Goal: Information Seeking & Learning: Learn about a topic

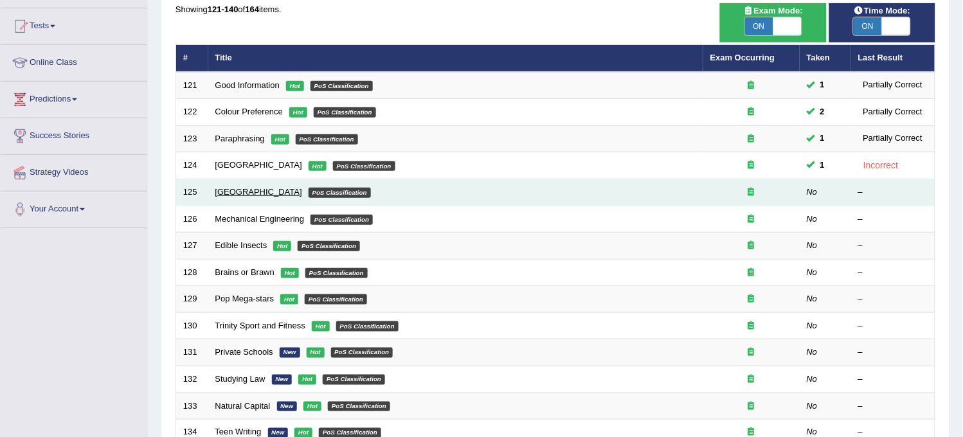
click at [226, 191] on link "New Republic" at bounding box center [258, 192] width 87 height 10
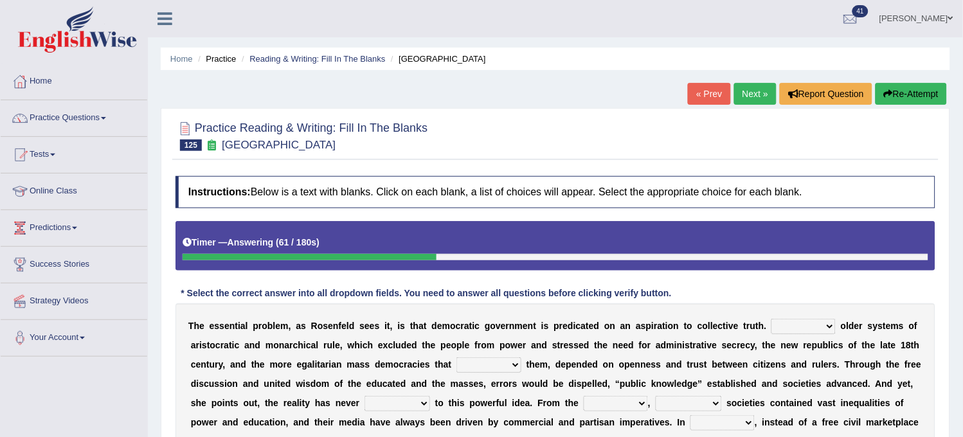
click at [890, 92] on button "Re-Attempt" at bounding box center [911, 94] width 71 height 22
drag, startPoint x: 0, startPoint y: 0, endPoint x: 890, endPoint y: 92, distance: 895.2
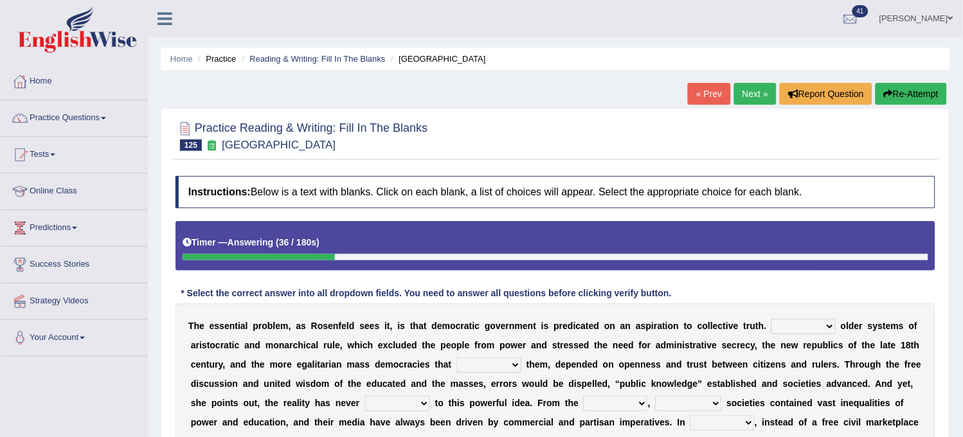
click at [890, 92] on button "Re-Attempt" at bounding box center [911, 94] width 71 height 22
click at [890, 93] on button "Re-Attempt" at bounding box center [911, 94] width 71 height 22
click at [799, 330] on select "Like Unlike Likely Safely" at bounding box center [804, 326] width 64 height 15
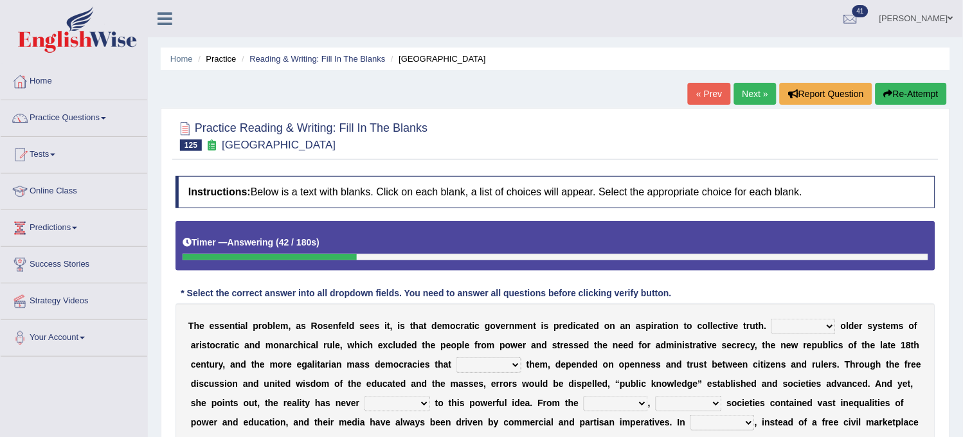
select select "Like"
click at [772, 319] on select "Like Unlike Likely Safely" at bounding box center [804, 326] width 64 height 15
click at [496, 363] on select "readed grated succeeded printed" at bounding box center [489, 364] width 65 height 15
select select "succeeded"
click at [457, 357] on select "readed grated succeeded printed" at bounding box center [489, 364] width 65 height 15
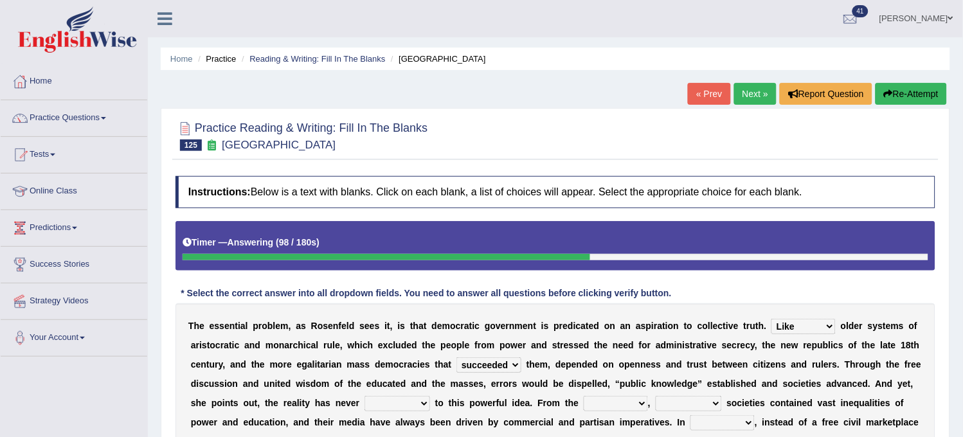
click at [403, 403] on select "saved up stood up brought up lived up" at bounding box center [398, 403] width 66 height 15
select select "brought up"
click at [385, 396] on select "saved up stood up brought up lived up" at bounding box center [398, 403] width 66 height 15
click at [637, 406] on select "outset ranged stood caught" at bounding box center [616, 403] width 64 height 15
select select "outset"
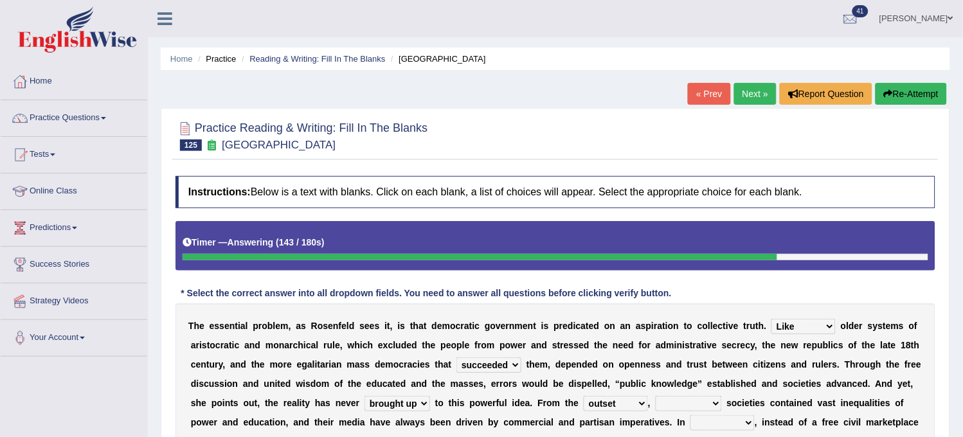
click at [606, 396] on select "outset ranged stood caught" at bounding box center [616, 403] width 64 height 15
click at [720, 406] on select "freedom democratic media stilled" at bounding box center [689, 403] width 66 height 15
select select "democratic"
click at [678, 396] on select "freedom democratic media stilled" at bounding box center [689, 403] width 66 height 15
click at [725, 421] on select "power practice ideas fought" at bounding box center [723, 422] width 64 height 15
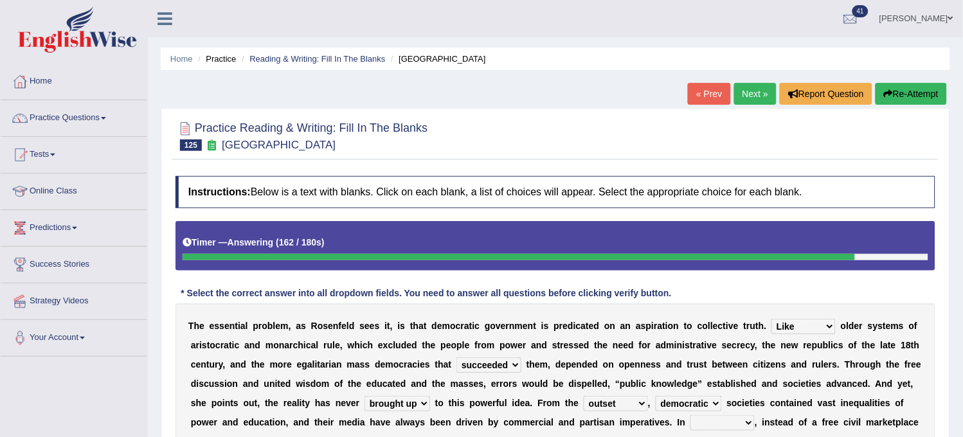
select select "power"
click at [704, 415] on select "power practice ideas fought" at bounding box center [723, 422] width 64 height 15
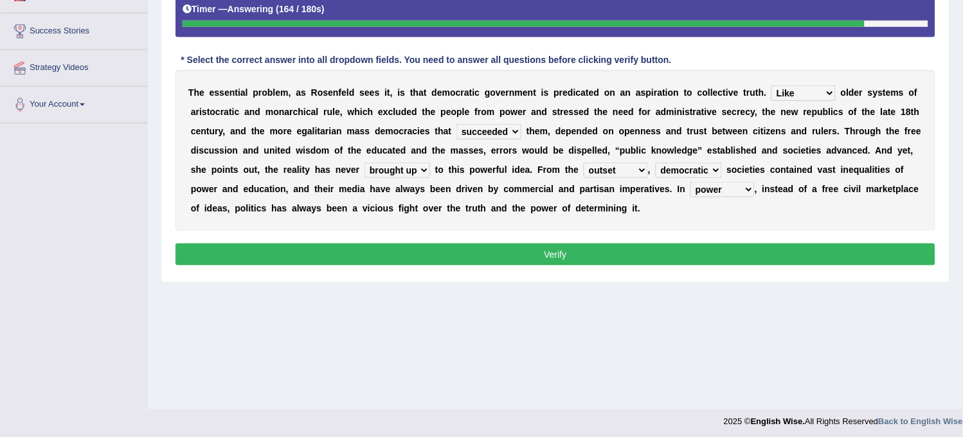
scroll to position [238, 0]
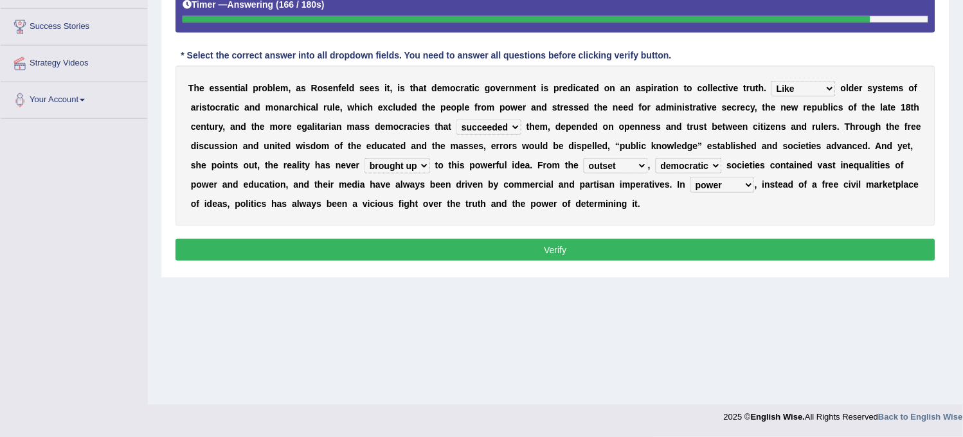
click at [743, 249] on button "Verify" at bounding box center [556, 250] width 760 height 22
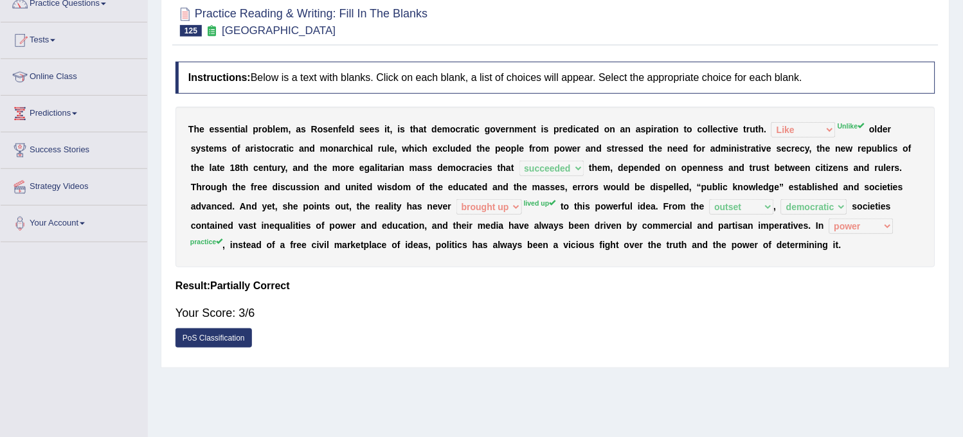
scroll to position [95, 0]
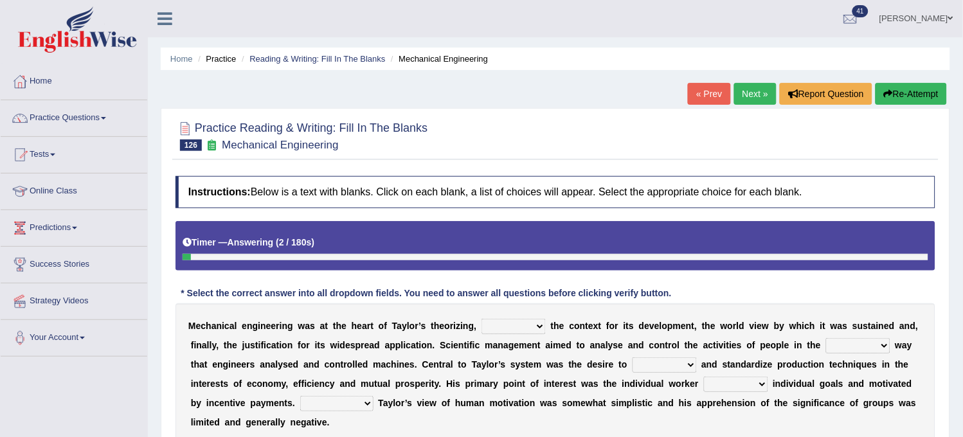
click at [500, 326] on select "pressed providing analysed controlled" at bounding box center [514, 326] width 64 height 15
click at [905, 87] on button "Re-Attempt" at bounding box center [911, 94] width 71 height 22
click at [513, 332] on select "pressed providing analysed controlled" at bounding box center [514, 326] width 64 height 15
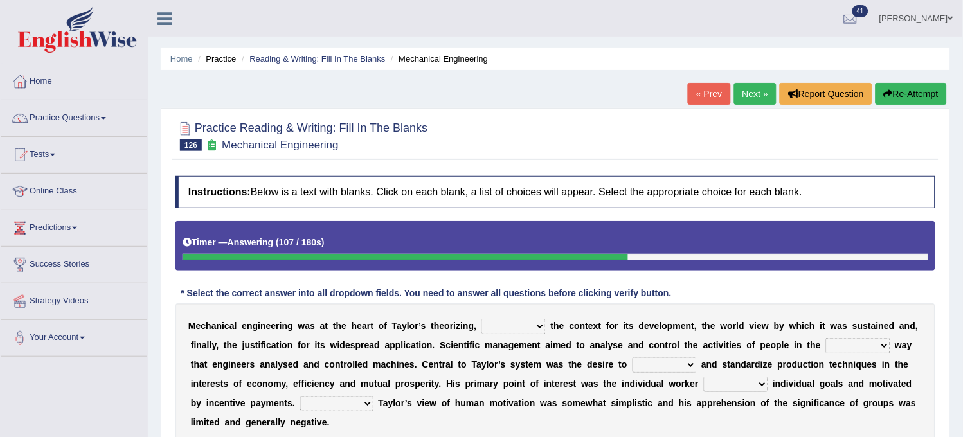
click at [905, 97] on button "Re-Attempt" at bounding box center [911, 94] width 71 height 22
click at [318, 61] on link "Reading & Writing: Fill In The Blanks" at bounding box center [317, 59] width 136 height 10
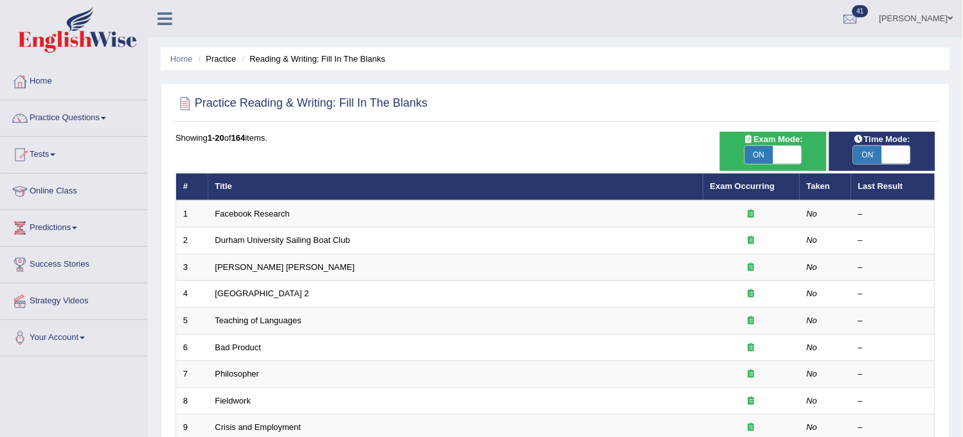
click at [318, 61] on li "Reading & Writing: Fill In The Blanks" at bounding box center [312, 59] width 147 height 12
click at [189, 58] on link "Home" at bounding box center [181, 59] width 23 height 10
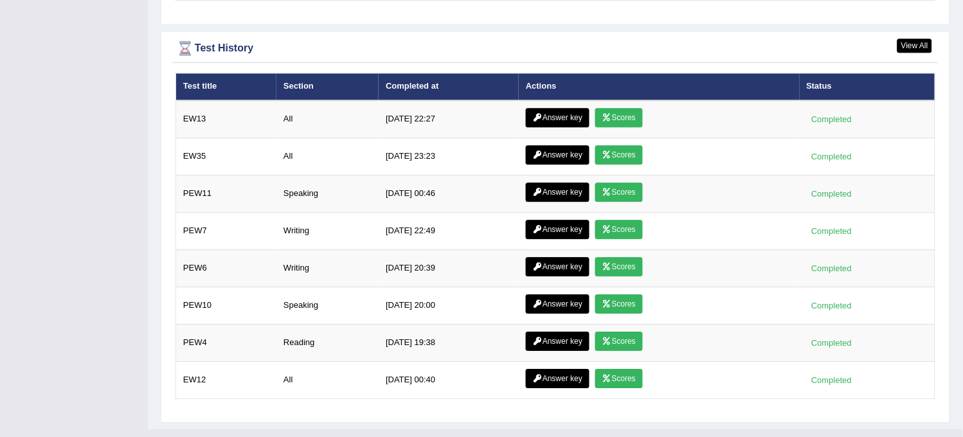
scroll to position [1789, 0]
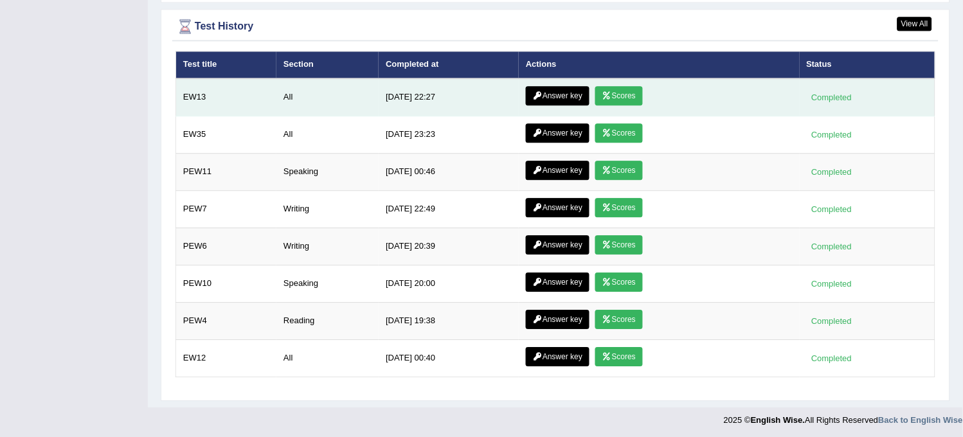
click at [574, 92] on link "Answer key" at bounding box center [558, 95] width 64 height 19
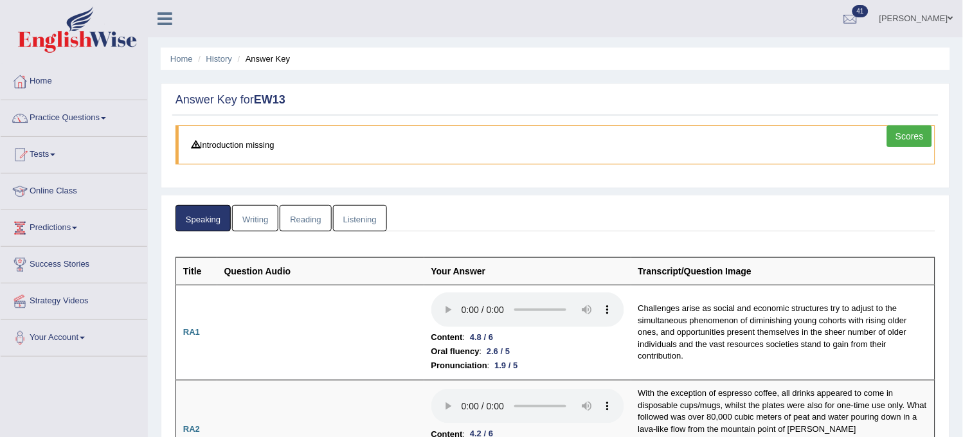
click at [374, 211] on link "Listening" at bounding box center [360, 218] width 54 height 26
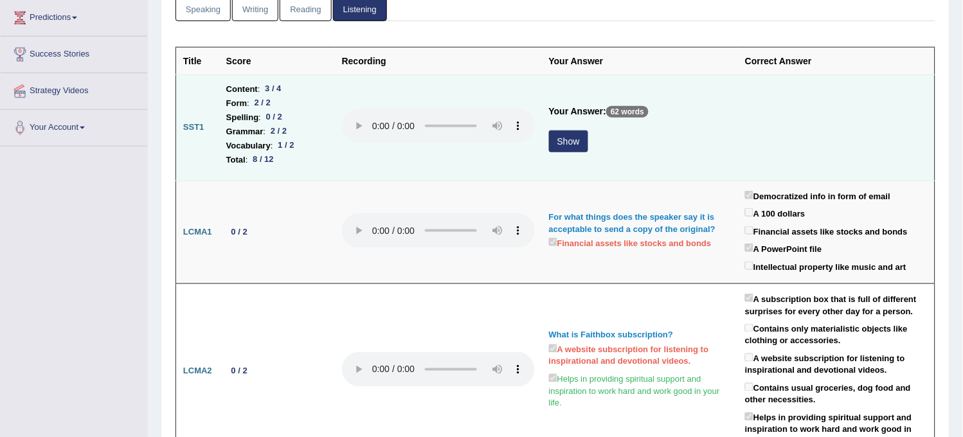
scroll to position [214, 0]
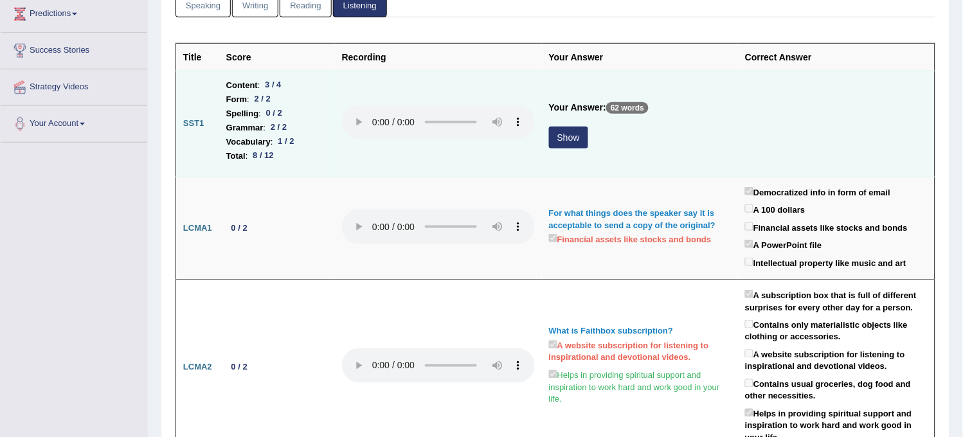
click at [550, 138] on button "Show" at bounding box center [568, 138] width 39 height 22
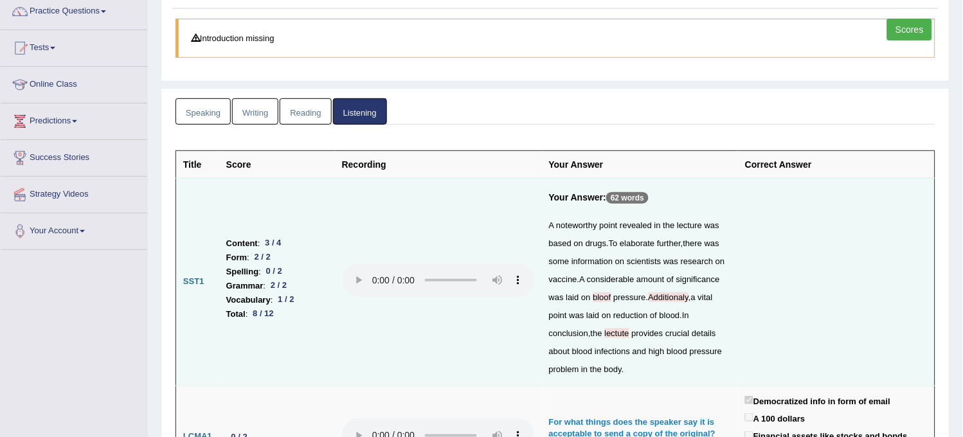
scroll to position [0, 0]
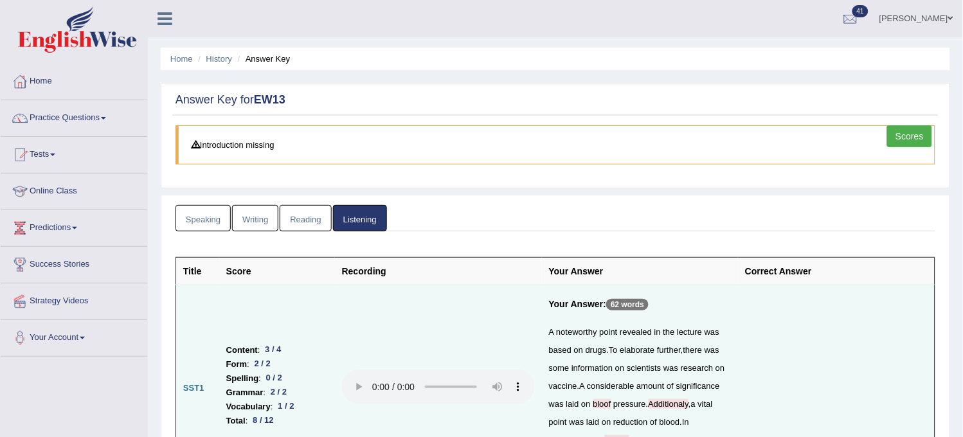
click at [286, 222] on link "Reading" at bounding box center [305, 218] width 51 height 26
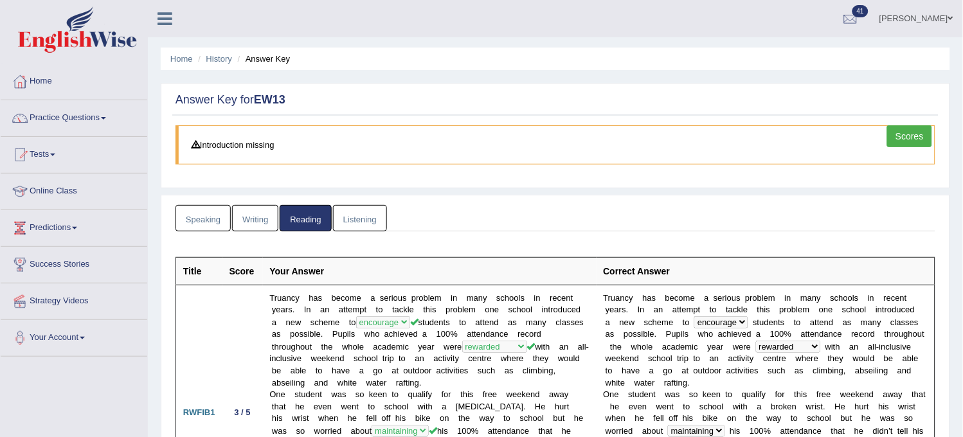
click at [262, 226] on link "Writing" at bounding box center [255, 218] width 46 height 26
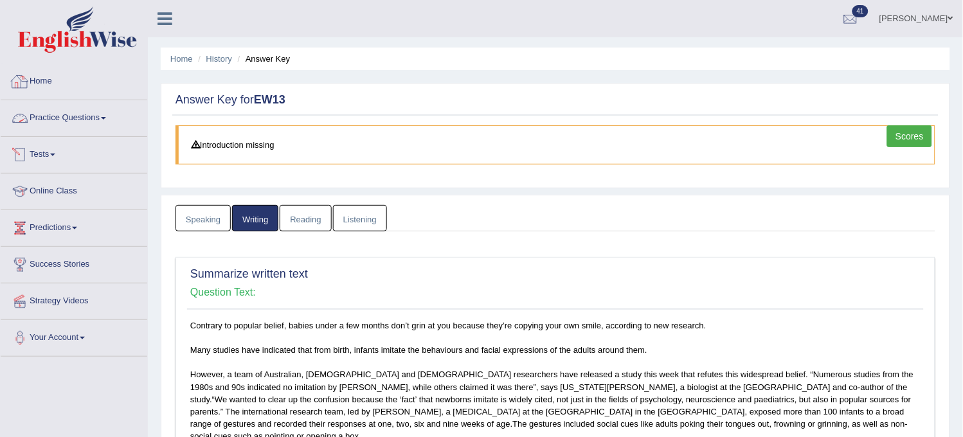
click at [42, 113] on link "Practice Questions" at bounding box center [74, 116] width 147 height 32
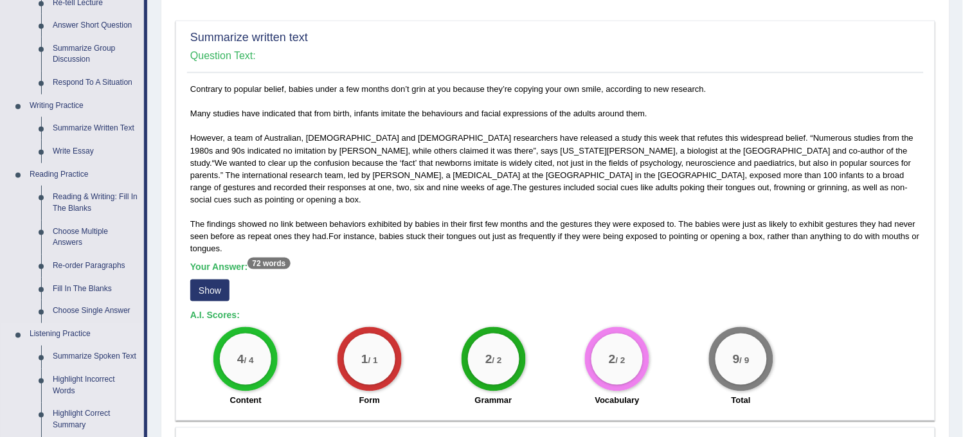
scroll to position [214, 0]
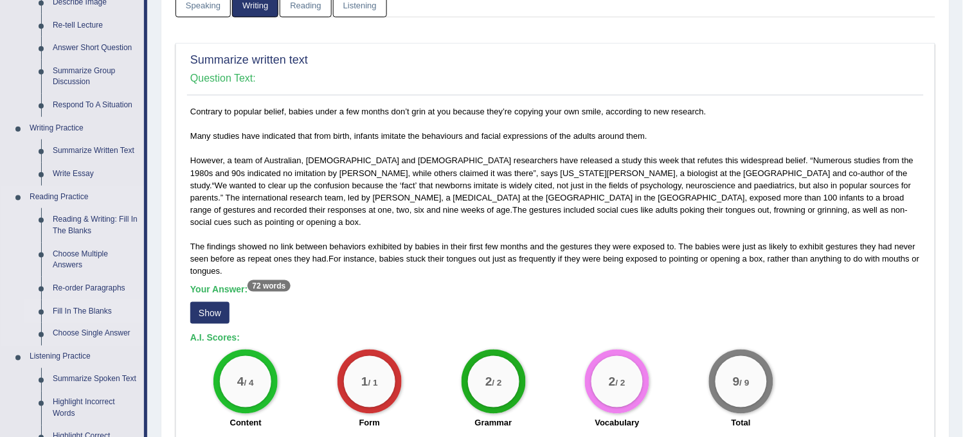
click at [86, 305] on link "Fill In The Blanks" at bounding box center [95, 311] width 97 height 23
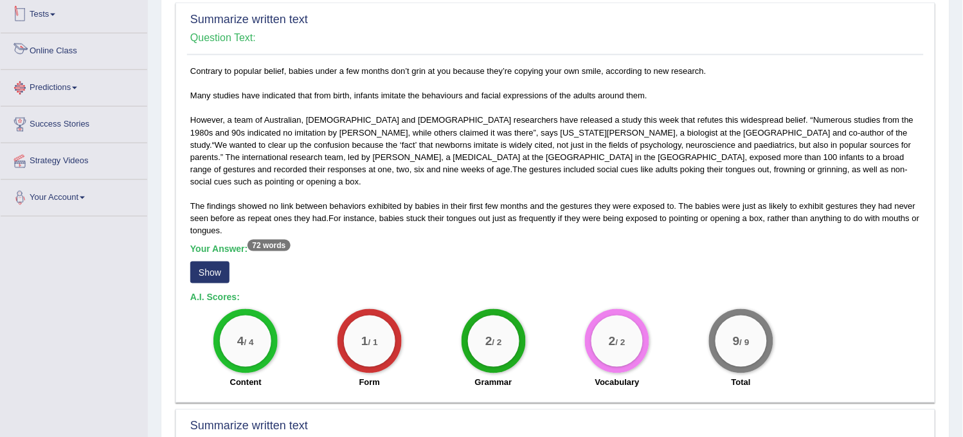
scroll to position [424, 0]
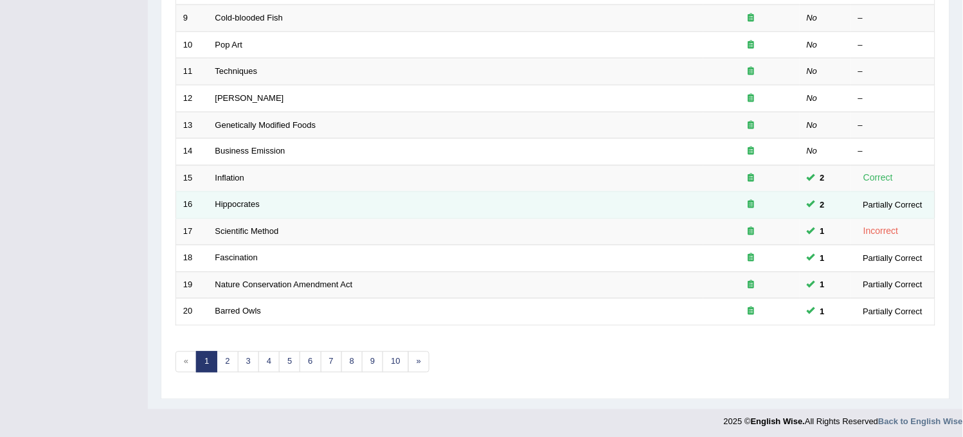
scroll to position [414, 0]
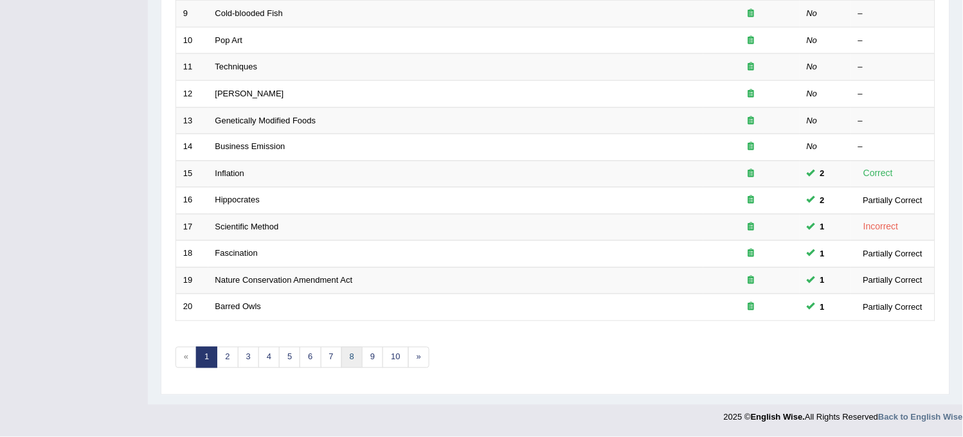
click at [348, 355] on link "8" at bounding box center [351, 357] width 21 height 21
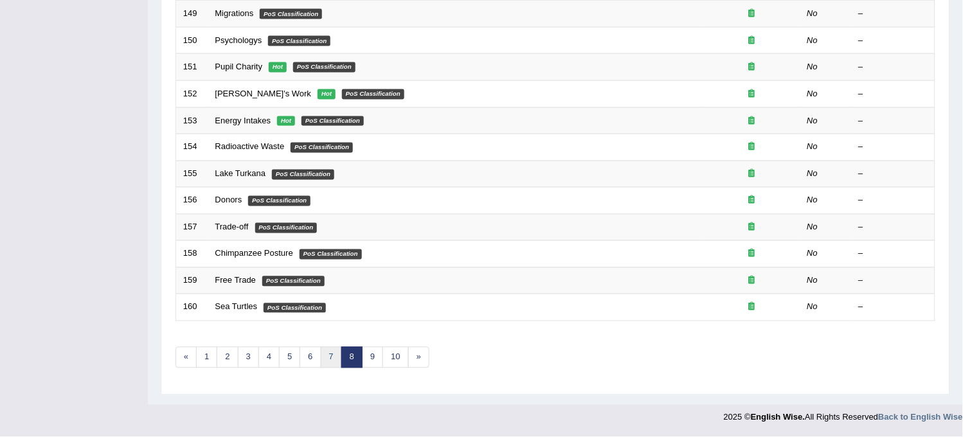
click at [329, 361] on link "7" at bounding box center [331, 357] width 21 height 21
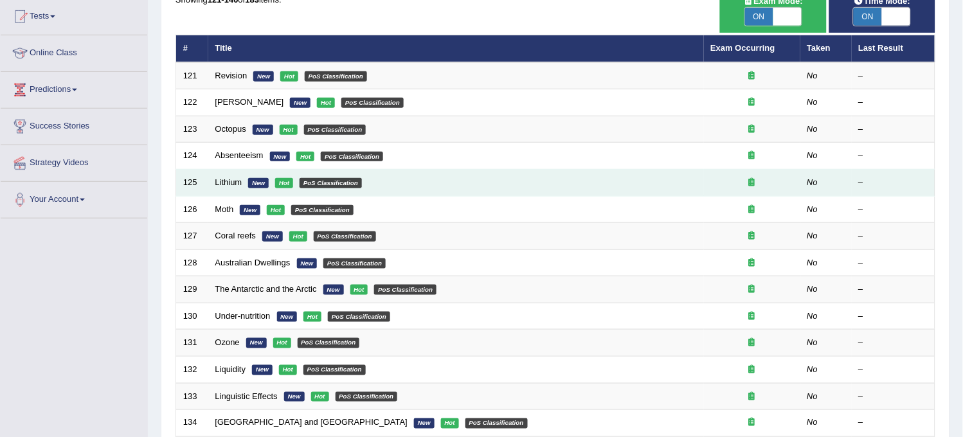
scroll to position [414, 0]
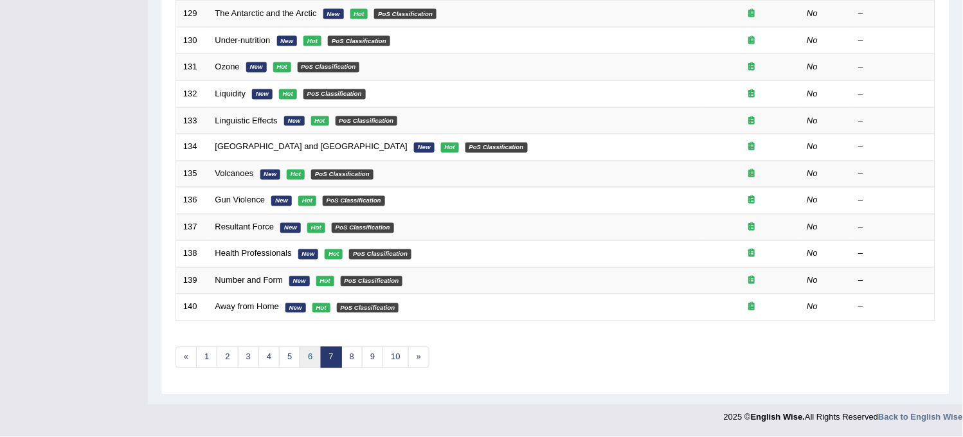
click at [305, 355] on link "6" at bounding box center [310, 357] width 21 height 21
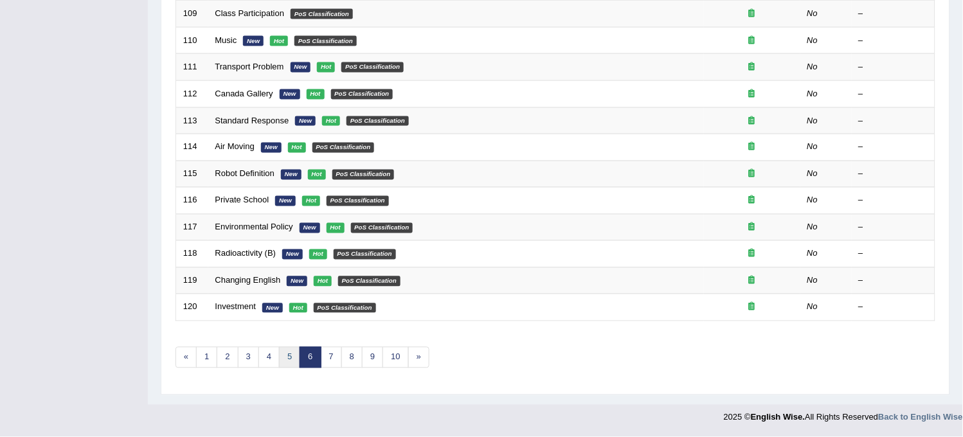
click at [288, 354] on link "5" at bounding box center [289, 357] width 21 height 21
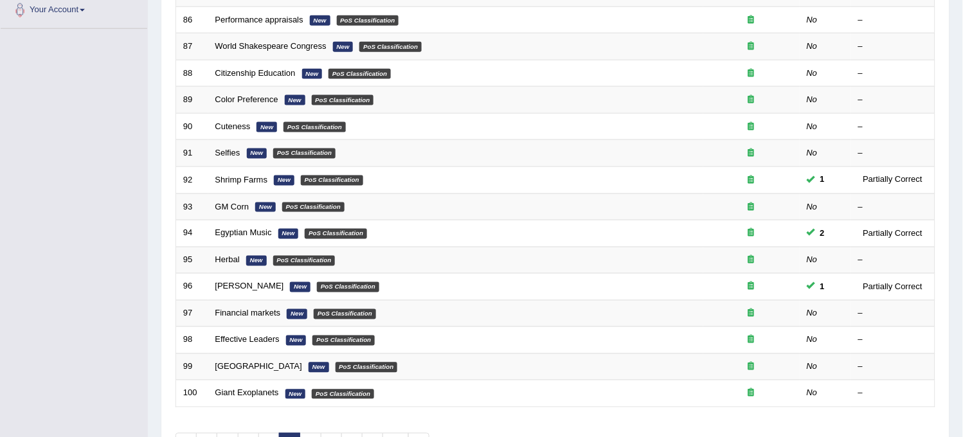
scroll to position [414, 0]
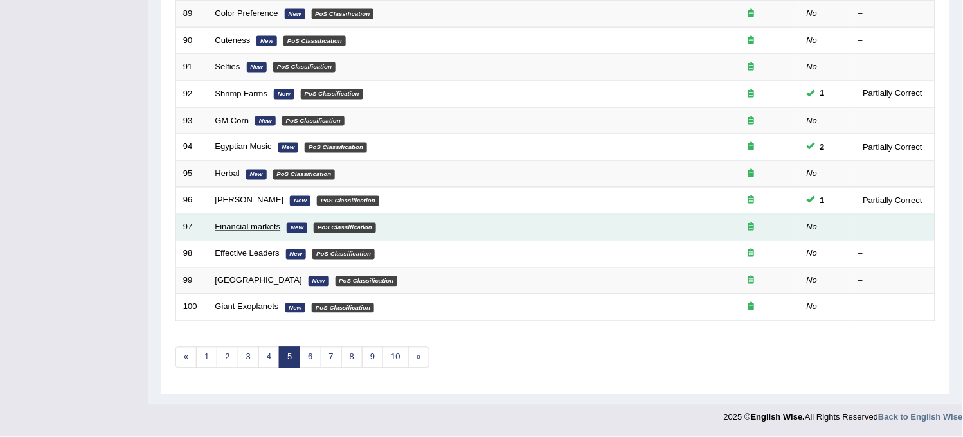
click at [254, 227] on link "Financial markets" at bounding box center [248, 227] width 66 height 10
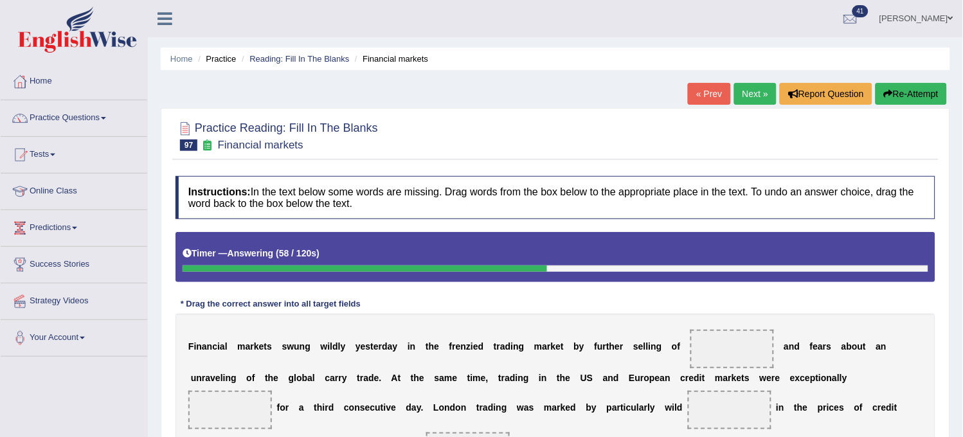
click at [907, 95] on button "Re-Attempt" at bounding box center [911, 94] width 71 height 22
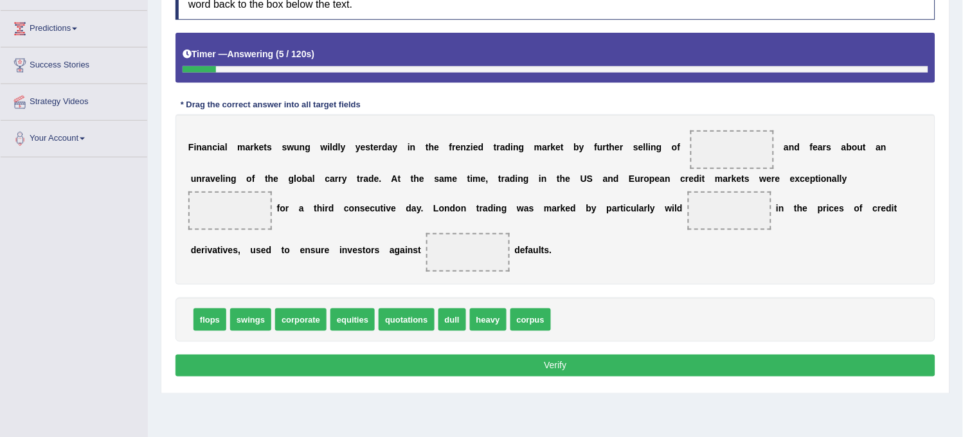
scroll to position [238, 0]
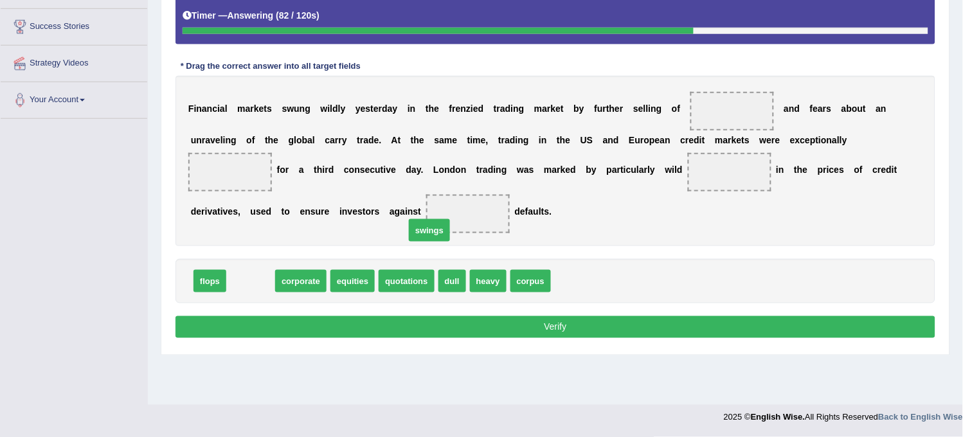
drag, startPoint x: 249, startPoint y: 281, endPoint x: 409, endPoint y: 240, distance: 164.7
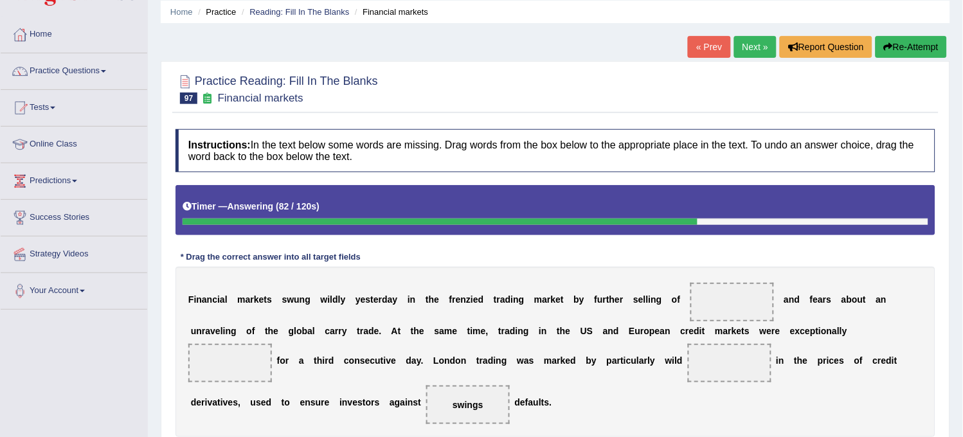
scroll to position [0, 0]
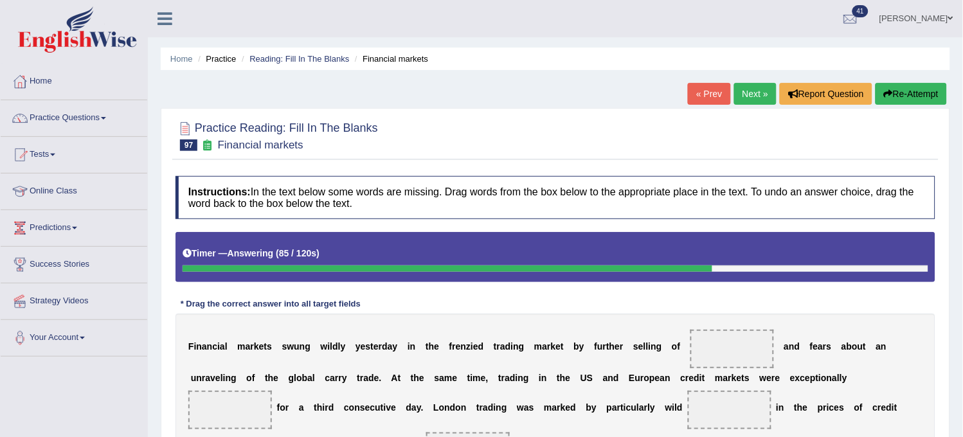
click at [750, 104] on link "Next »" at bounding box center [755, 94] width 42 height 22
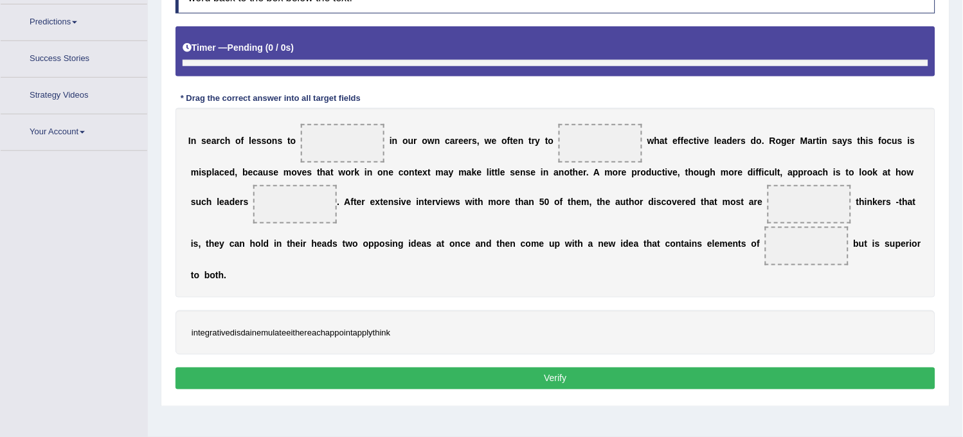
scroll to position [238, 0]
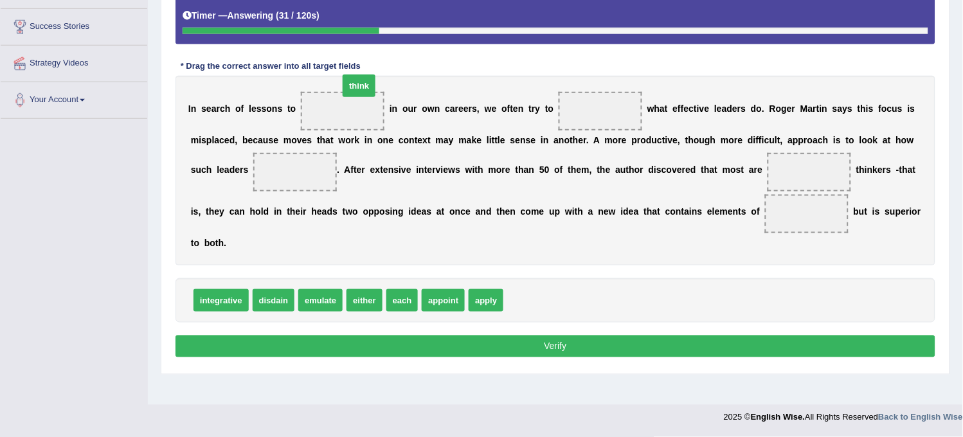
drag, startPoint x: 518, startPoint y: 306, endPoint x: 342, endPoint y: 80, distance: 286.3
click at [343, 80] on span "think" at bounding box center [359, 86] width 33 height 23
drag, startPoint x: 518, startPoint y: 299, endPoint x: 331, endPoint y: 103, distance: 271.0
click at [331, 103] on span "think" at bounding box center [343, 111] width 84 height 39
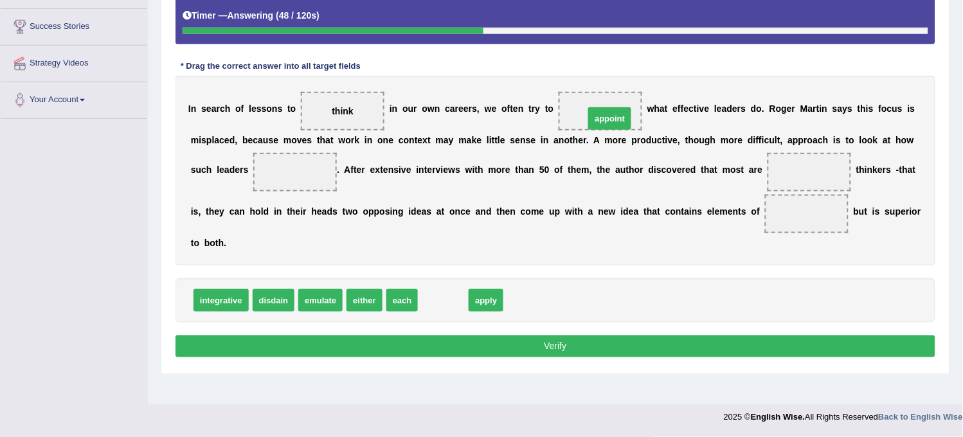
drag, startPoint x: 448, startPoint y: 301, endPoint x: 613, endPoint y: 119, distance: 245.8
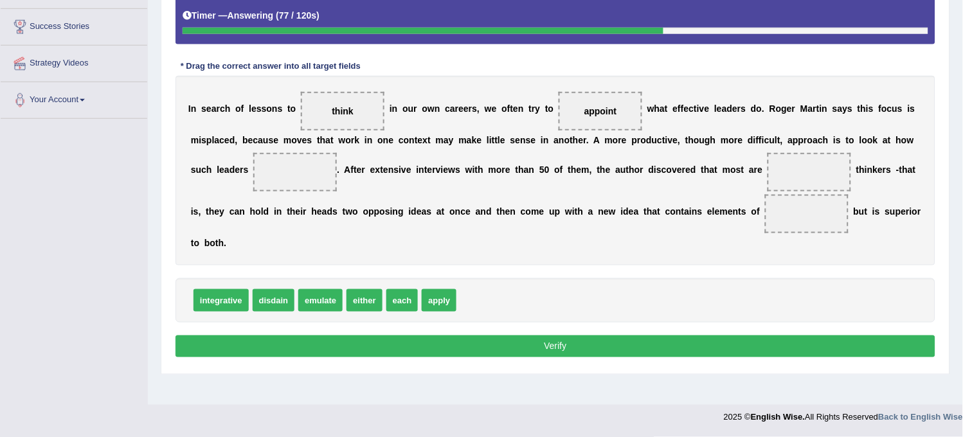
click at [436, 298] on span "apply" at bounding box center [439, 300] width 35 height 23
drag, startPoint x: 436, startPoint y: 298, endPoint x: 294, endPoint y: 172, distance: 189.9
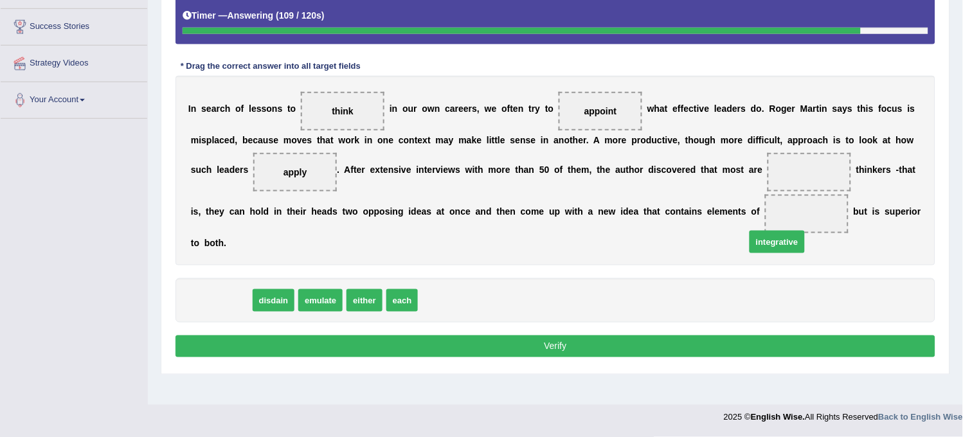
drag, startPoint x: 228, startPoint y: 304, endPoint x: 723, endPoint y: 288, distance: 495.3
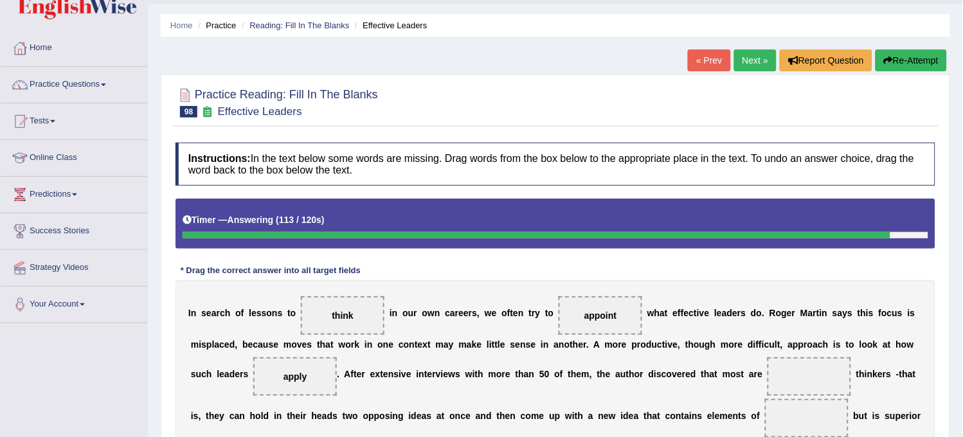
scroll to position [0, 0]
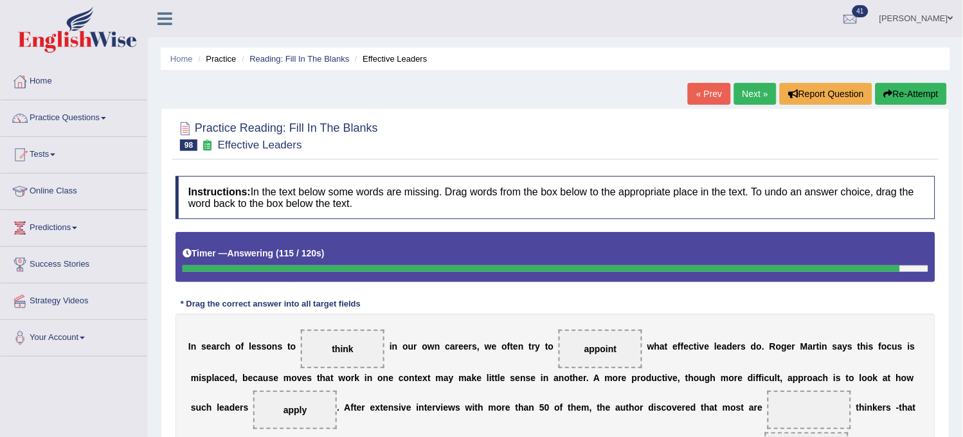
click at [942, 91] on button "Re-Attempt" at bounding box center [911, 94] width 71 height 22
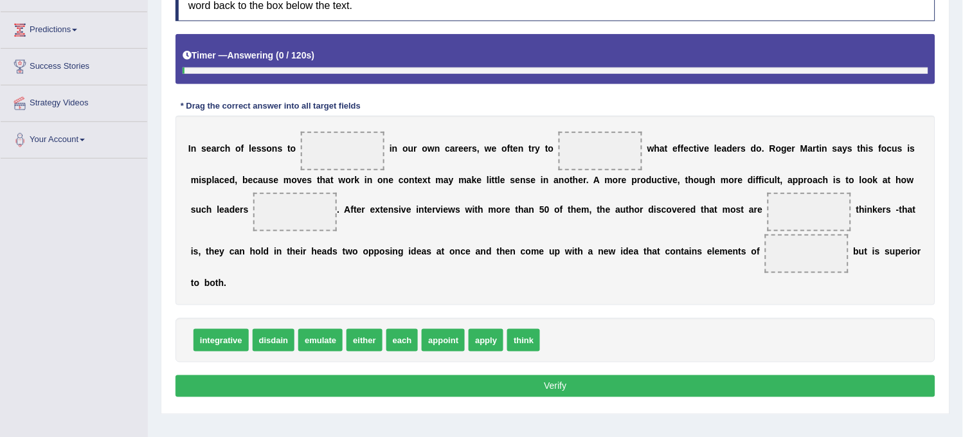
scroll to position [238, 0]
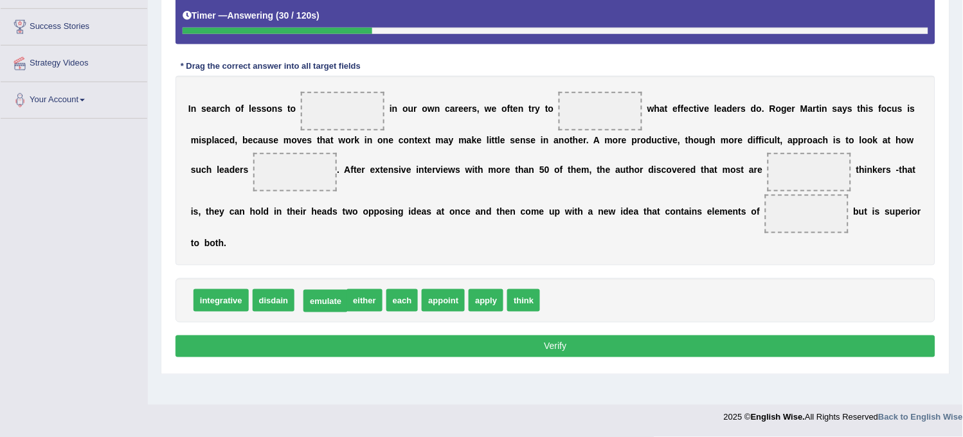
drag, startPoint x: 333, startPoint y: 302, endPoint x: 710, endPoint y: 207, distance: 388.6
click at [348, 290] on span "emulate" at bounding box center [325, 301] width 44 height 23
drag, startPoint x: 318, startPoint y: 294, endPoint x: 813, endPoint y: 169, distance: 510.6
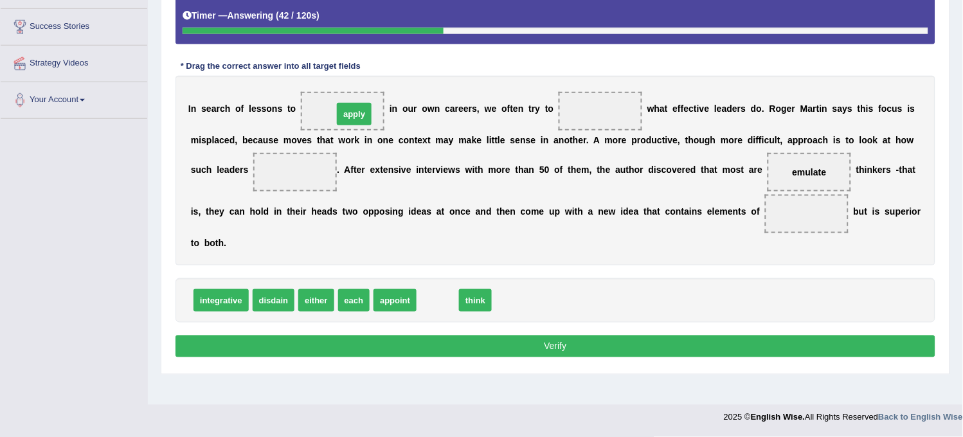
drag, startPoint x: 435, startPoint y: 303, endPoint x: 361, endPoint y: 111, distance: 205.4
drag, startPoint x: 438, startPoint y: 300, endPoint x: 292, endPoint y: 179, distance: 189.9
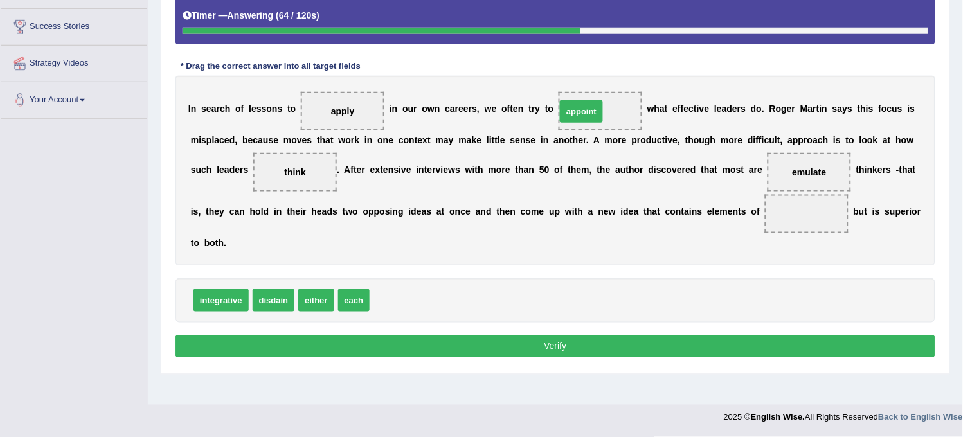
drag, startPoint x: 386, startPoint y: 303, endPoint x: 574, endPoint y: 114, distance: 266.0
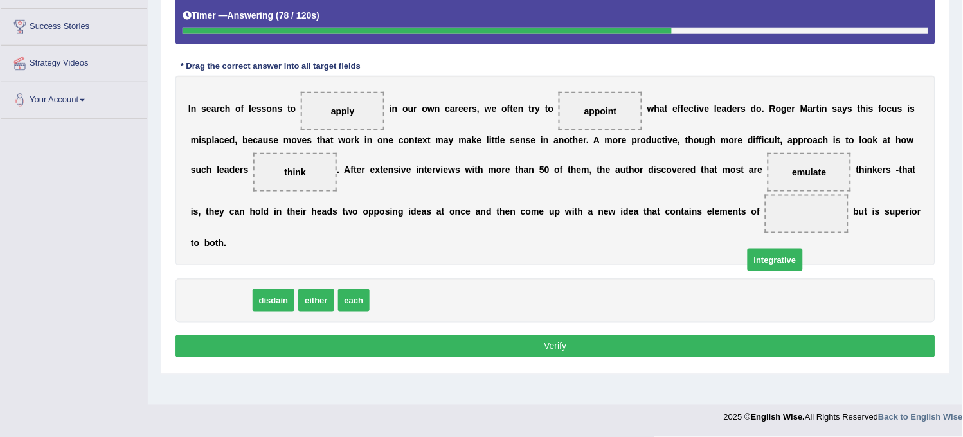
drag, startPoint x: 221, startPoint y: 296, endPoint x: 795, endPoint y: 253, distance: 575.8
click at [795, 253] on span "integrative" at bounding box center [775, 260] width 55 height 23
drag, startPoint x: 195, startPoint y: 305, endPoint x: 795, endPoint y: 221, distance: 605.8
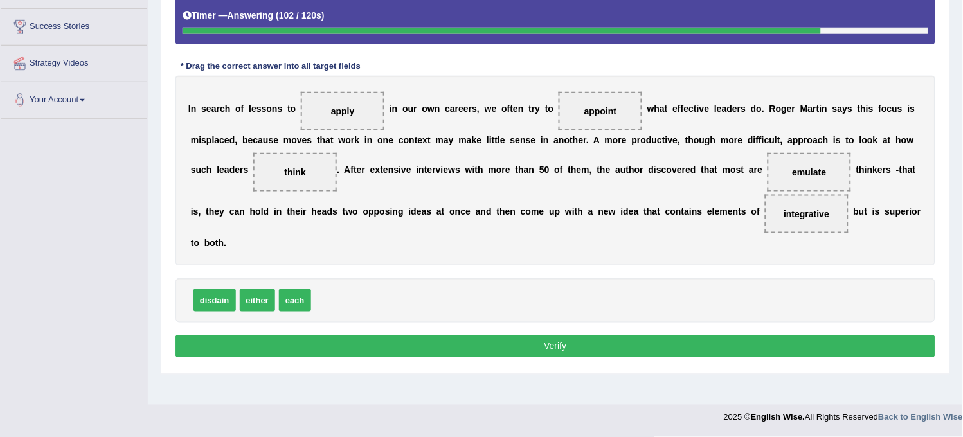
click at [698, 343] on button "Verify" at bounding box center [556, 347] width 760 height 22
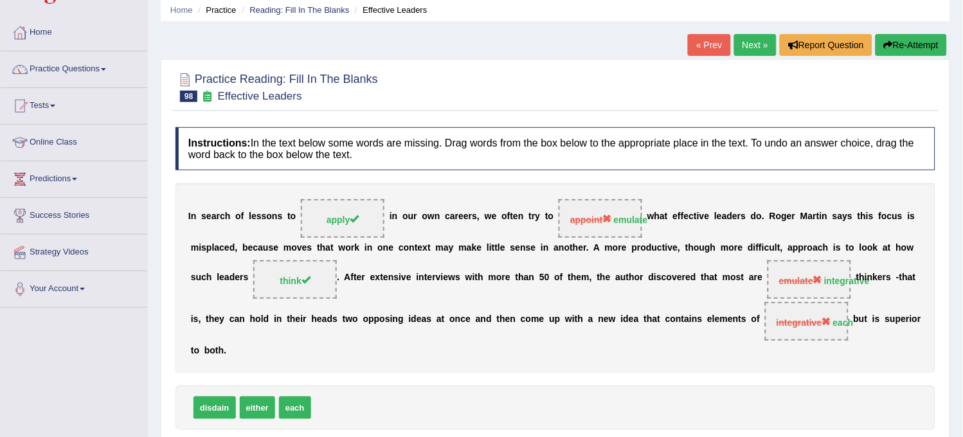
scroll to position [0, 0]
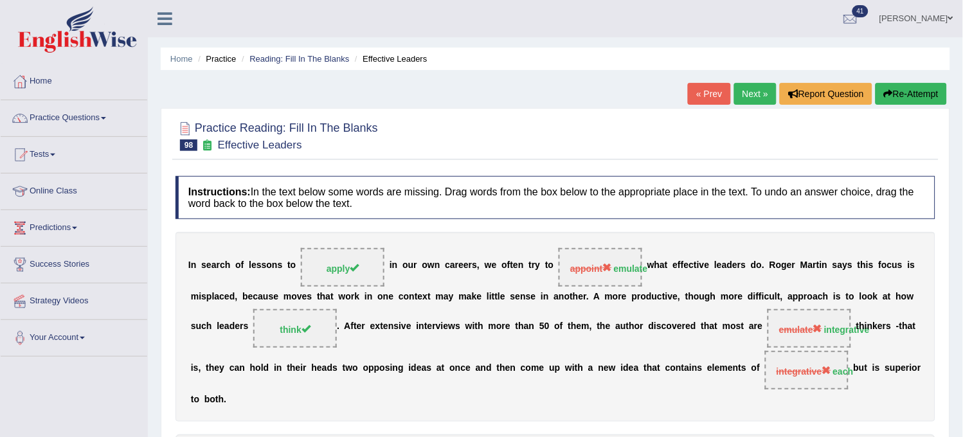
click at [737, 102] on link "Next »" at bounding box center [755, 94] width 42 height 22
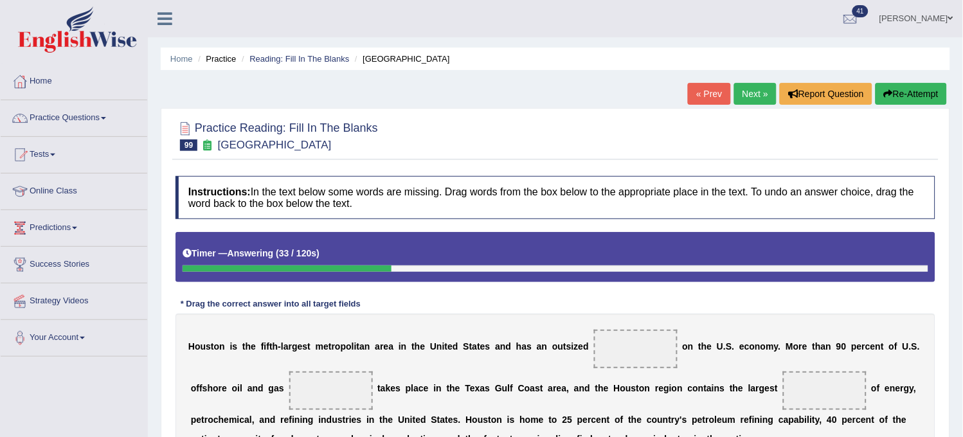
click at [900, 91] on button "Re-Attempt" at bounding box center [911, 94] width 71 height 22
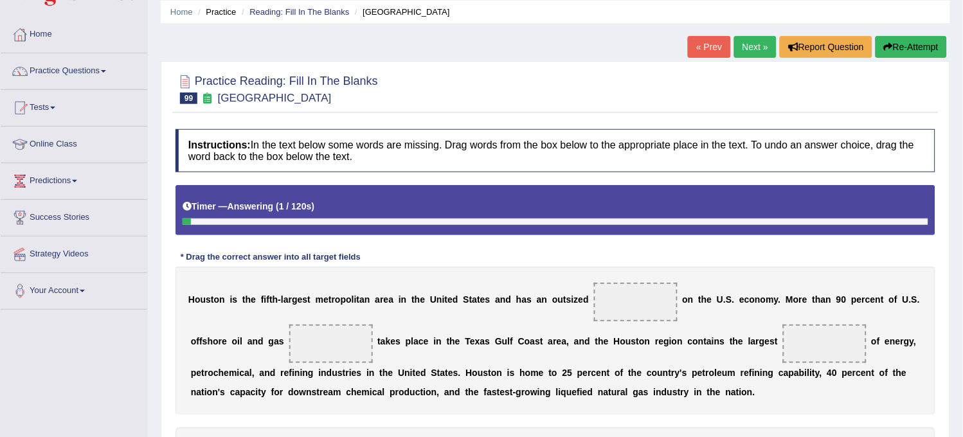
scroll to position [71, 0]
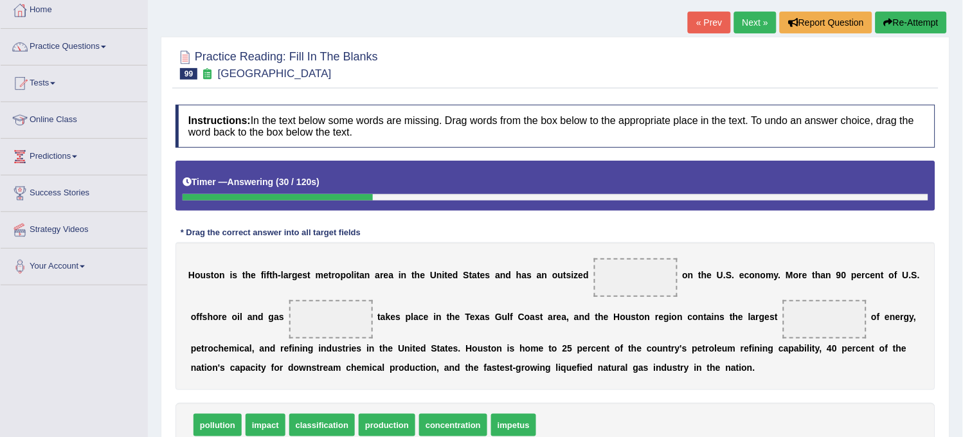
click at [876, 21] on button "Re-Attempt" at bounding box center [911, 23] width 71 height 22
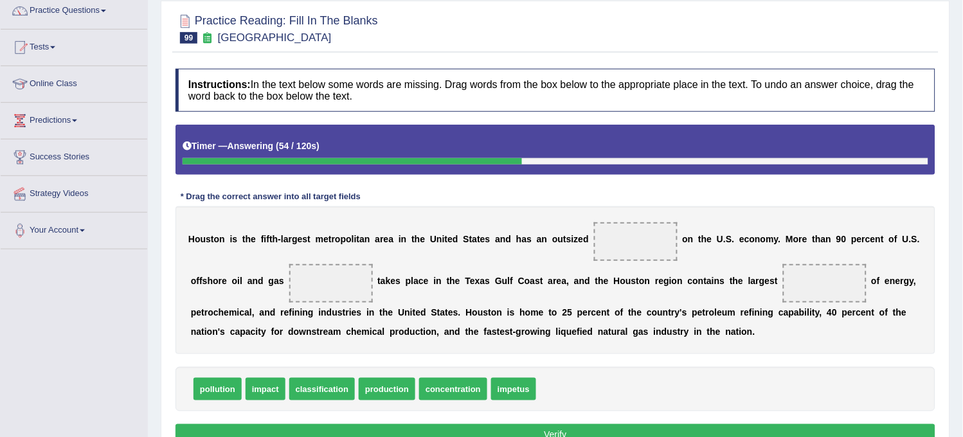
scroll to position [143, 0]
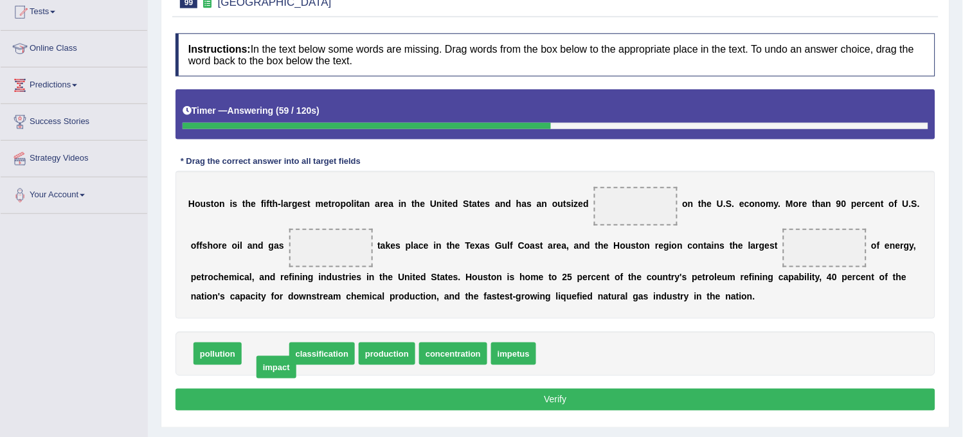
drag, startPoint x: 271, startPoint y: 357, endPoint x: 279, endPoint y: 374, distance: 18.7
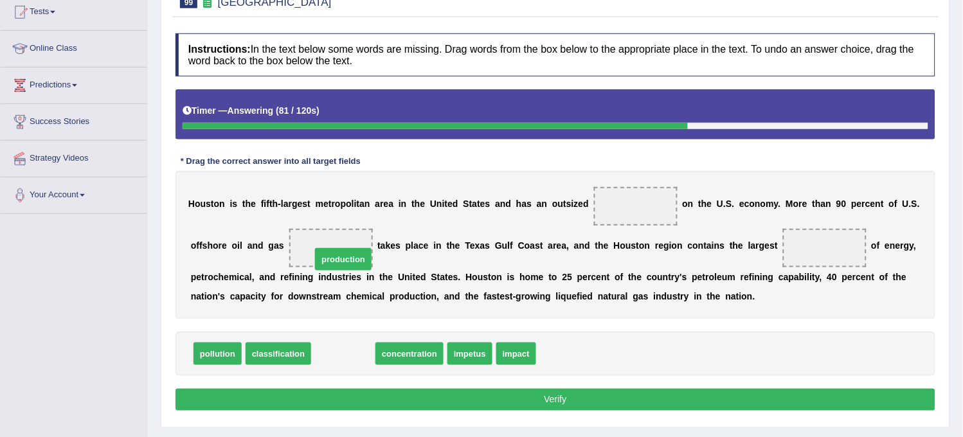
drag, startPoint x: 342, startPoint y: 352, endPoint x: 339, endPoint y: 258, distance: 94.6
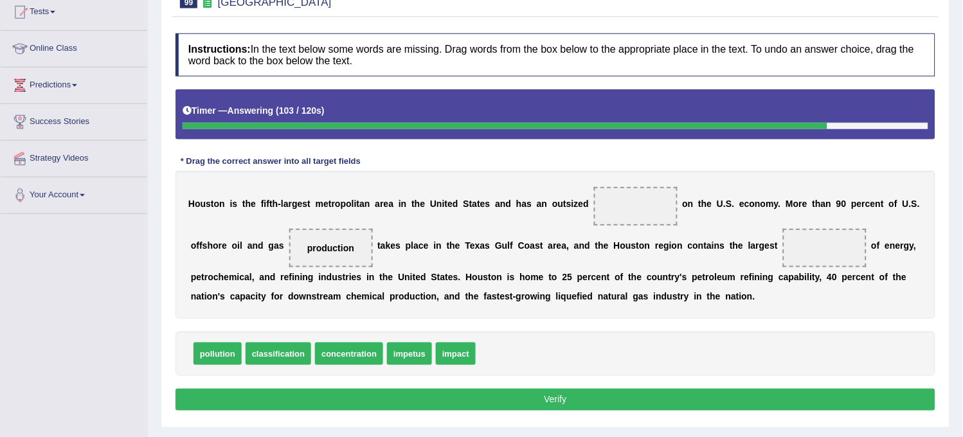
click at [461, 351] on span "impact" at bounding box center [456, 354] width 40 height 23
click at [452, 352] on span "impact" at bounding box center [456, 354] width 40 height 23
drag, startPoint x: 452, startPoint y: 352, endPoint x: 806, endPoint y: 249, distance: 369.1
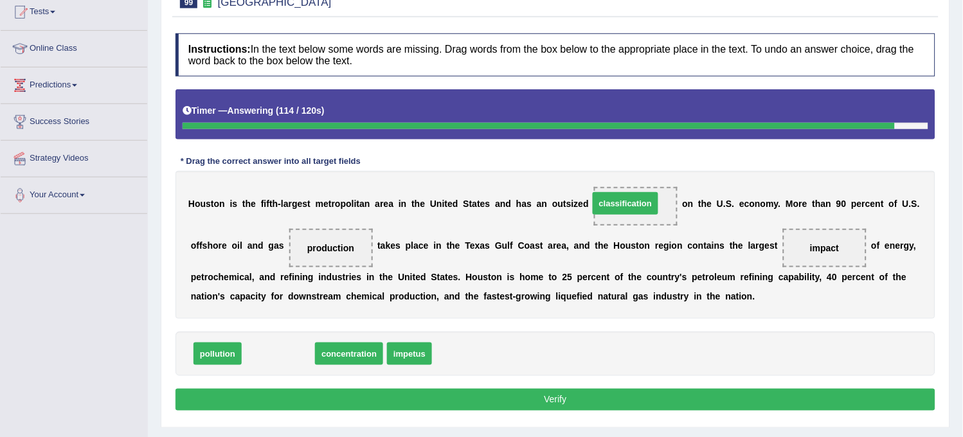
drag, startPoint x: 273, startPoint y: 356, endPoint x: 624, endPoint y: 207, distance: 380.8
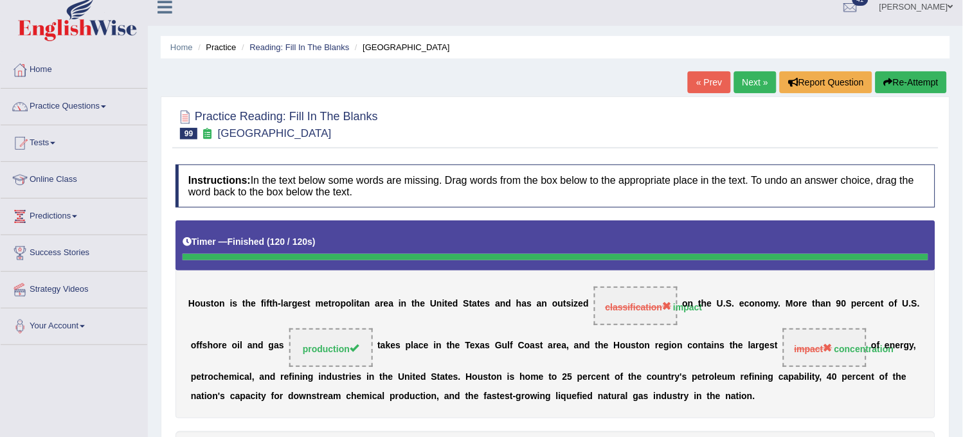
scroll to position [0, 0]
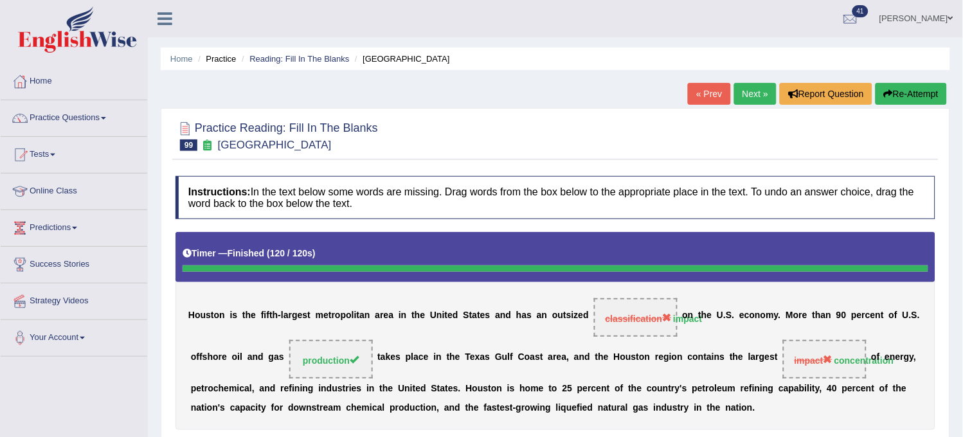
click at [750, 93] on link "Next »" at bounding box center [755, 94] width 42 height 22
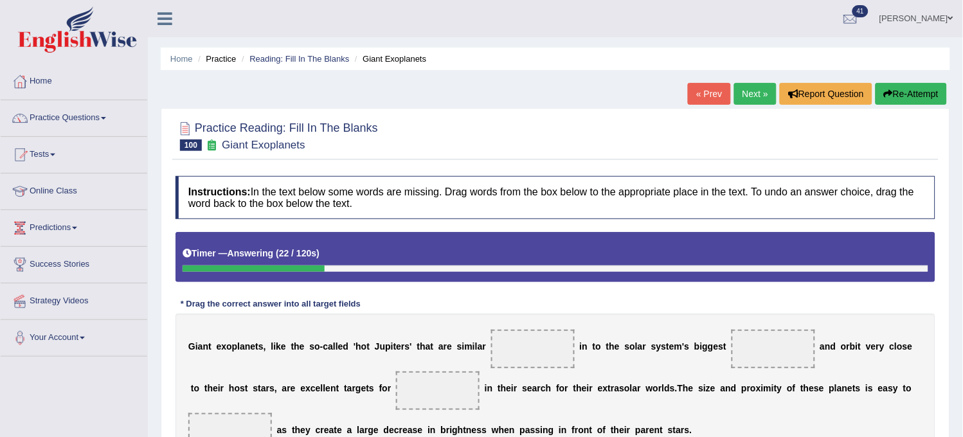
click at [885, 87] on button "Re-Attempt" at bounding box center [911, 94] width 71 height 22
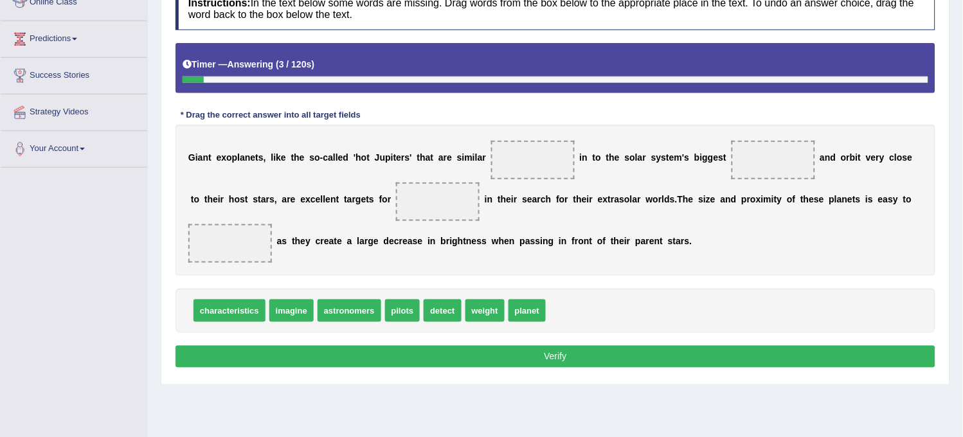
scroll to position [214, 0]
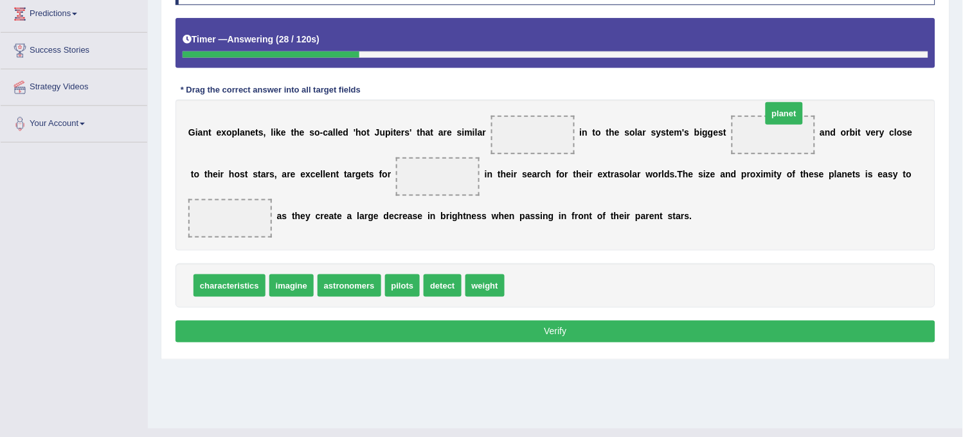
drag, startPoint x: 520, startPoint y: 286, endPoint x: 773, endPoint y: 124, distance: 301.3
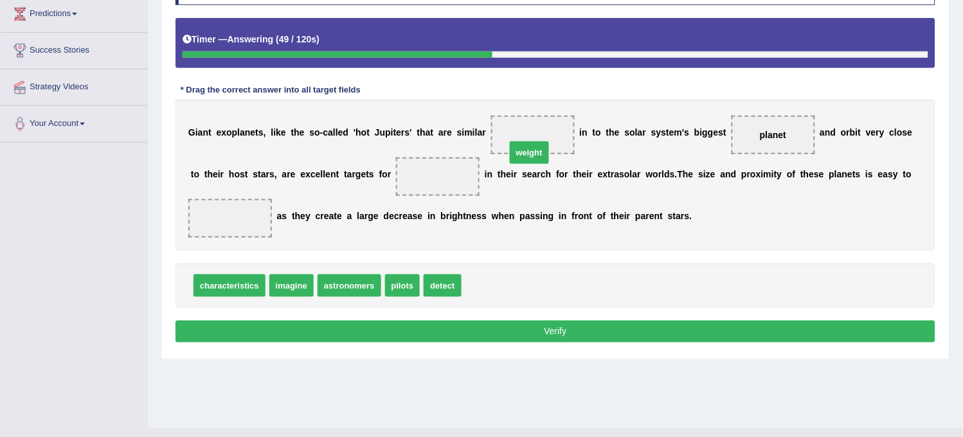
drag, startPoint x: 498, startPoint y: 293, endPoint x: 541, endPoint y: 145, distance: 153.4
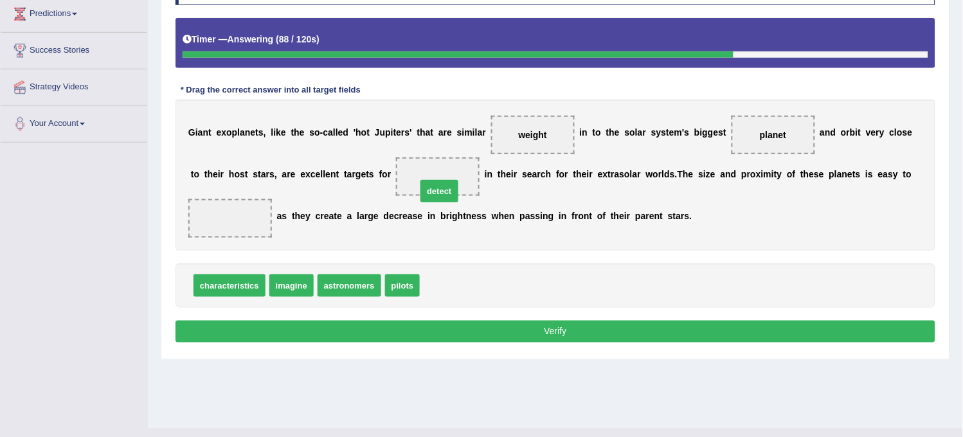
drag, startPoint x: 444, startPoint y: 287, endPoint x: 441, endPoint y: 194, distance: 93.9
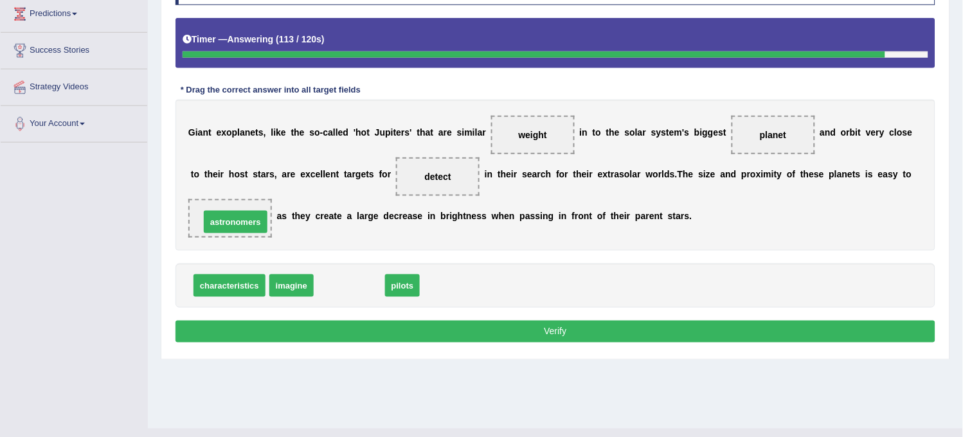
drag, startPoint x: 339, startPoint y: 294, endPoint x: 225, endPoint y: 230, distance: 130.4
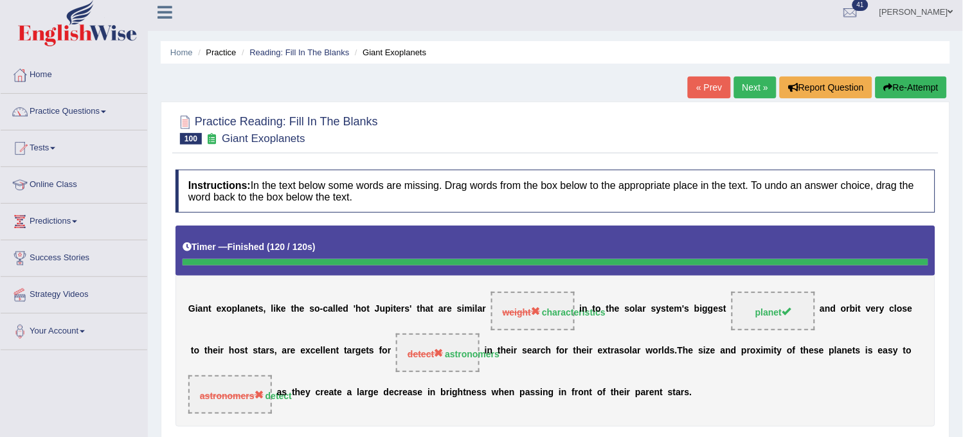
scroll to position [0, 0]
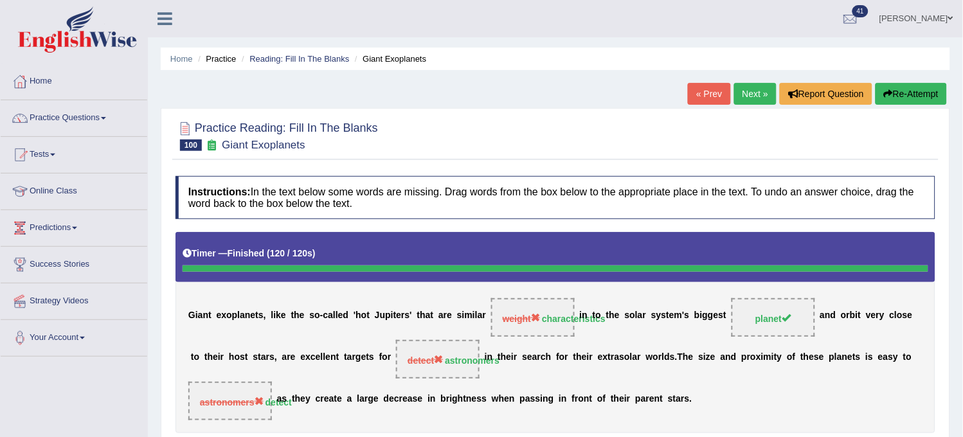
click at [742, 99] on link "Next »" at bounding box center [755, 94] width 42 height 22
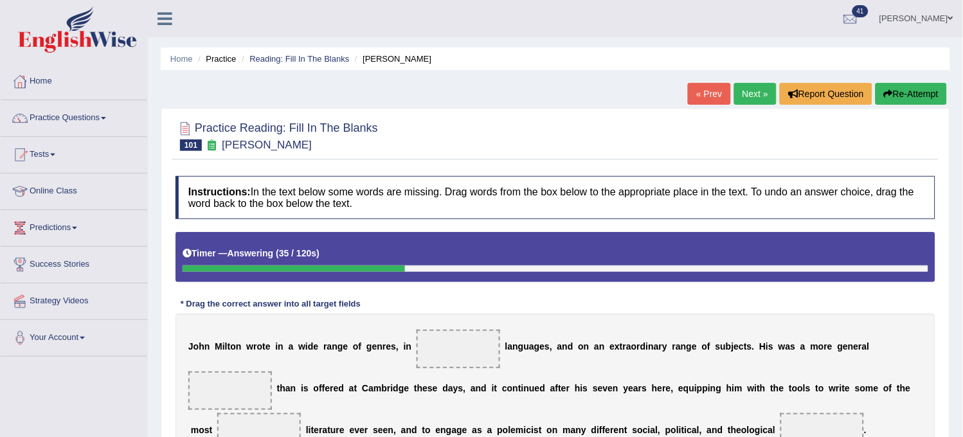
click at [895, 93] on button "Re-Attempt" at bounding box center [911, 94] width 71 height 22
click at [889, 101] on button "Re-Attempt" at bounding box center [911, 94] width 71 height 22
click at [919, 97] on button "Re-Attempt" at bounding box center [911, 94] width 71 height 22
click at [923, 96] on button "Re-Attempt" at bounding box center [911, 94] width 71 height 22
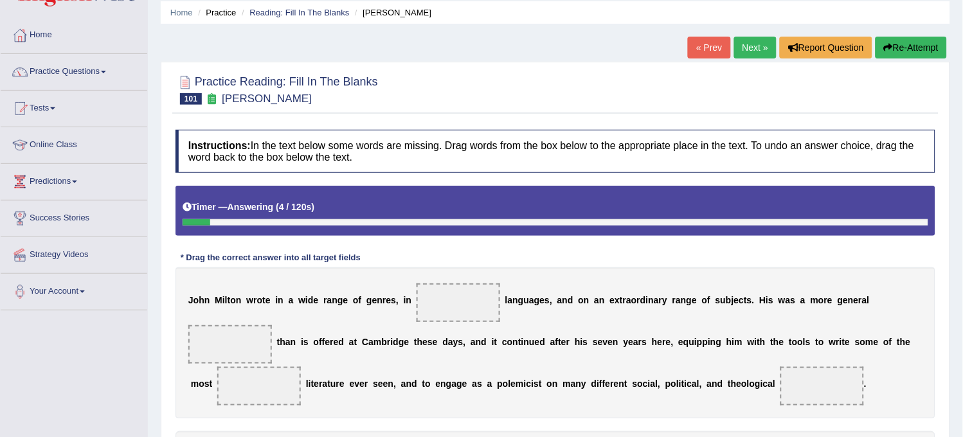
scroll to position [71, 0]
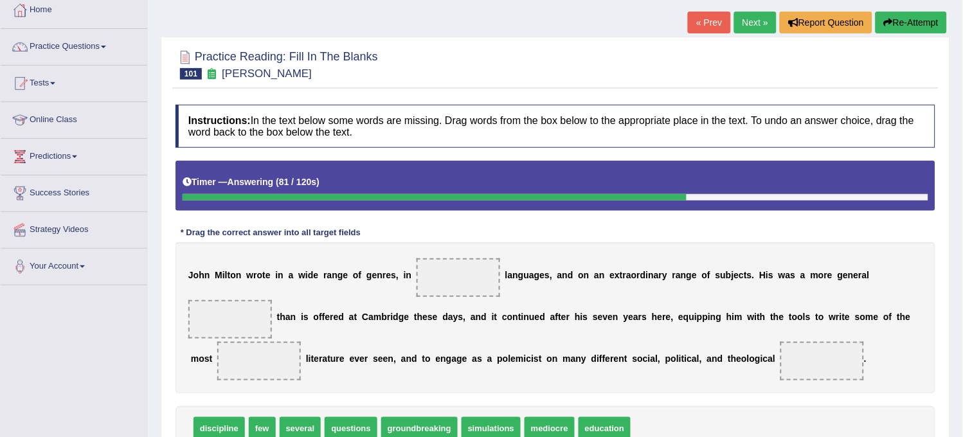
click at [891, 21] on button "Re-Attempt" at bounding box center [911, 23] width 71 height 22
drag, startPoint x: 0, startPoint y: 0, endPoint x: 891, endPoint y: 21, distance: 891.4
click at [891, 21] on button "Re-Attempt" at bounding box center [911, 23] width 71 height 22
click at [890, 21] on button "Re-Attempt" at bounding box center [911, 23] width 71 height 22
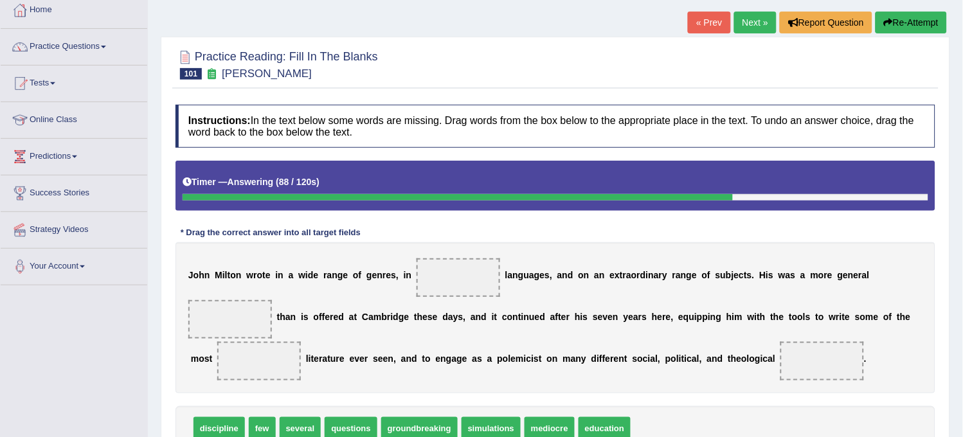
click at [890, 21] on button "Re-Attempt" at bounding box center [911, 23] width 71 height 22
click at [890, 20] on icon "button" at bounding box center [888, 22] width 9 height 9
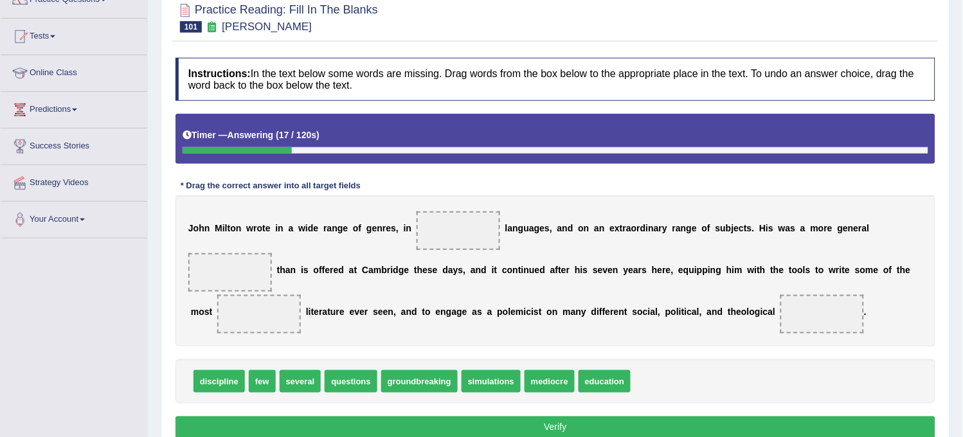
scroll to position [143, 0]
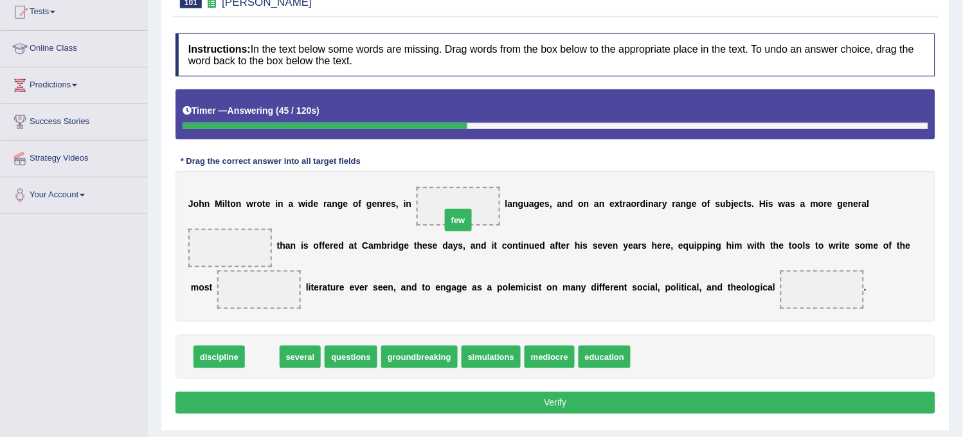
drag, startPoint x: 255, startPoint y: 361, endPoint x: 451, endPoint y: 223, distance: 239.6
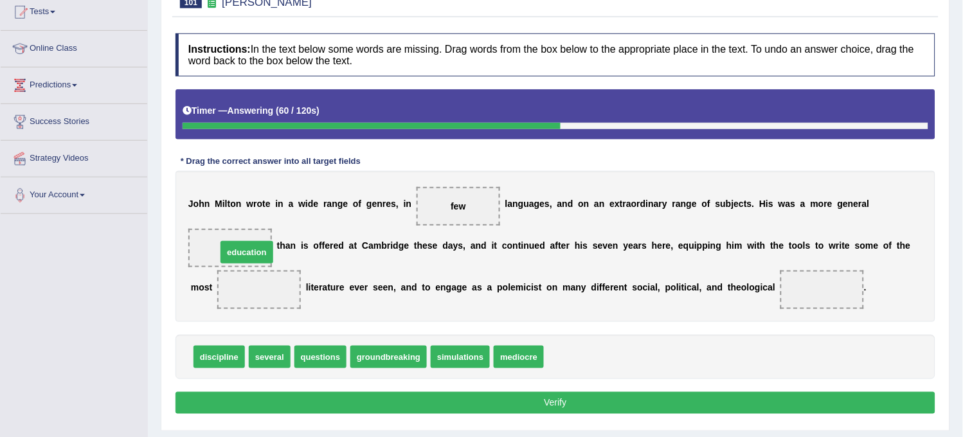
drag, startPoint x: 569, startPoint y: 348, endPoint x: 222, endPoint y: 242, distance: 362.2
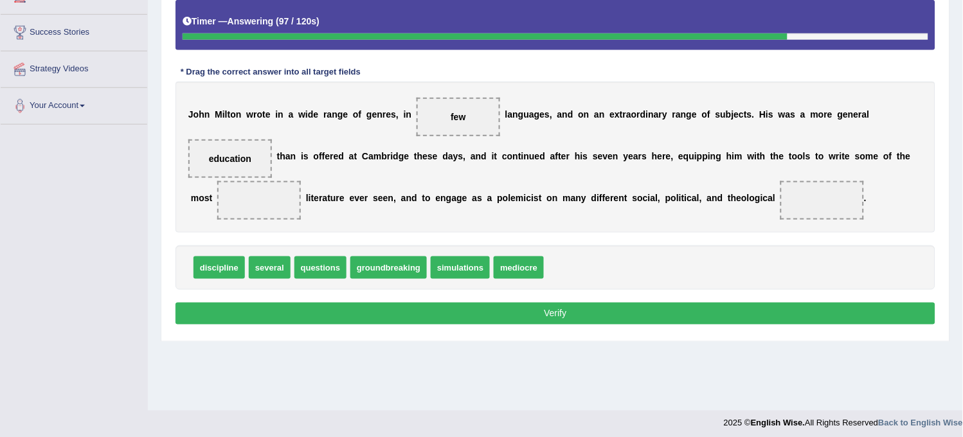
scroll to position [238, 0]
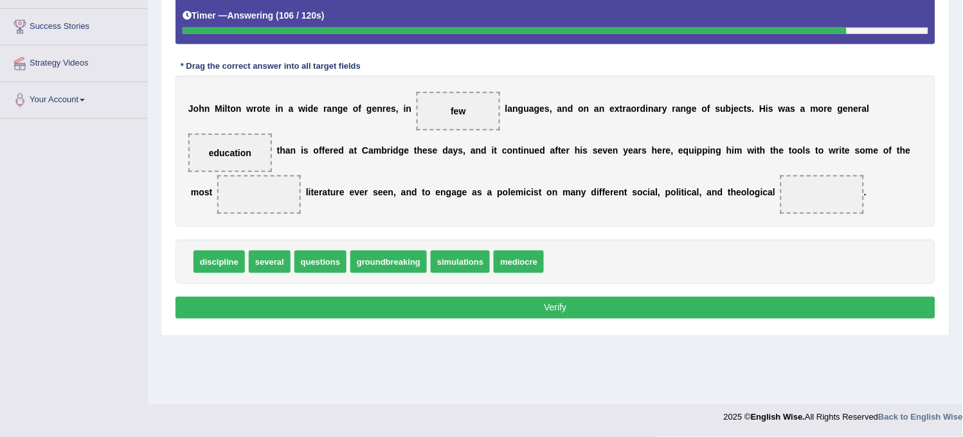
click at [324, 260] on span "questions" at bounding box center [320, 262] width 52 height 23
drag, startPoint x: 324, startPoint y: 260, endPoint x: 850, endPoint y: 196, distance: 529.9
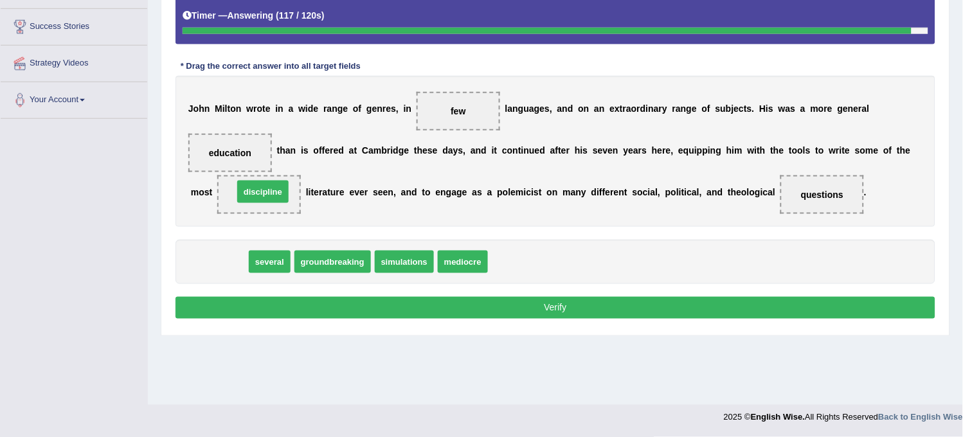
drag, startPoint x: 220, startPoint y: 267, endPoint x: 264, endPoint y: 197, distance: 82.6
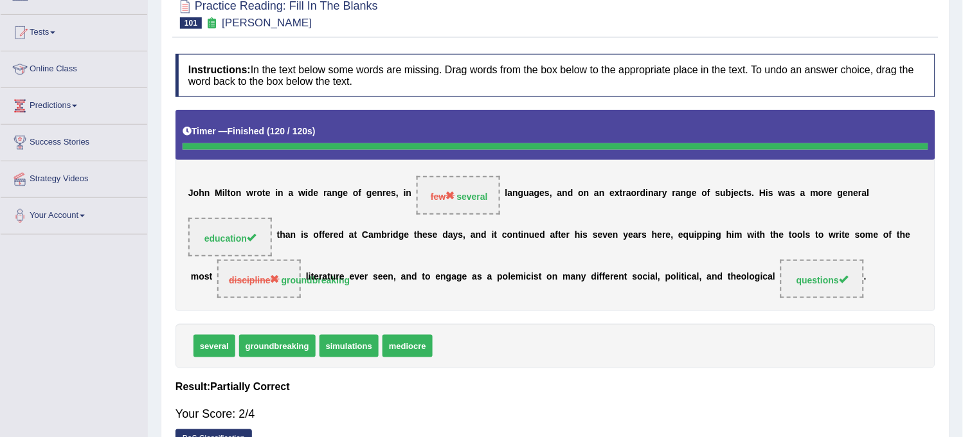
scroll to position [0, 0]
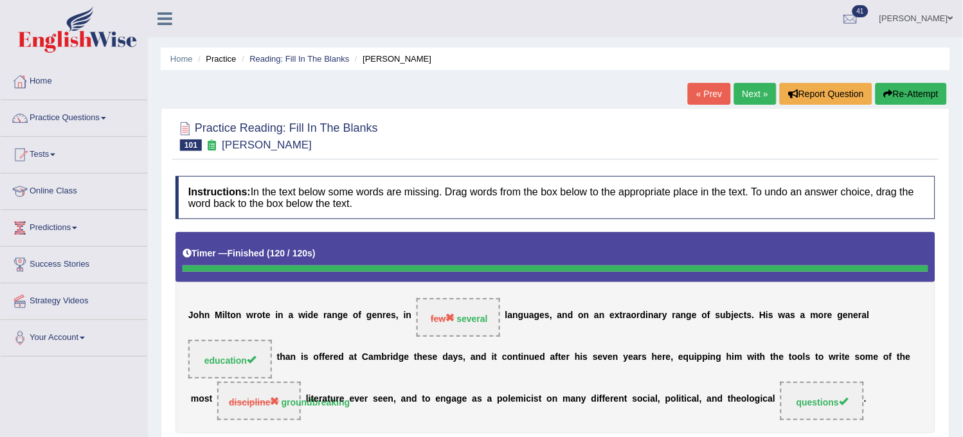
click at [754, 88] on link "Next »" at bounding box center [755, 94] width 42 height 22
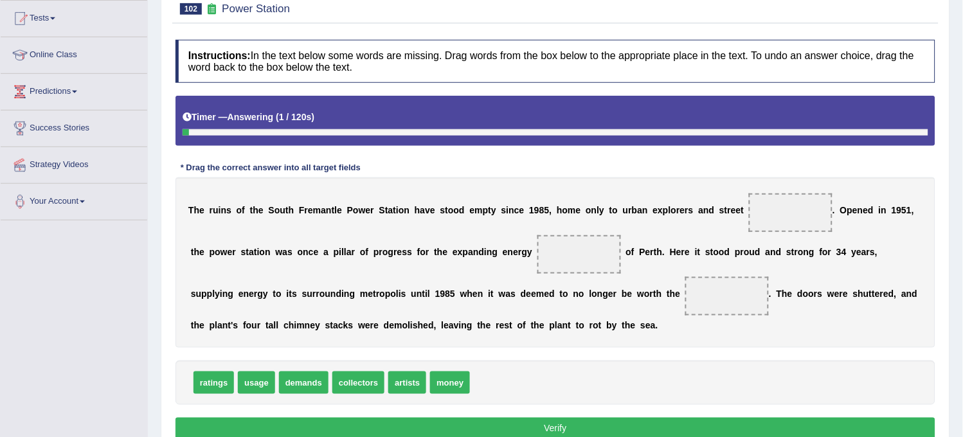
scroll to position [143, 0]
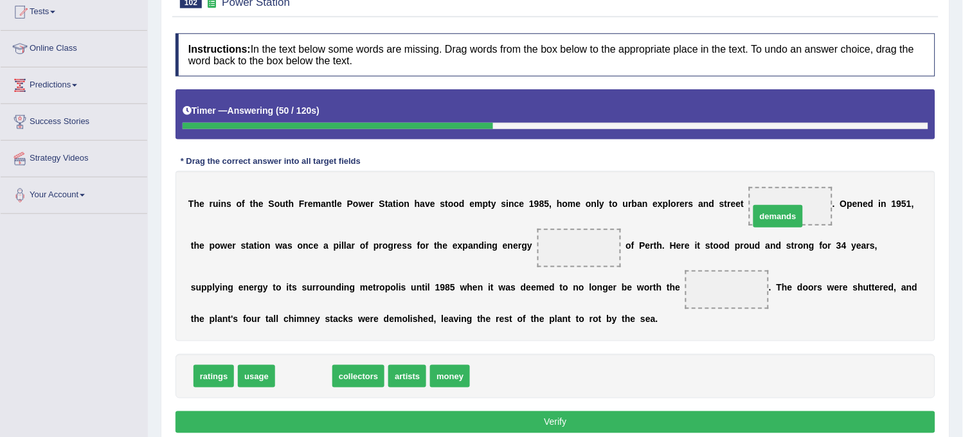
drag, startPoint x: 302, startPoint y: 383, endPoint x: 777, endPoint y: 222, distance: 500.8
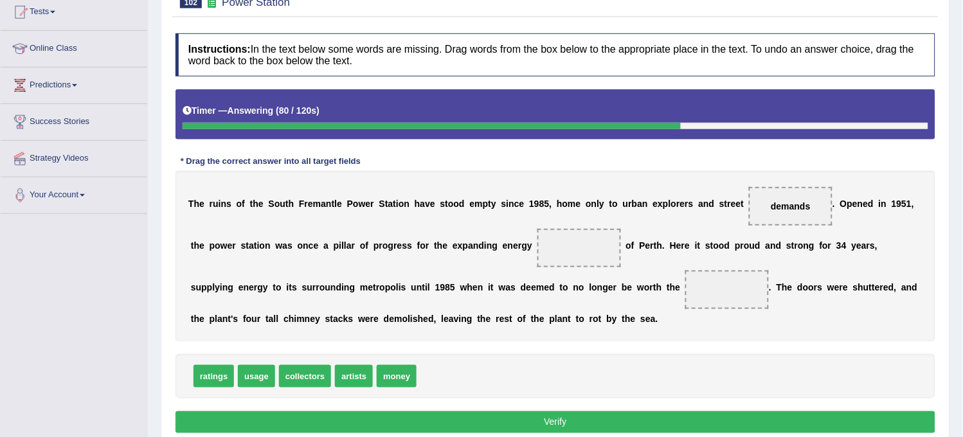
click at [258, 381] on span "usage" at bounding box center [256, 376] width 37 height 23
click at [249, 383] on span "usage" at bounding box center [256, 376] width 37 height 23
drag, startPoint x: 256, startPoint y: 374, endPoint x: 565, endPoint y: 251, distance: 332.2
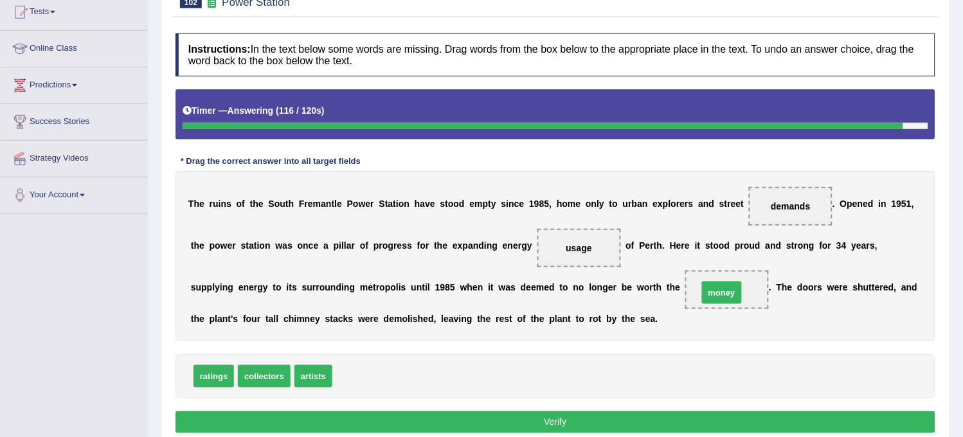
drag, startPoint x: 345, startPoint y: 381, endPoint x: 705, endPoint y: 297, distance: 370.4
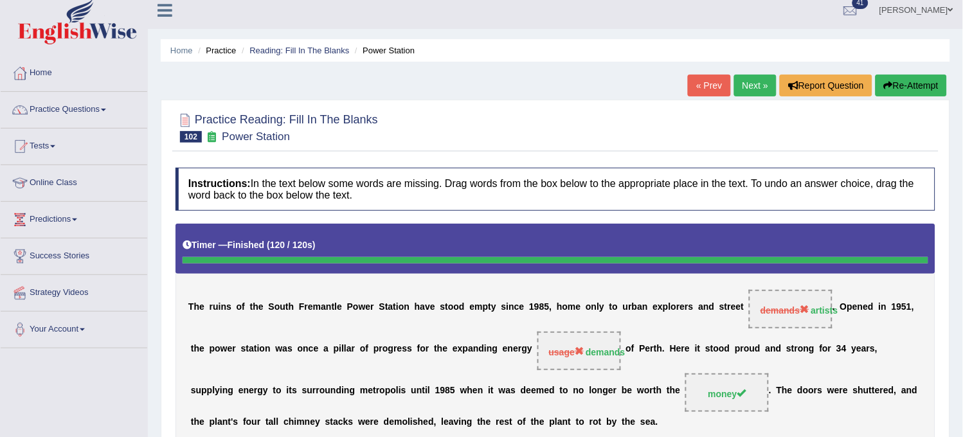
scroll to position [0, 0]
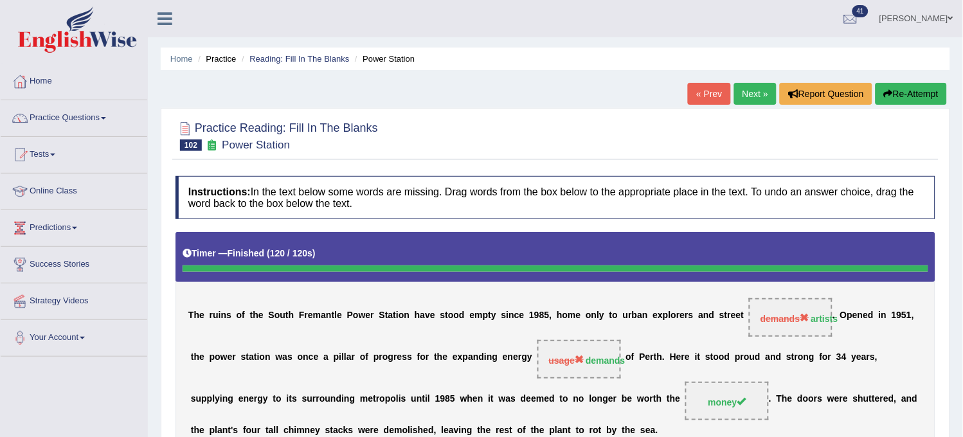
click at [755, 94] on link "Next »" at bounding box center [755, 94] width 42 height 22
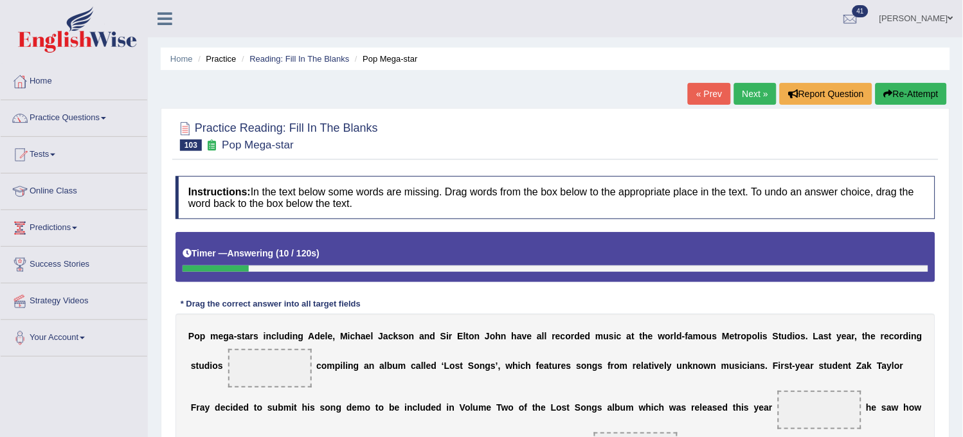
click at [700, 92] on link "« Prev" at bounding box center [709, 94] width 42 height 22
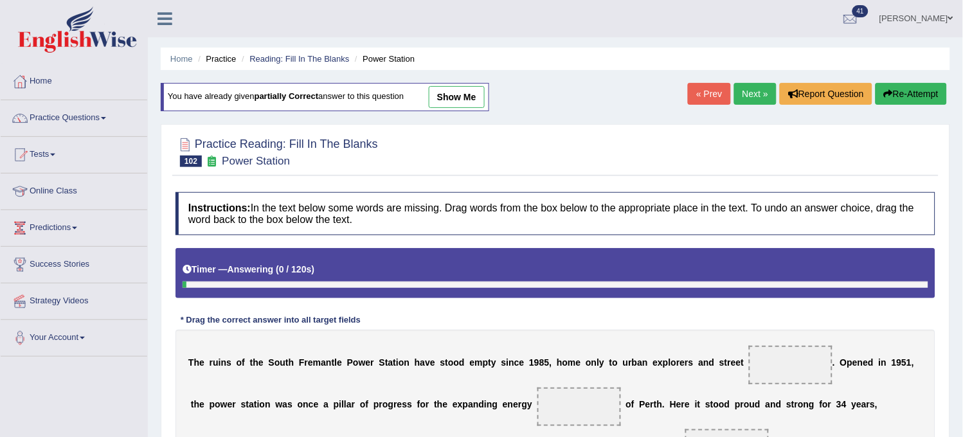
click at [476, 95] on link "show me" at bounding box center [457, 97] width 56 height 22
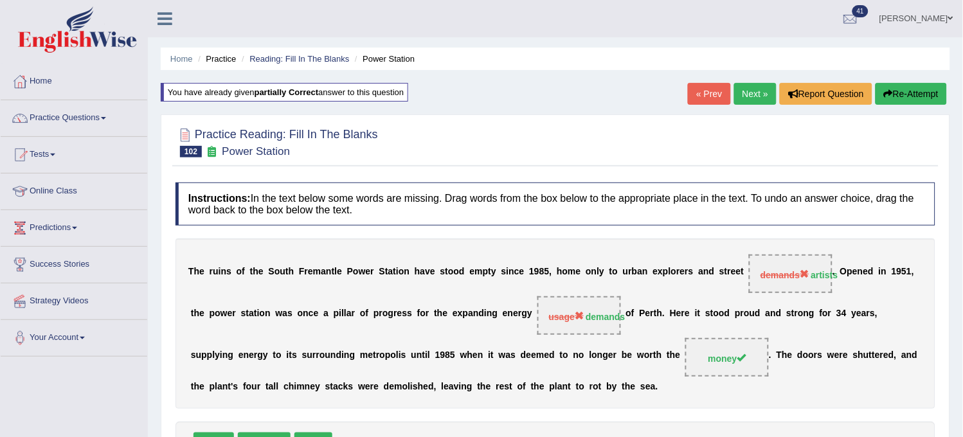
click at [747, 90] on link "Next »" at bounding box center [755, 94] width 42 height 22
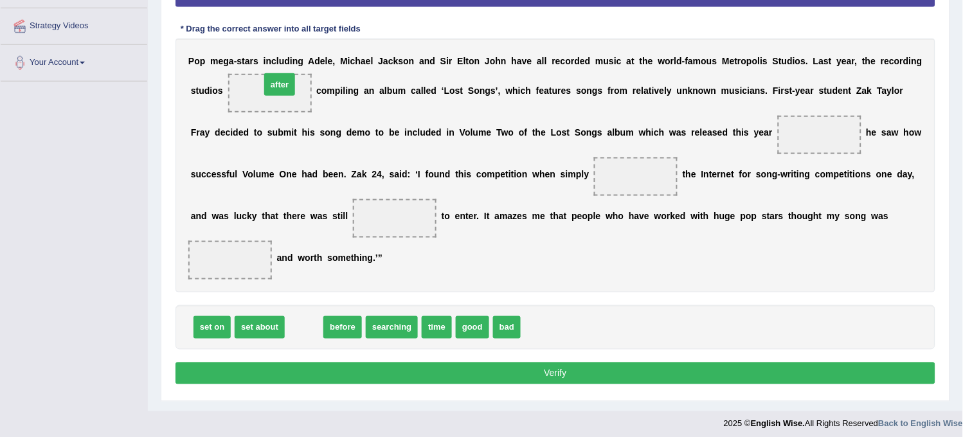
drag, startPoint x: 309, startPoint y: 325, endPoint x: 284, endPoint y: 78, distance: 248.7
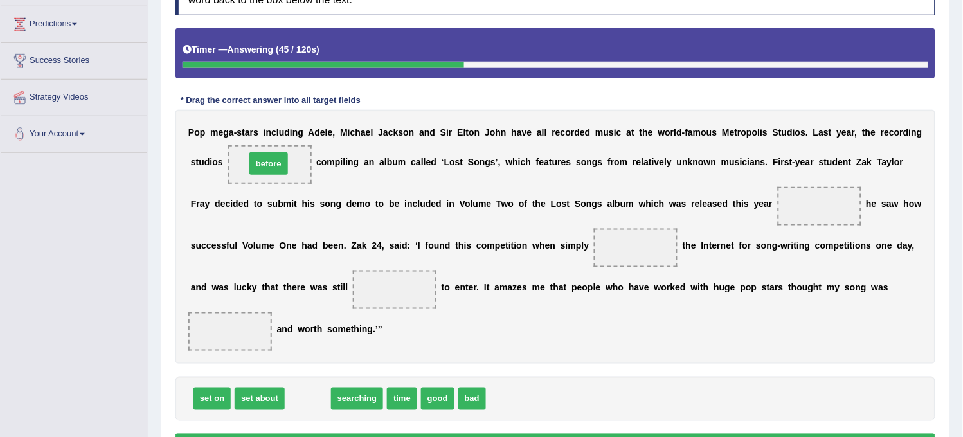
drag, startPoint x: 307, startPoint y: 390, endPoint x: 268, endPoint y: 156, distance: 237.2
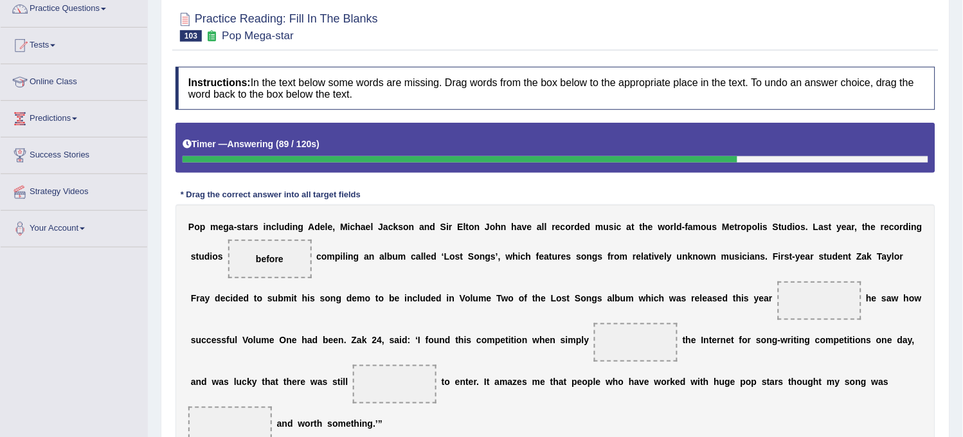
scroll to position [0, 0]
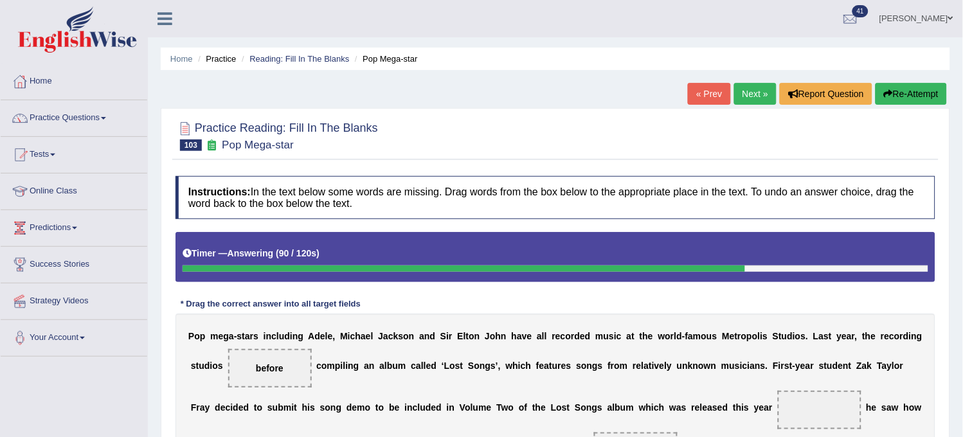
click at [907, 92] on button "Re-Attempt" at bounding box center [911, 94] width 71 height 22
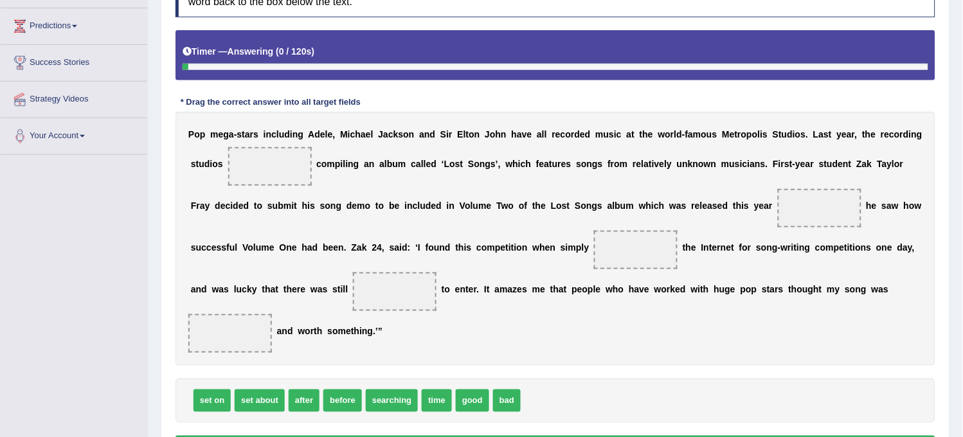
scroll to position [282, 0]
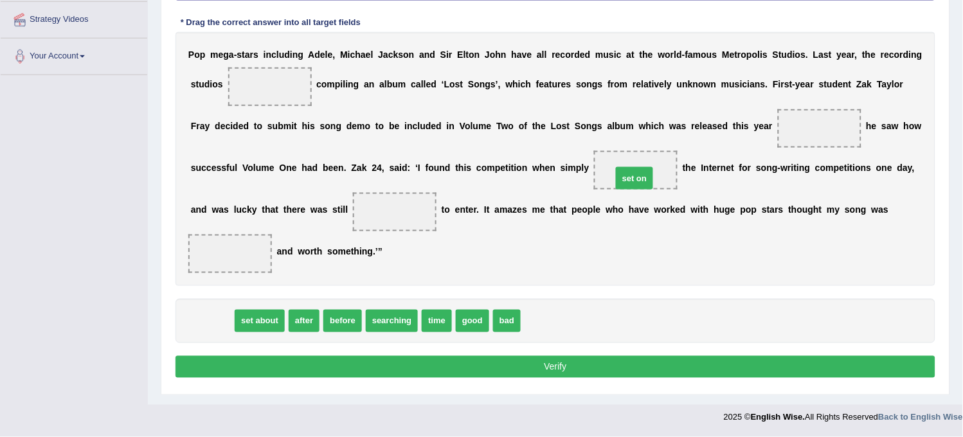
drag, startPoint x: 197, startPoint y: 320, endPoint x: 620, endPoint y: 172, distance: 448.0
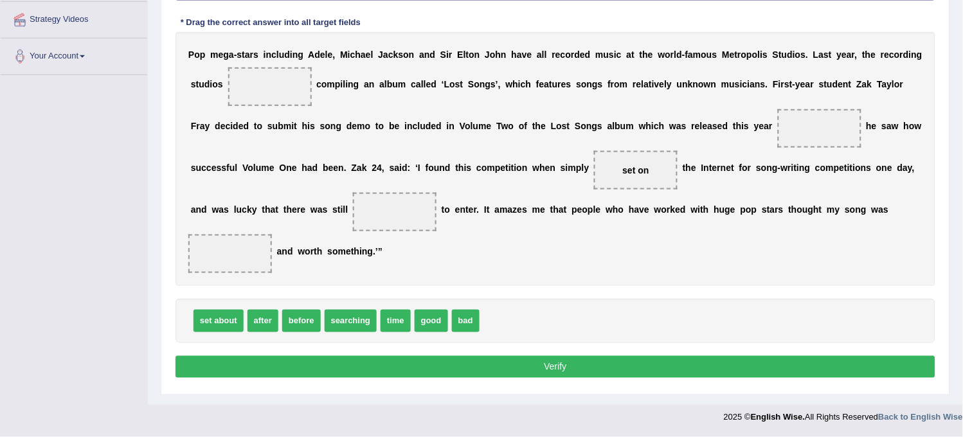
drag, startPoint x: 620, startPoint y: 172, endPoint x: 477, endPoint y: 331, distance: 214.0
click at [477, 331] on div "Instructions: In the text below some words are missing. Drag words from the box…" at bounding box center [555, 138] width 766 height 500
drag, startPoint x: 632, startPoint y: 167, endPoint x: 357, endPoint y: 214, distance: 278.5
drag, startPoint x: 223, startPoint y: 326, endPoint x: 655, endPoint y: 174, distance: 457.5
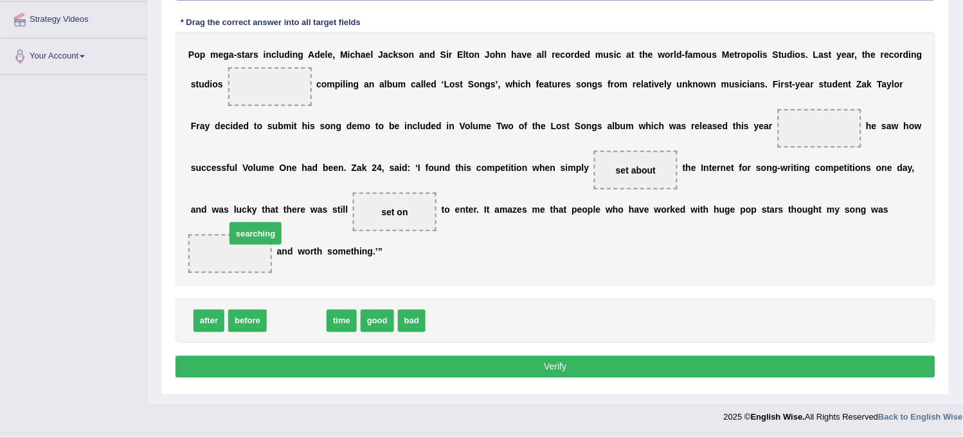
drag, startPoint x: 294, startPoint y: 328, endPoint x: 242, endPoint y: 251, distance: 92.6
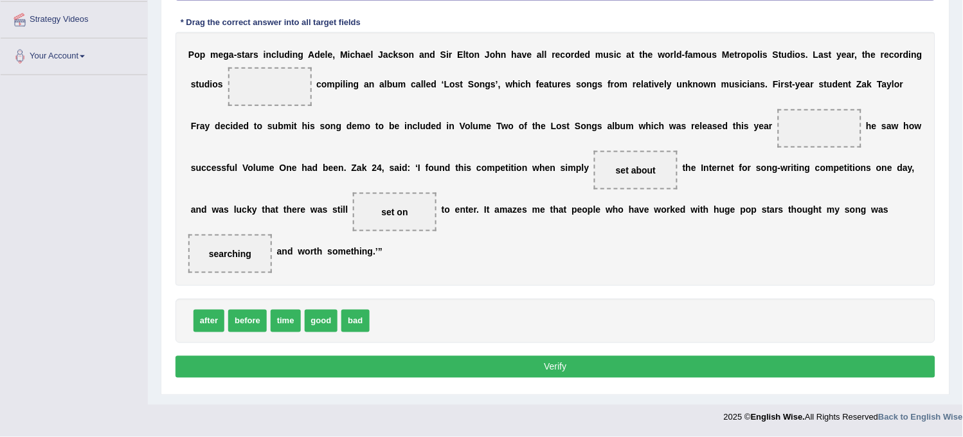
click at [240, 253] on span "searching" at bounding box center [230, 254] width 42 height 10
drag, startPoint x: 240, startPoint y: 253, endPoint x: 647, endPoint y: 172, distance: 415.6
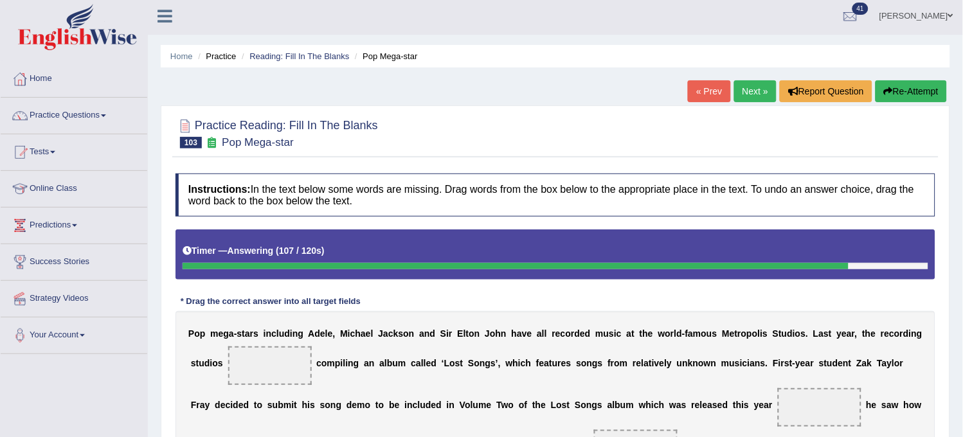
scroll to position [0, 0]
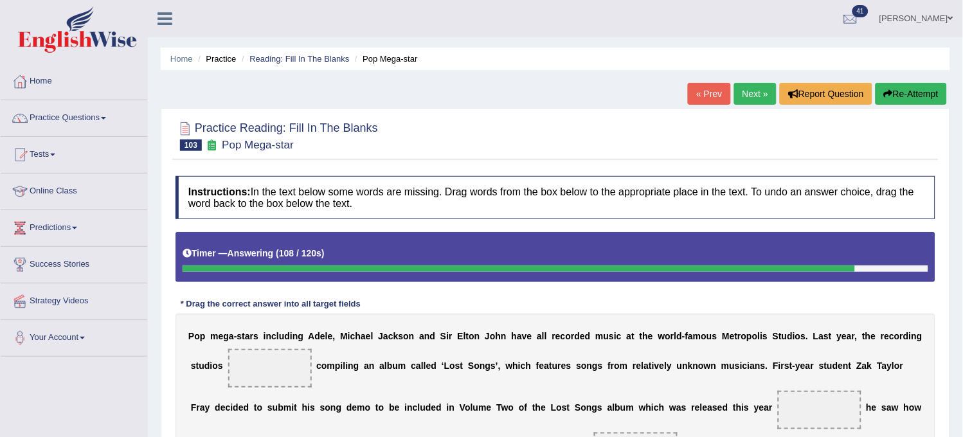
click at [881, 91] on button "Re-Attempt" at bounding box center [911, 94] width 71 height 22
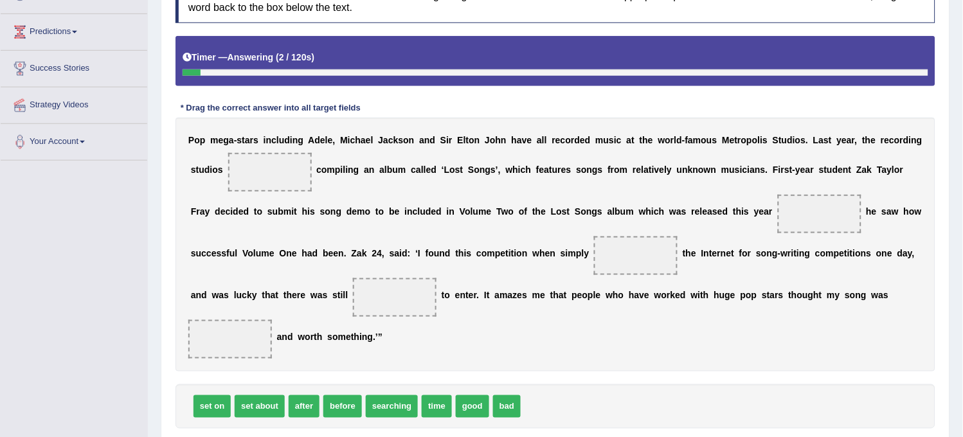
scroll to position [210, 0]
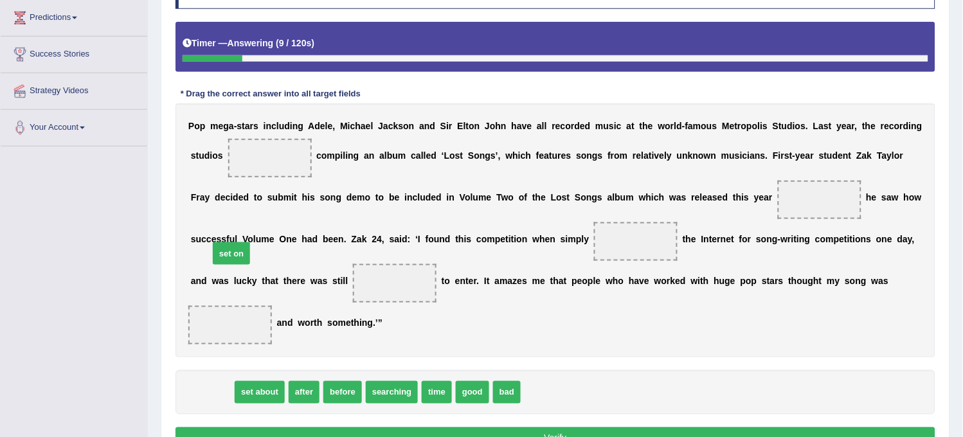
drag, startPoint x: 212, startPoint y: 397, endPoint x: 239, endPoint y: 230, distance: 169.2
click at [239, 242] on span "set on" at bounding box center [231, 253] width 37 height 23
drag, startPoint x: 203, startPoint y: 399, endPoint x: 252, endPoint y: 150, distance: 253.7
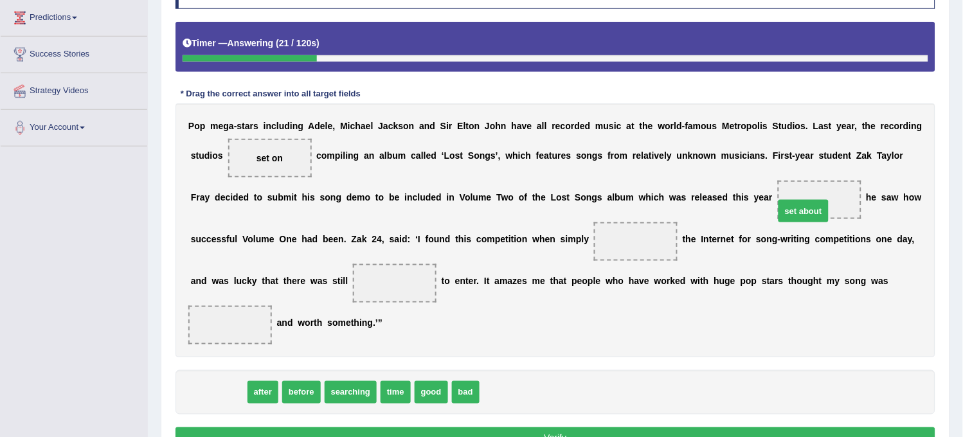
drag, startPoint x: 210, startPoint y: 395, endPoint x: 808, endPoint y: 214, distance: 625.5
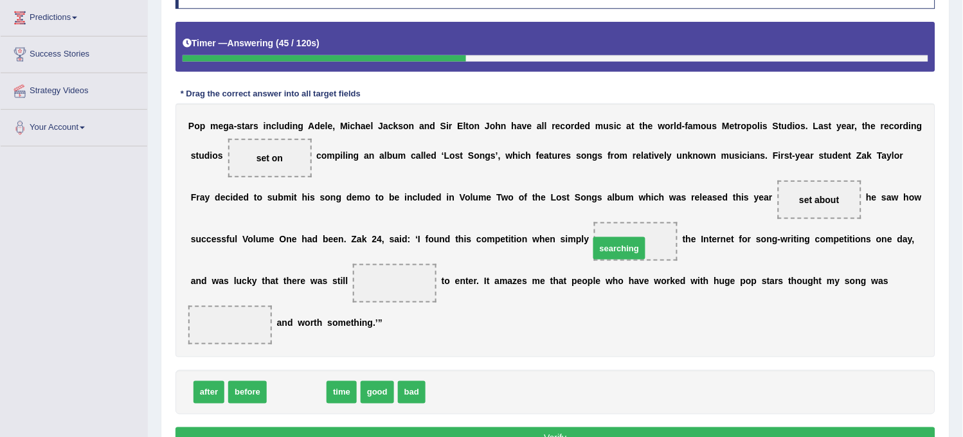
drag, startPoint x: 285, startPoint y: 401, endPoint x: 610, endPoint y: 251, distance: 357.6
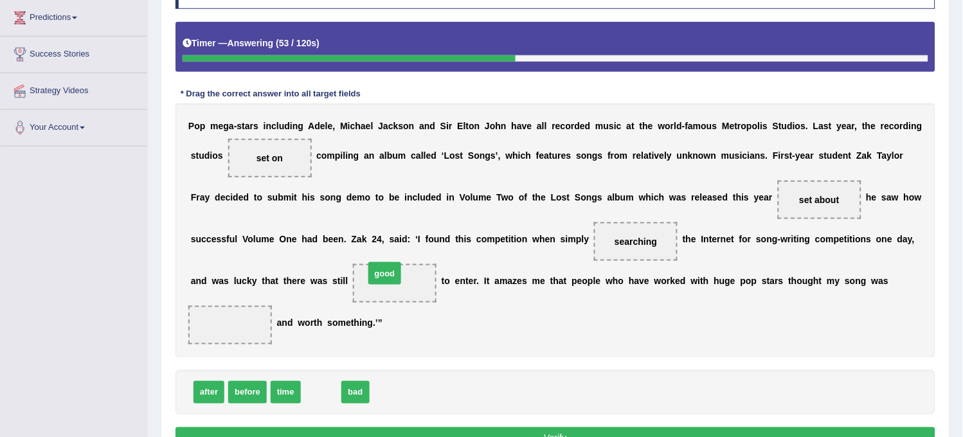
drag, startPoint x: 312, startPoint y: 393, endPoint x: 375, endPoint y: 278, distance: 132.1
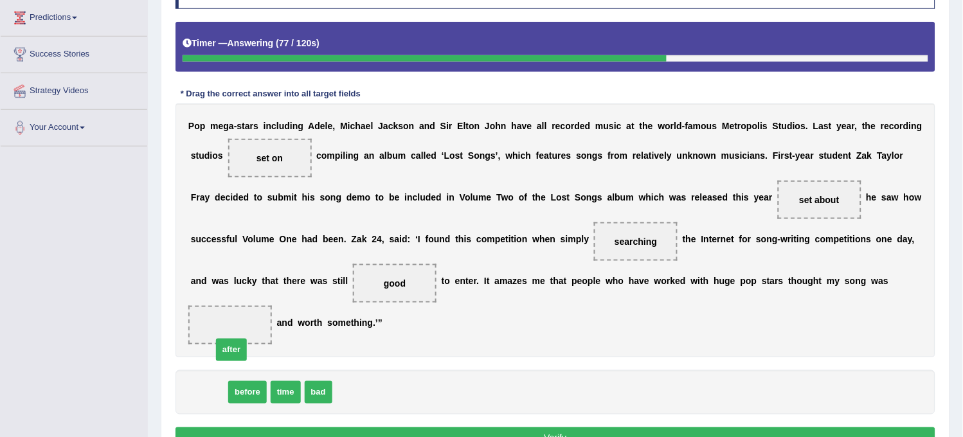
drag, startPoint x: 216, startPoint y: 395, endPoint x: 242, endPoint y: 345, distance: 57.2
click at [237, 433] on button "Verify" at bounding box center [556, 439] width 760 height 22
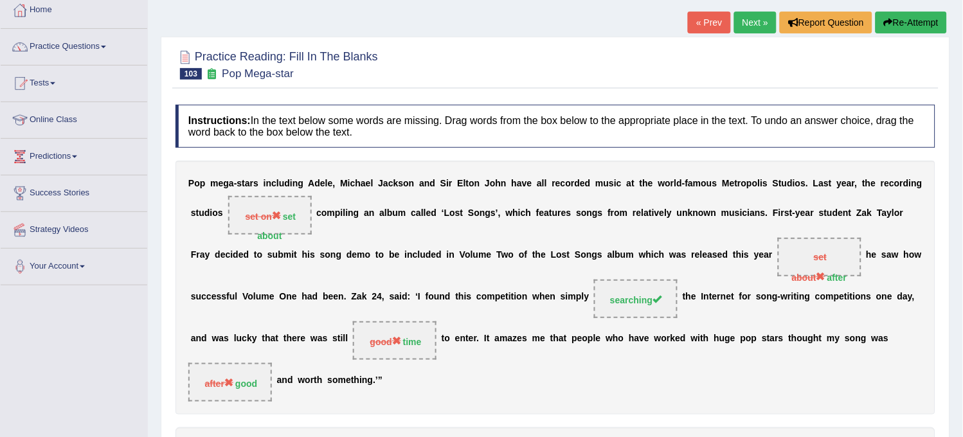
scroll to position [0, 0]
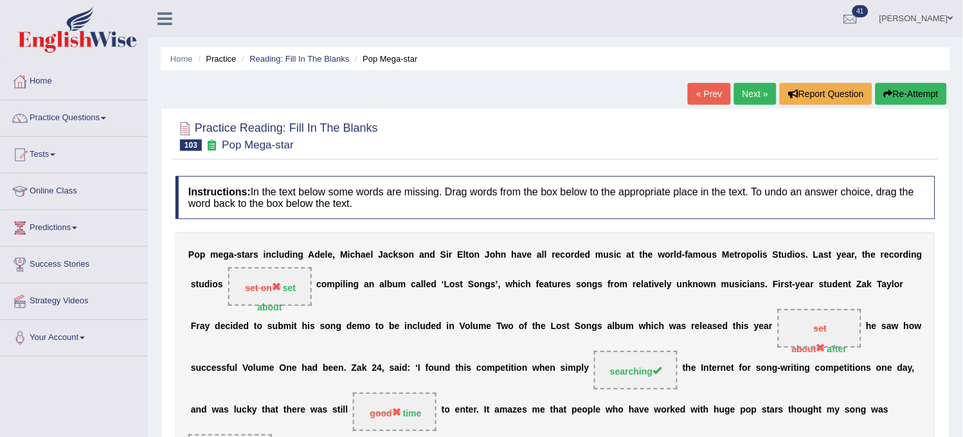
click at [918, 96] on button "Re-Attempt" at bounding box center [911, 94] width 71 height 22
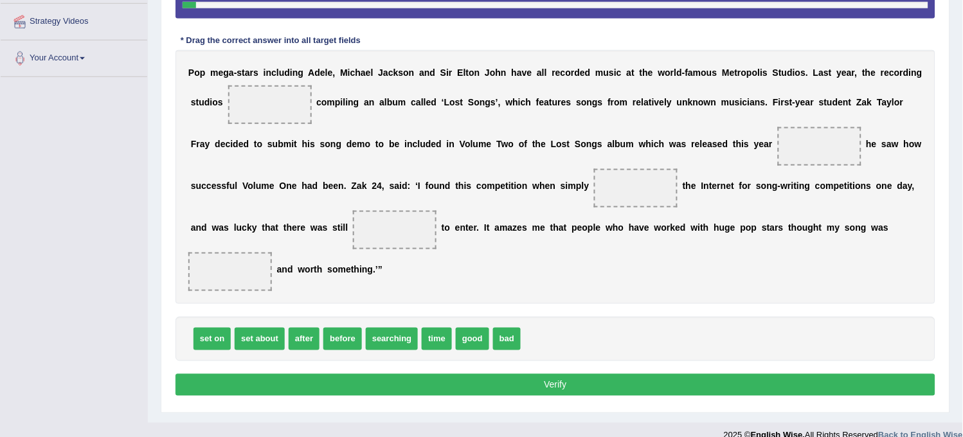
scroll to position [285, 0]
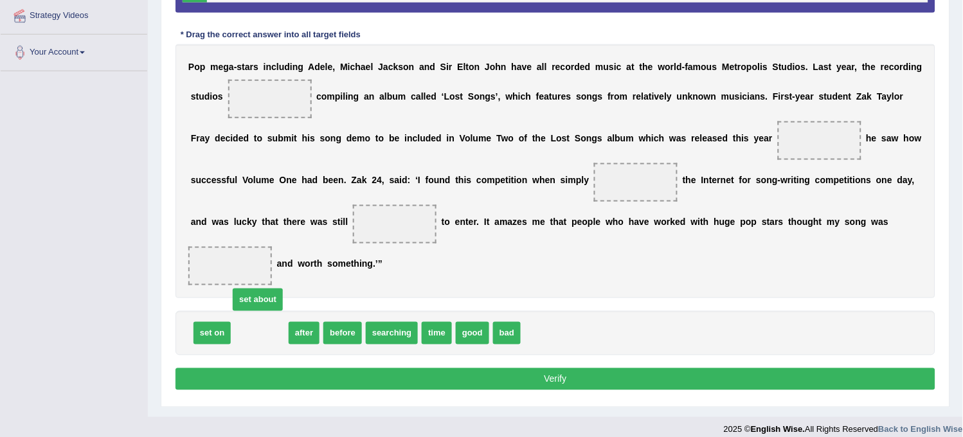
drag, startPoint x: 253, startPoint y: 328, endPoint x: 243, endPoint y: 185, distance: 143.1
click at [243, 289] on span "set about" at bounding box center [258, 300] width 50 height 23
drag, startPoint x: 257, startPoint y: 336, endPoint x: 260, endPoint y: 91, distance: 245.6
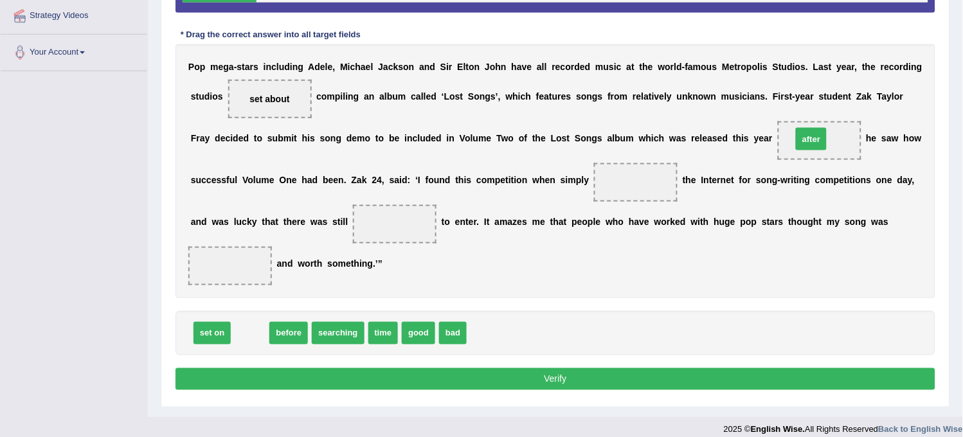
drag, startPoint x: 246, startPoint y: 338, endPoint x: 808, endPoint y: 149, distance: 592.1
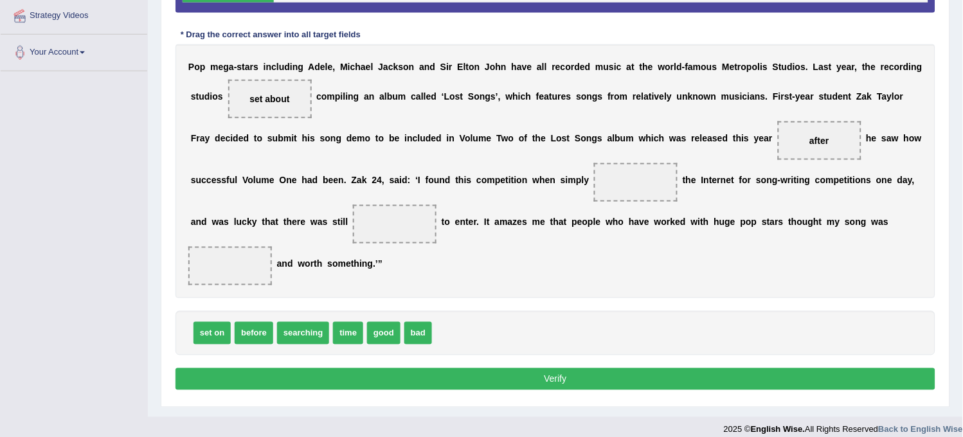
click at [388, 332] on span "good" at bounding box center [383, 333] width 33 height 23
click at [376, 337] on span "good" at bounding box center [383, 333] width 33 height 23
drag, startPoint x: 386, startPoint y: 326, endPoint x: 196, endPoint y: 271, distance: 198.0
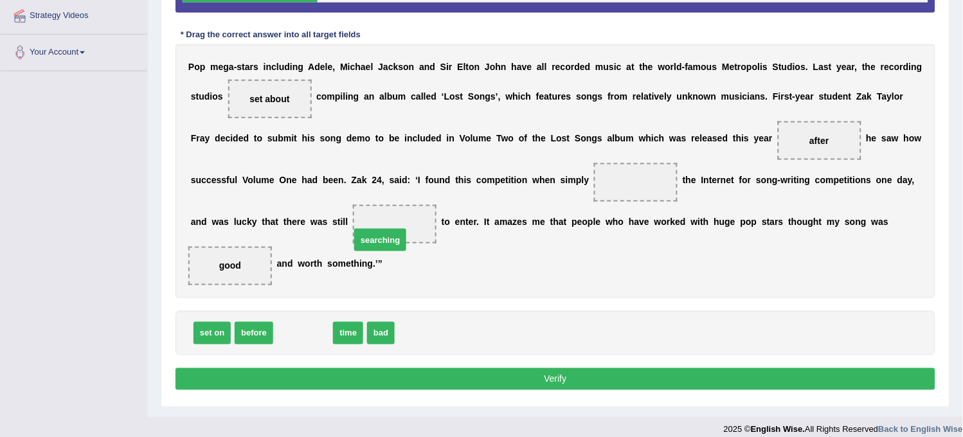
drag, startPoint x: 305, startPoint y: 330, endPoint x: 390, endPoint y: 226, distance: 134.3
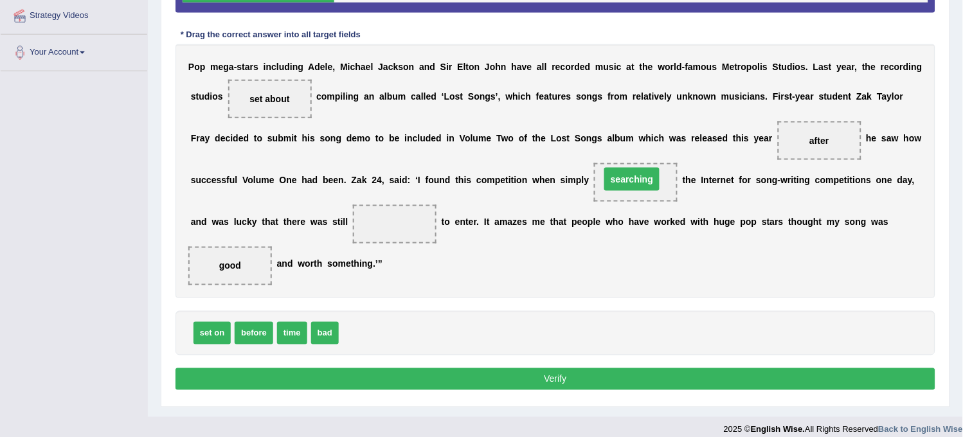
drag, startPoint x: 390, startPoint y: 226, endPoint x: 630, endPoint y: 191, distance: 242.4
drag, startPoint x: 251, startPoint y: 330, endPoint x: 377, endPoint y: 226, distance: 162.6
click at [309, 378] on button "Verify" at bounding box center [556, 379] width 760 height 22
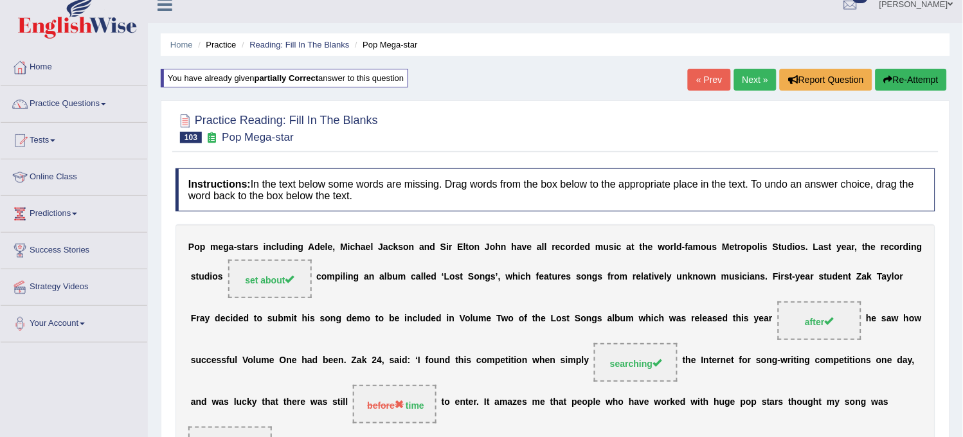
scroll to position [0, 0]
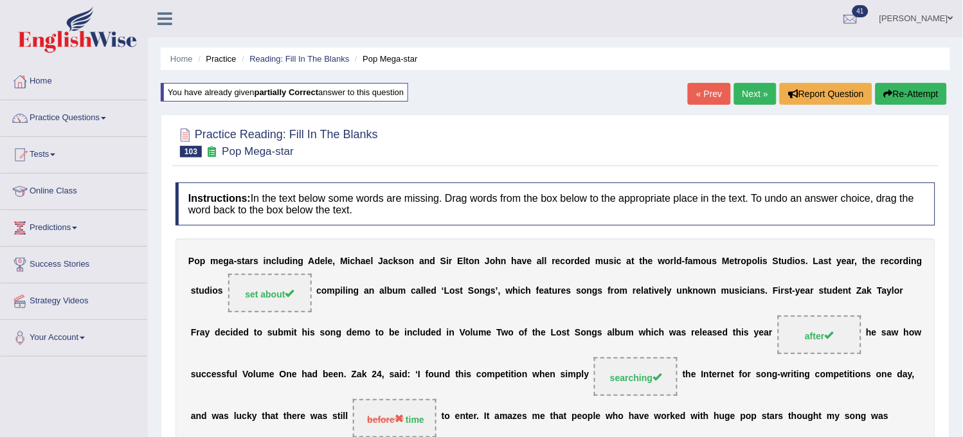
click at [748, 95] on link "Next »" at bounding box center [755, 94] width 42 height 22
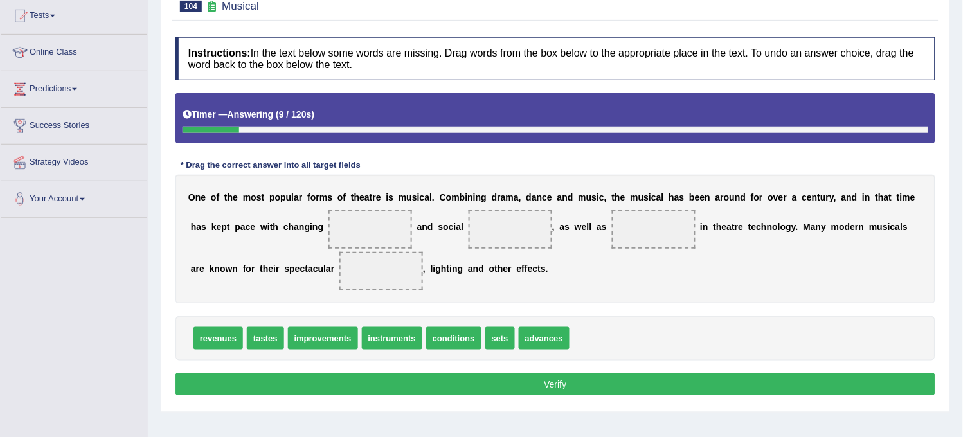
scroll to position [143, 0]
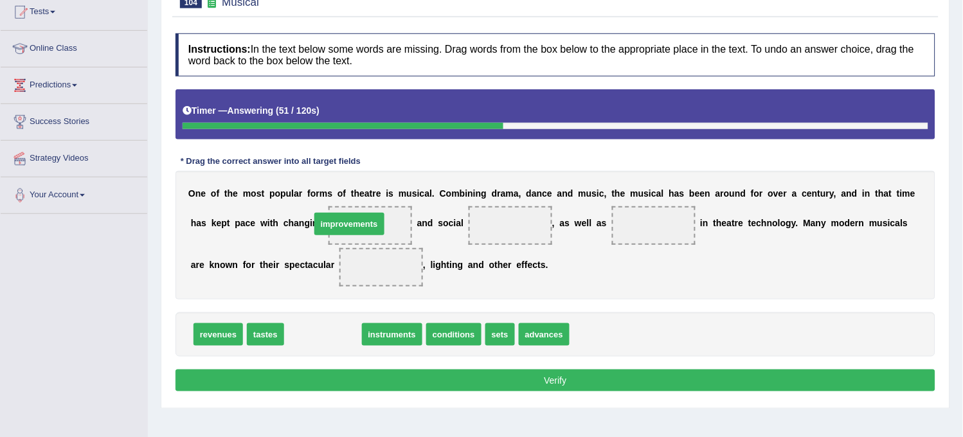
drag, startPoint x: 328, startPoint y: 338, endPoint x: 359, endPoint y: 228, distance: 114.2
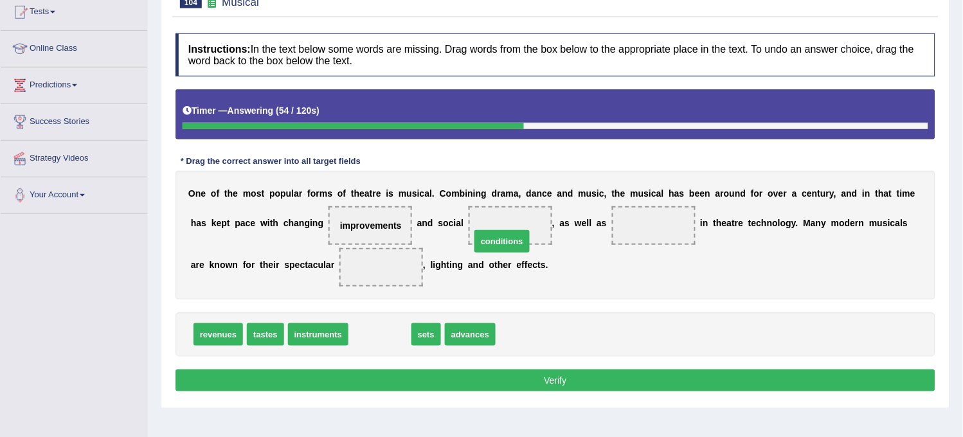
drag, startPoint x: 359, startPoint y: 332, endPoint x: 481, endPoint y: 240, distance: 153.3
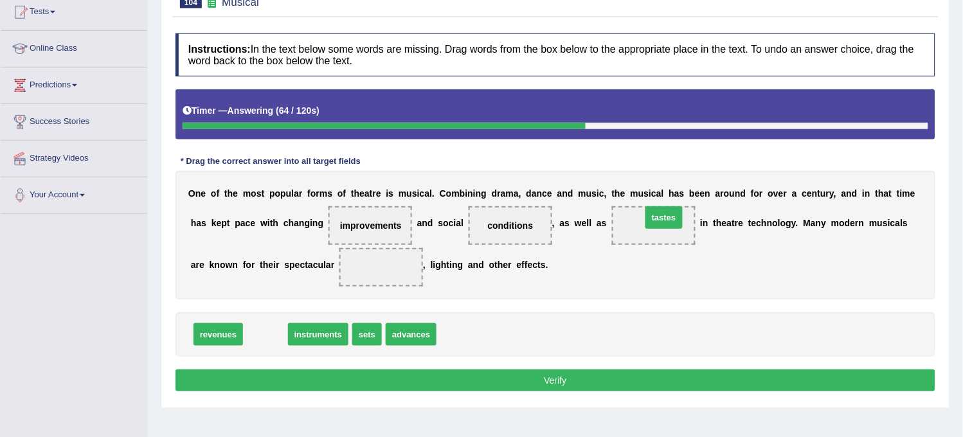
drag, startPoint x: 262, startPoint y: 341, endPoint x: 659, endPoint y: 227, distance: 412.9
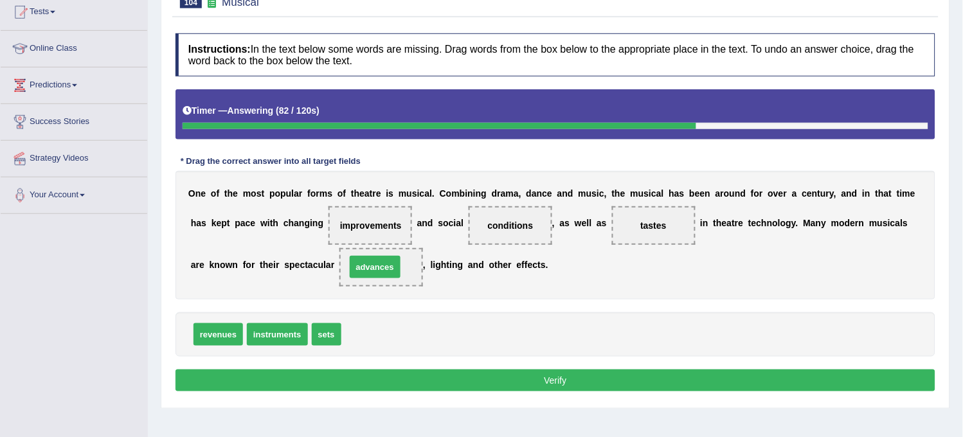
drag, startPoint x: 374, startPoint y: 333, endPoint x: 379, endPoint y: 266, distance: 67.1
click at [335, 370] on button "Verify" at bounding box center [556, 381] width 760 height 22
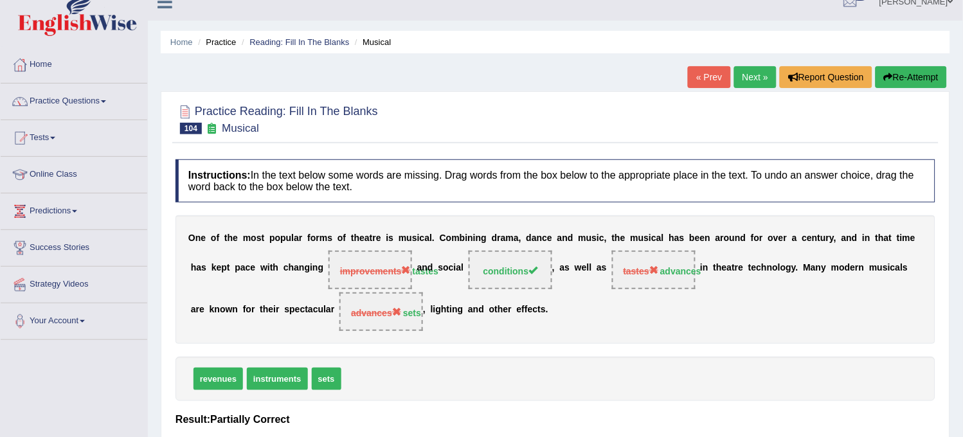
scroll to position [0, 0]
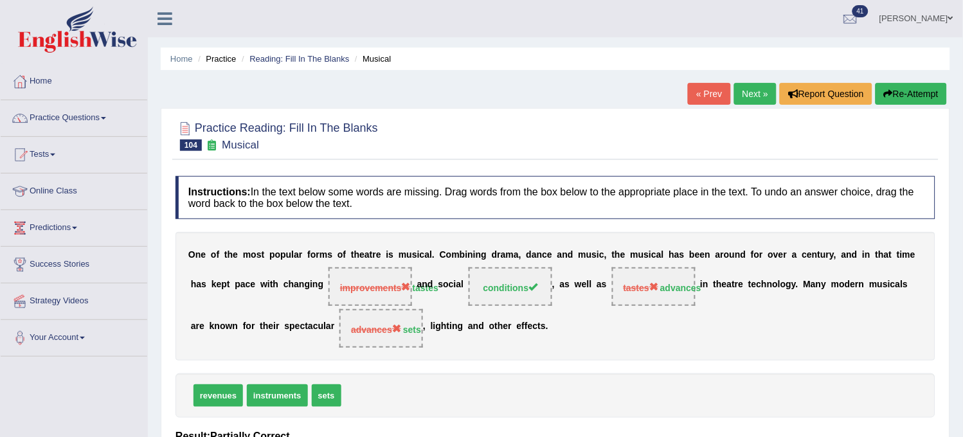
click at [905, 98] on button "Re-Attempt" at bounding box center [911, 94] width 71 height 22
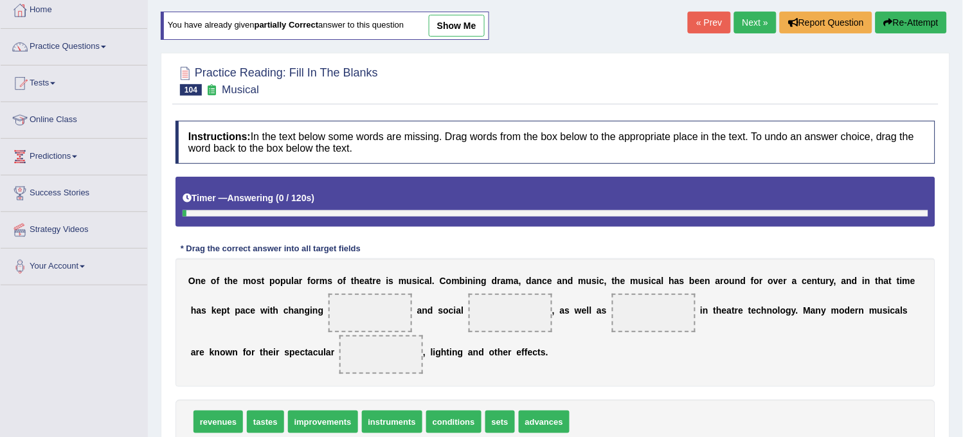
scroll to position [143, 0]
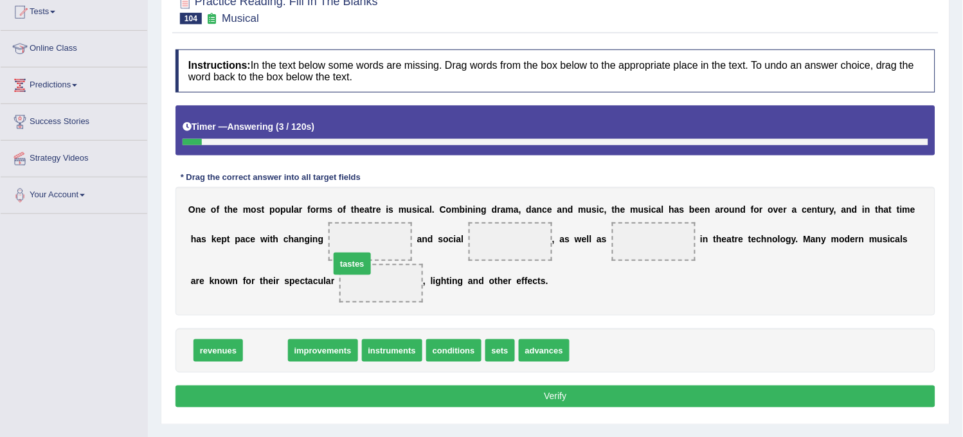
drag, startPoint x: 267, startPoint y: 346, endPoint x: 354, endPoint y: 255, distance: 125.5
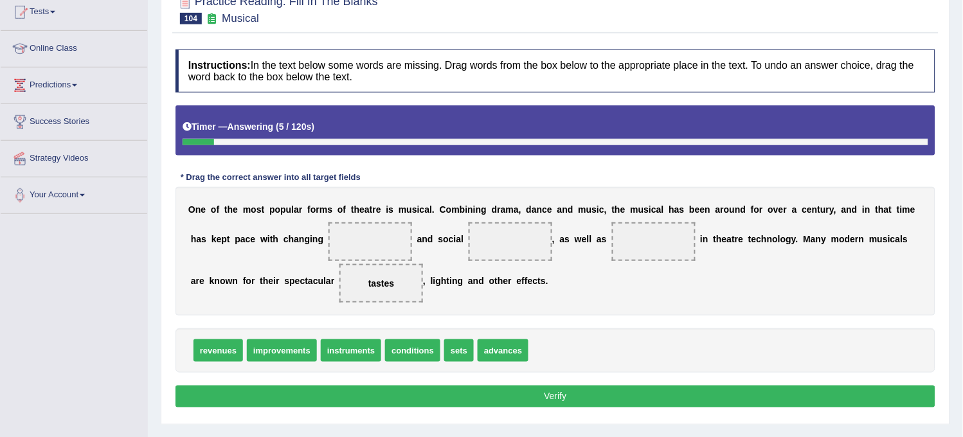
click at [383, 280] on span "tastes" at bounding box center [381, 283] width 26 height 10
drag, startPoint x: 375, startPoint y: 280, endPoint x: 365, endPoint y: 240, distance: 40.4
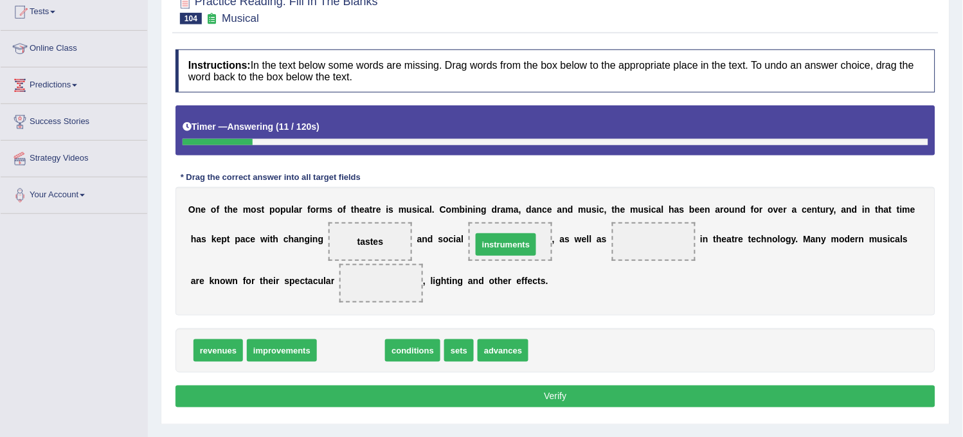
drag, startPoint x: 350, startPoint y: 356, endPoint x: 502, endPoint y: 255, distance: 182.8
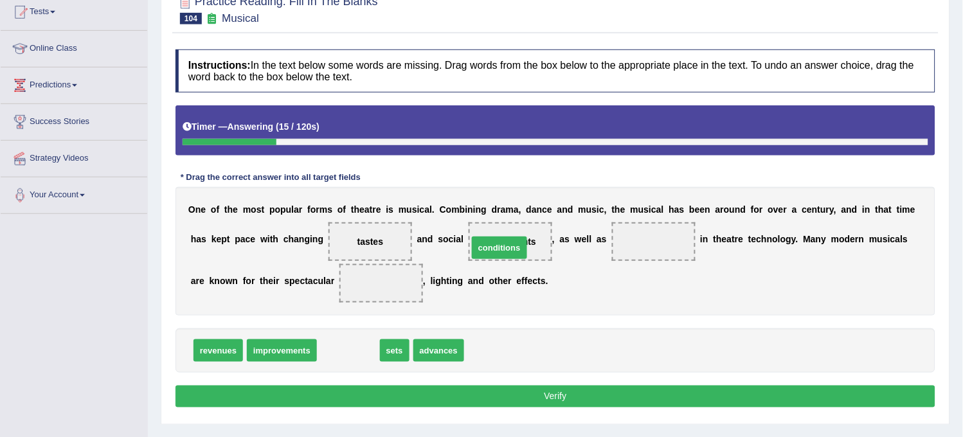
drag, startPoint x: 343, startPoint y: 350, endPoint x: 493, endPoint y: 245, distance: 183.4
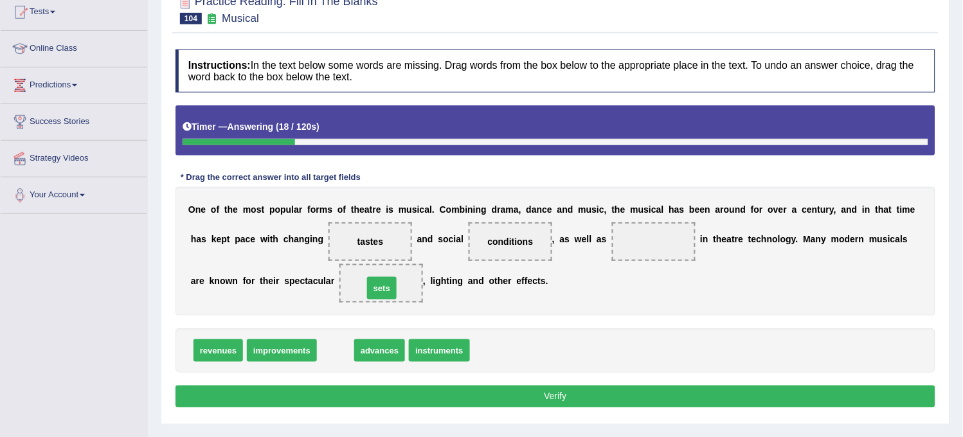
drag, startPoint x: 333, startPoint y: 347, endPoint x: 381, endPoint y: 284, distance: 79.5
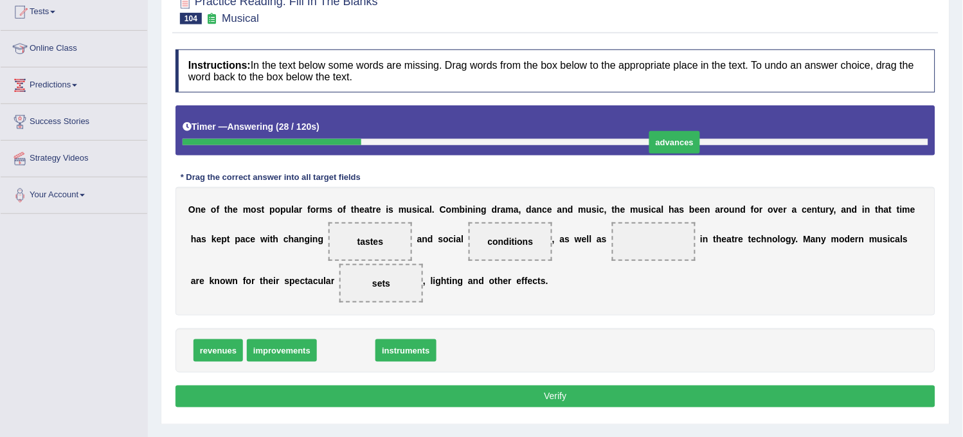
drag, startPoint x: 348, startPoint y: 360, endPoint x: 683, endPoint y: 150, distance: 395.7
click at [683, 150] on span "advances" at bounding box center [674, 142] width 51 height 23
drag, startPoint x: 356, startPoint y: 357, endPoint x: 641, endPoint y: 253, distance: 303.3
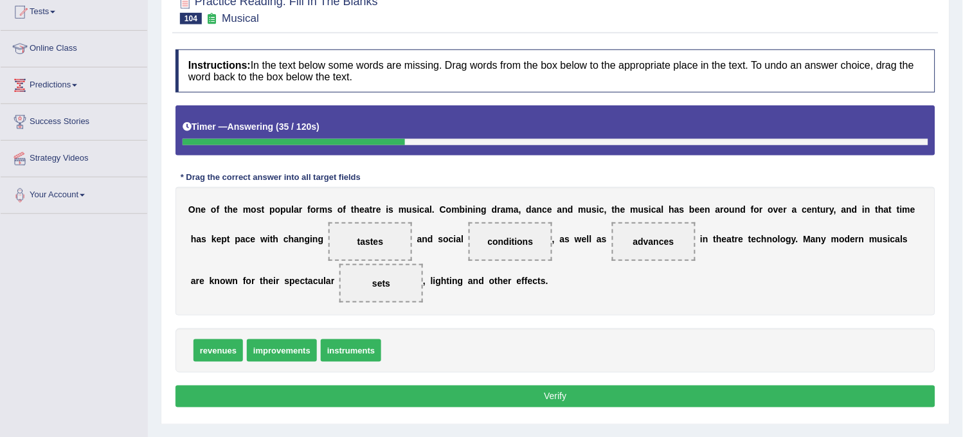
click at [470, 394] on button "Verify" at bounding box center [556, 397] width 760 height 22
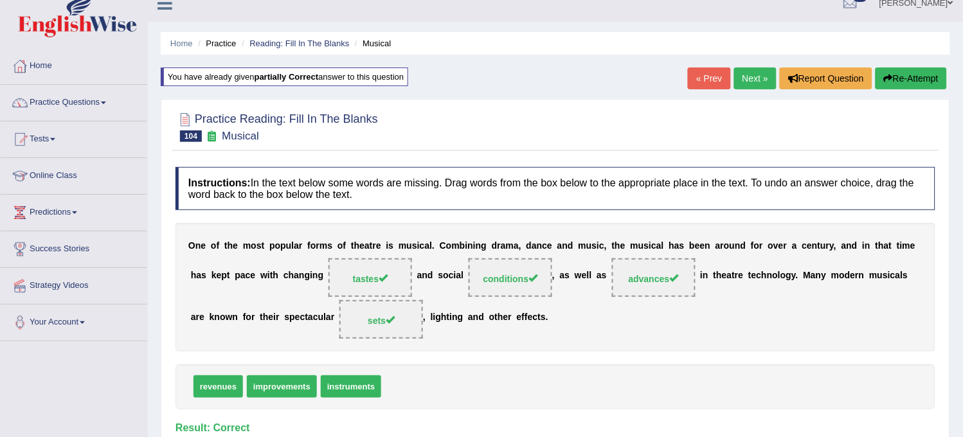
scroll to position [0, 0]
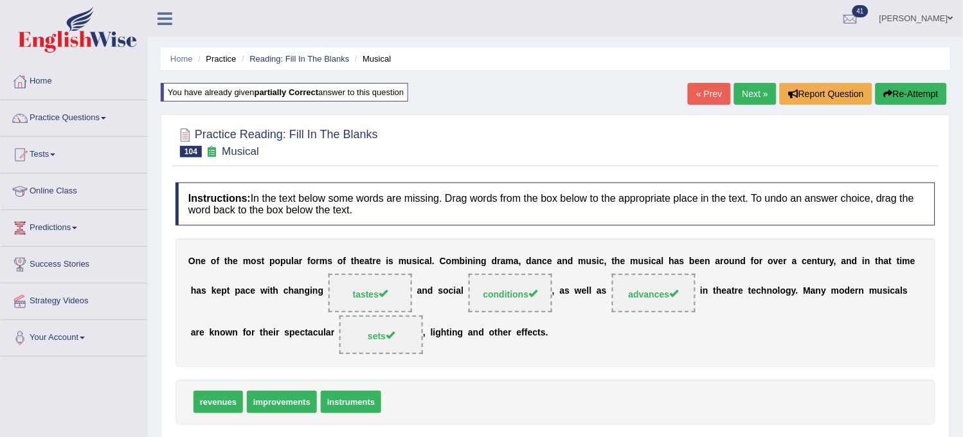
click at [736, 93] on link "Next »" at bounding box center [755, 94] width 42 height 22
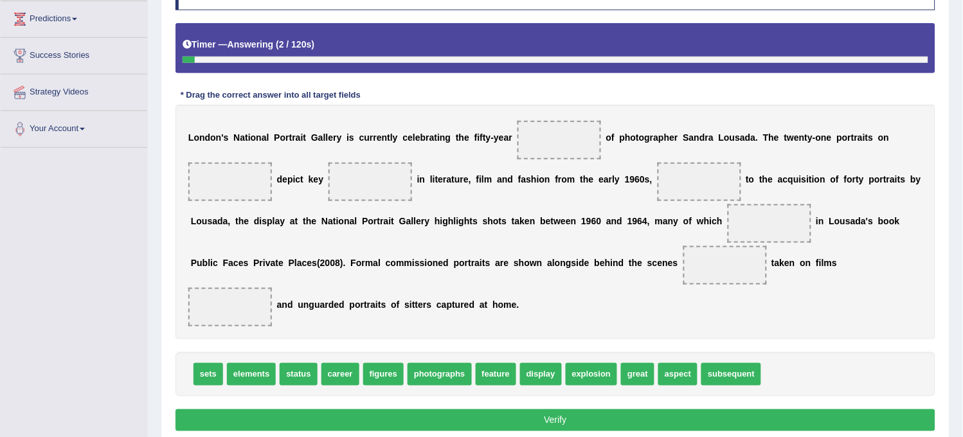
scroll to position [214, 0]
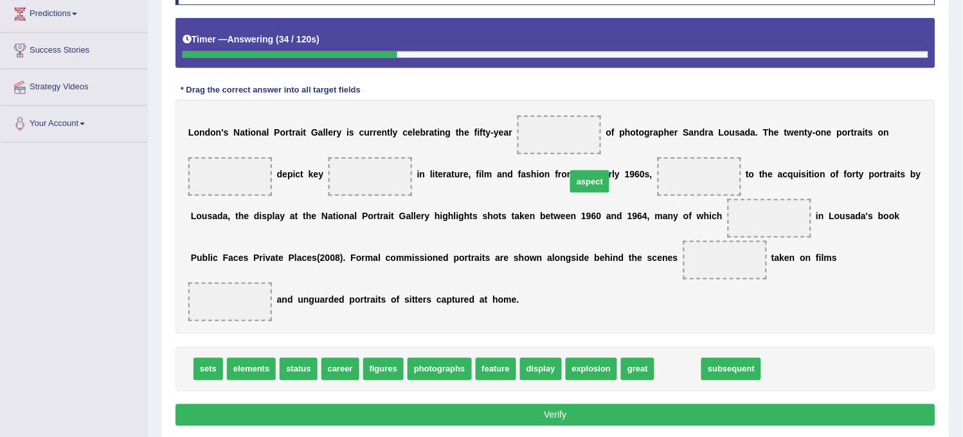
drag, startPoint x: 672, startPoint y: 370, endPoint x: 584, endPoint y: 183, distance: 206.8
click at [584, 183] on span "aspect" at bounding box center [589, 181] width 39 height 23
click at [584, 183] on div "L o n d o n ' s N a t i o n a l P o r t r a i t G a l l e r y i s c u r r e n t…" at bounding box center [556, 217] width 760 height 235
drag, startPoint x: 687, startPoint y: 376, endPoint x: 573, endPoint y: 141, distance: 260.8
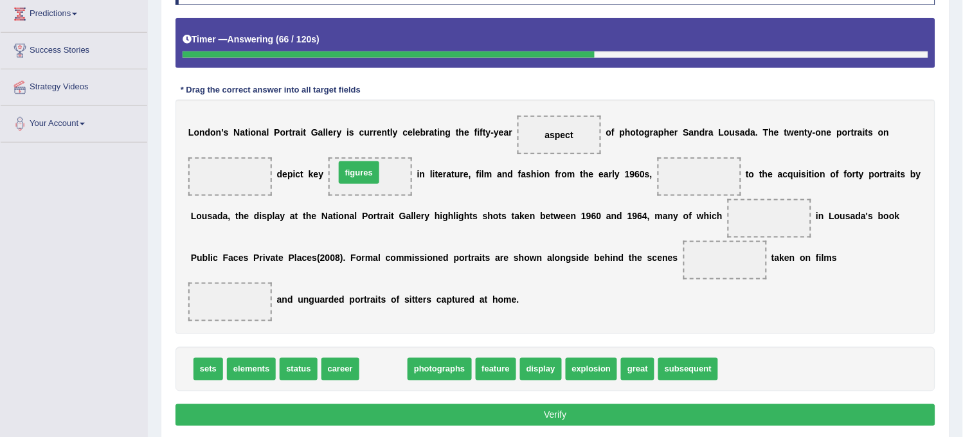
drag, startPoint x: 389, startPoint y: 370, endPoint x: 365, endPoint y: 174, distance: 197.0
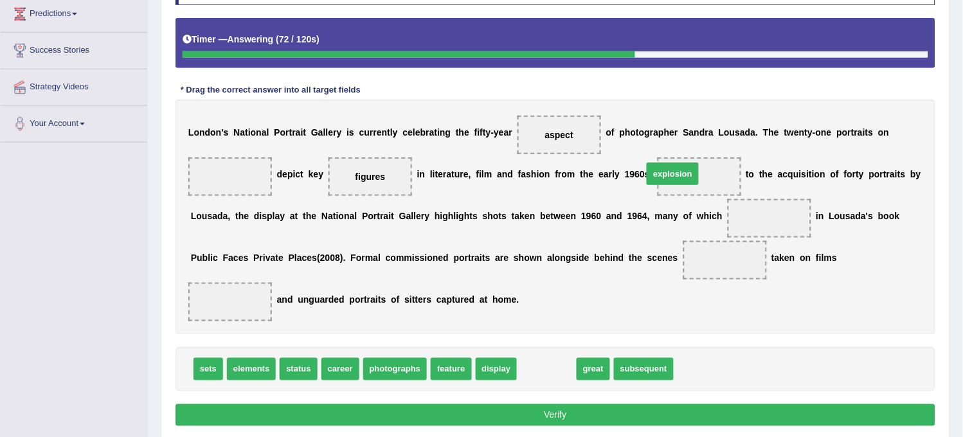
drag, startPoint x: 550, startPoint y: 368, endPoint x: 678, endPoint y: 174, distance: 232.7
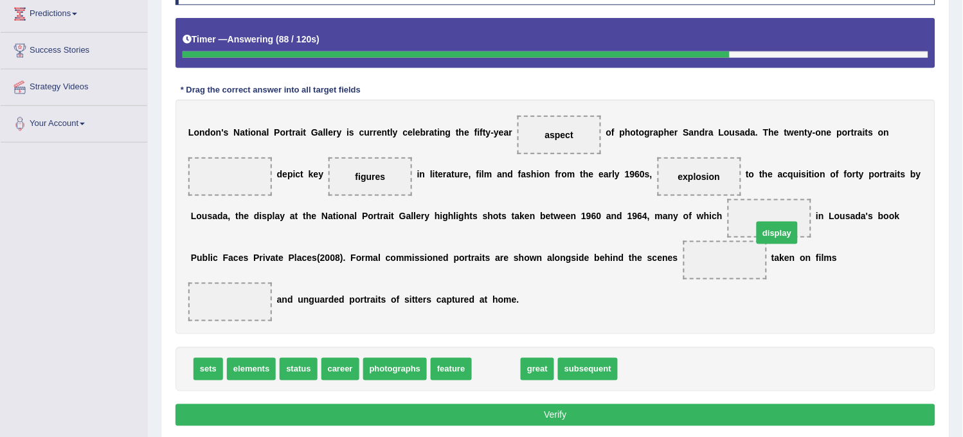
drag, startPoint x: 497, startPoint y: 373, endPoint x: 779, endPoint y: 231, distance: 315.7
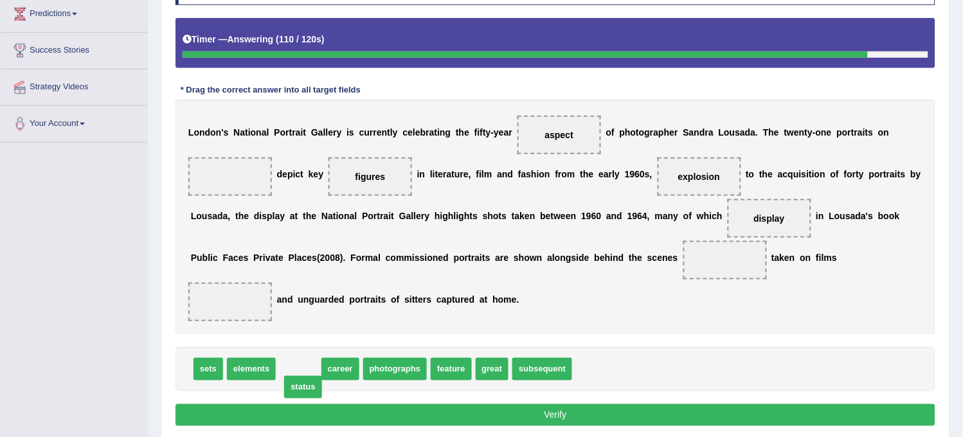
drag, startPoint x: 294, startPoint y: 369, endPoint x: 300, endPoint y: 387, distance: 18.7
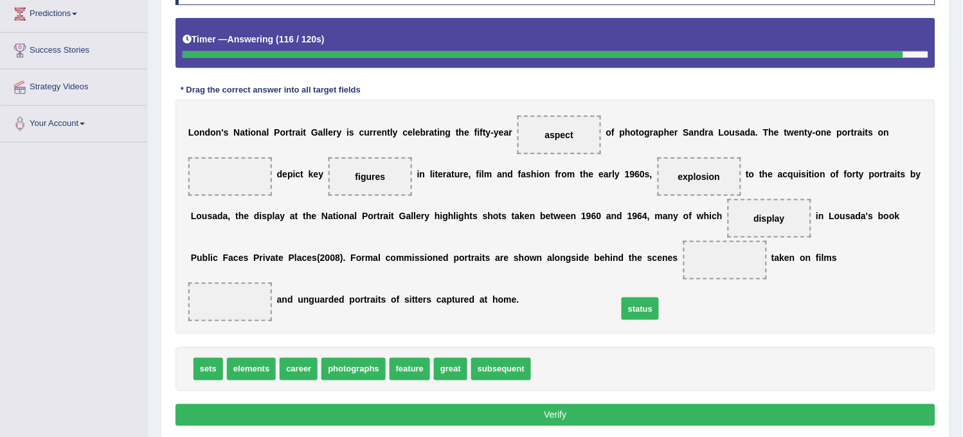
drag, startPoint x: 547, startPoint y: 374, endPoint x: 695, endPoint y: 262, distance: 185.4
click at [695, 262] on span "status" at bounding box center [725, 260] width 84 height 39
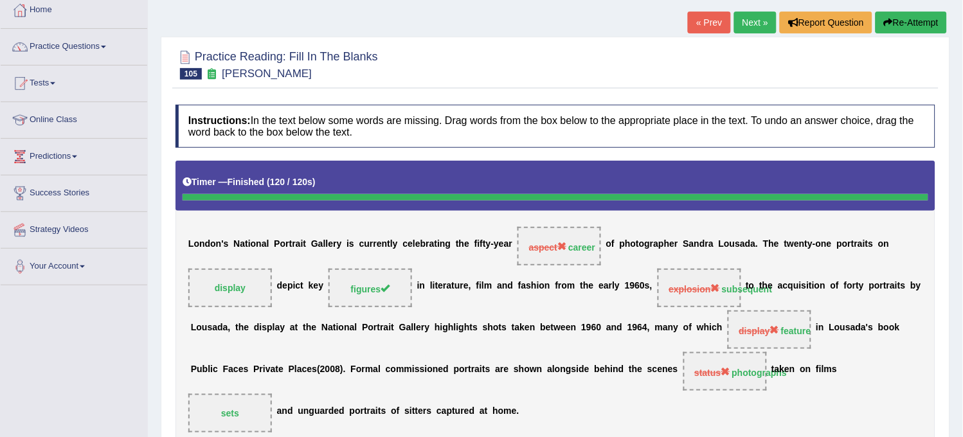
scroll to position [0, 0]
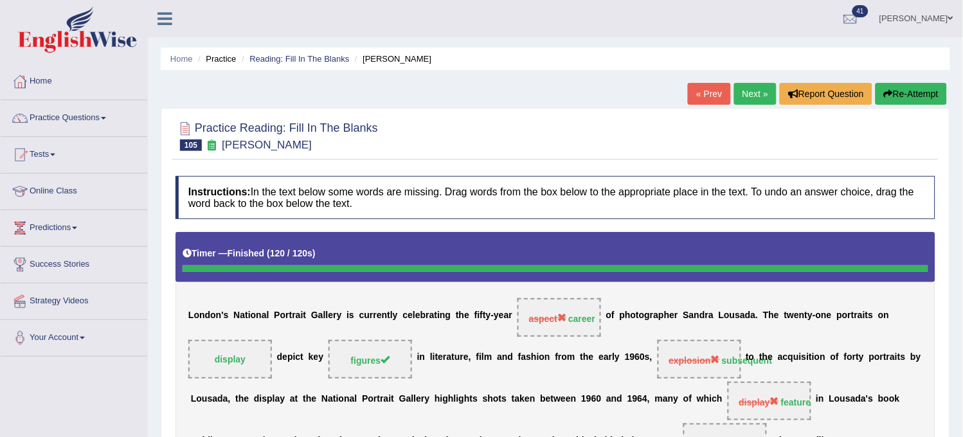
click at [894, 98] on button "Re-Attempt" at bounding box center [911, 94] width 71 height 22
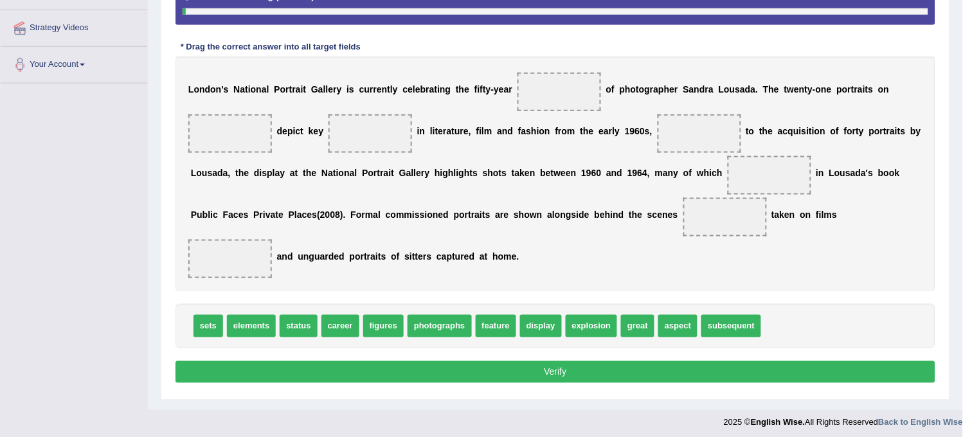
scroll to position [279, 0]
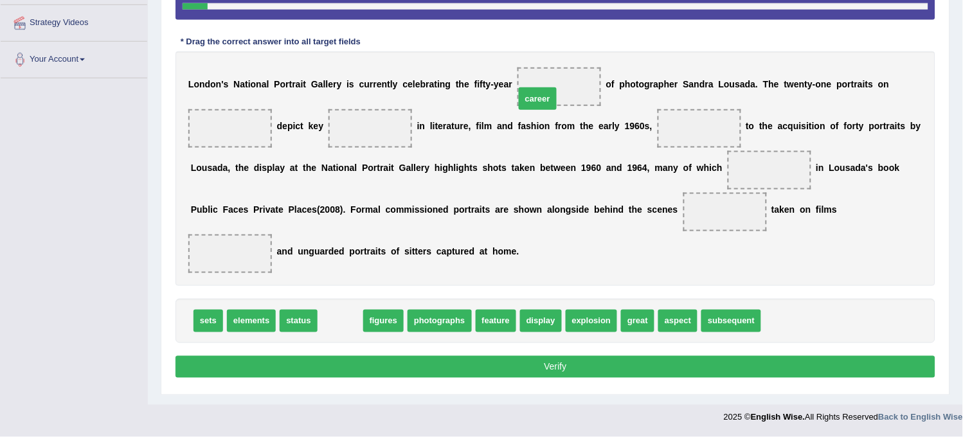
drag, startPoint x: 334, startPoint y: 325, endPoint x: 538, endPoint y: 79, distance: 319.3
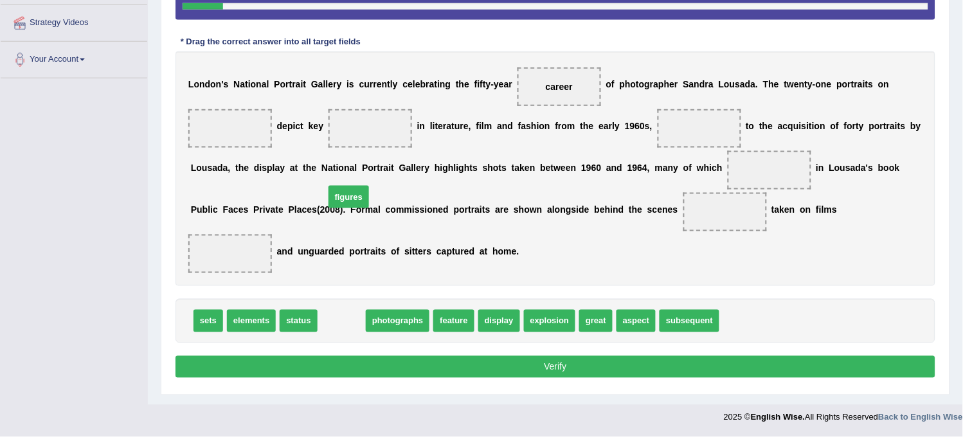
drag, startPoint x: 330, startPoint y: 322, endPoint x: 341, endPoint y: 168, distance: 154.1
click at [341, 186] on span "figures" at bounding box center [349, 197] width 41 height 23
drag, startPoint x: 351, startPoint y: 322, endPoint x: 377, endPoint y: 136, distance: 187.7
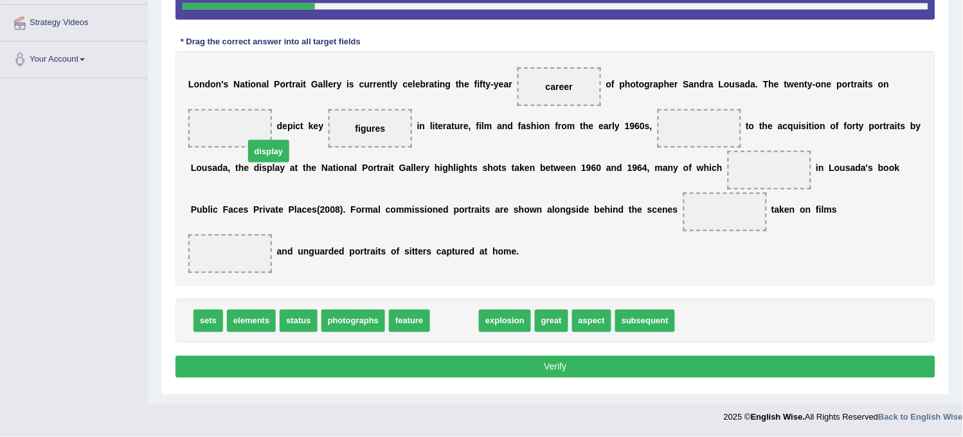
drag, startPoint x: 448, startPoint y: 325, endPoint x: 261, endPoint y: 156, distance: 251.7
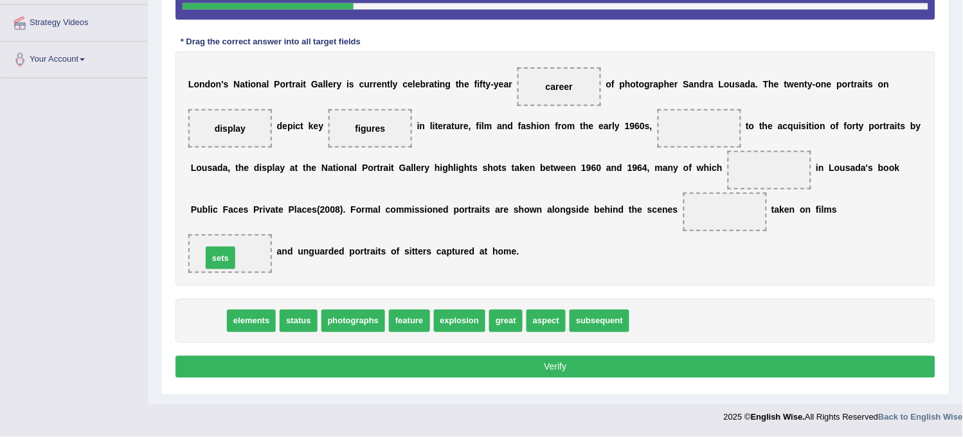
drag, startPoint x: 210, startPoint y: 322, endPoint x: 222, endPoint y: 259, distance: 64.2
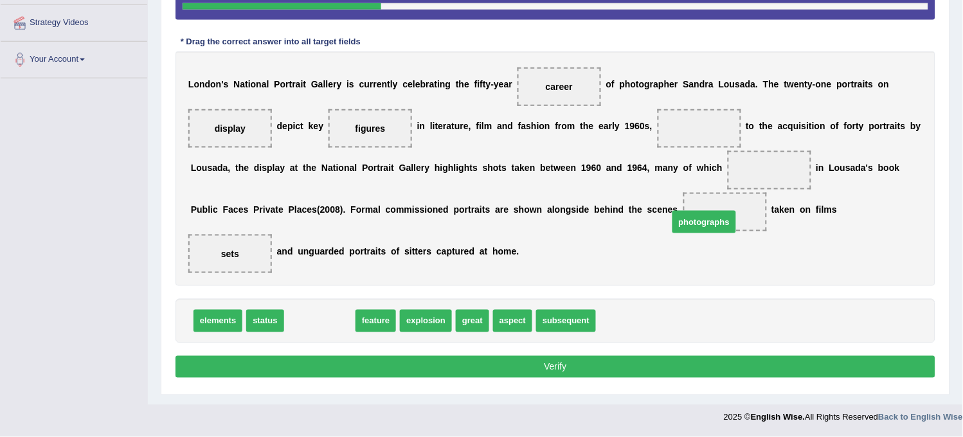
drag, startPoint x: 307, startPoint y: 325, endPoint x: 703, endPoint y: 224, distance: 408.9
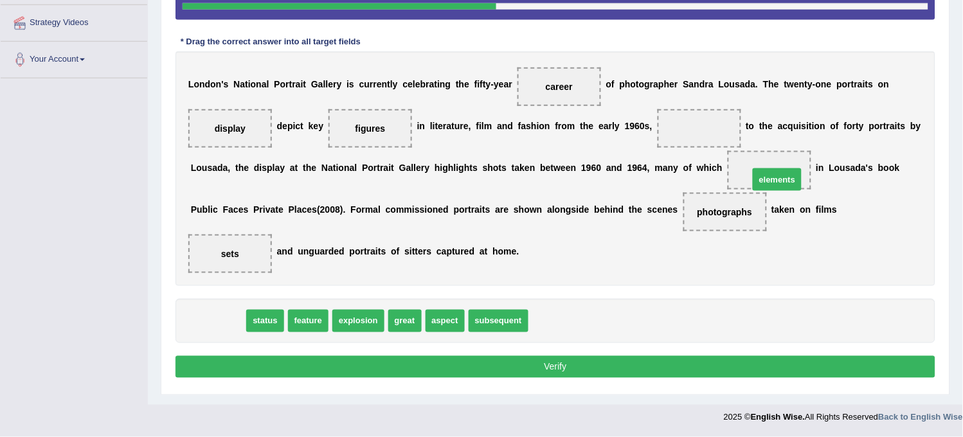
drag, startPoint x: 230, startPoint y: 316, endPoint x: 787, endPoint y: 176, distance: 574.8
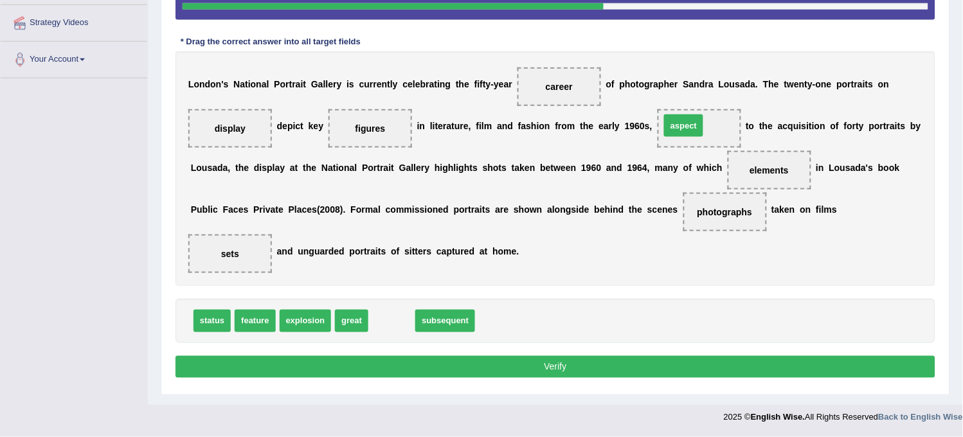
drag, startPoint x: 387, startPoint y: 318, endPoint x: 679, endPoint y: 123, distance: 350.9
click at [473, 370] on button "Verify" at bounding box center [556, 367] width 760 height 22
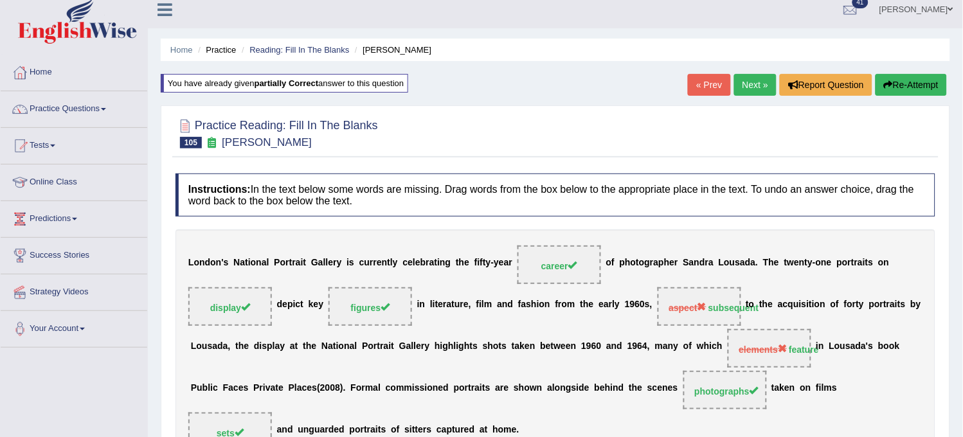
scroll to position [0, 0]
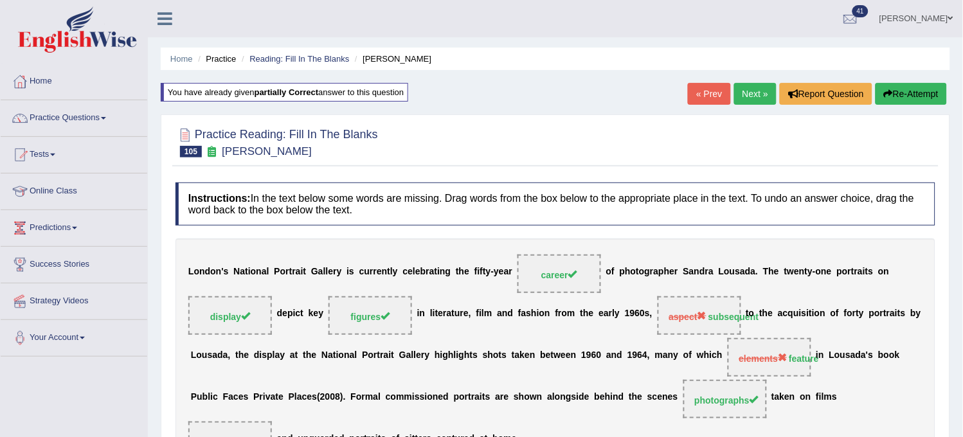
click at [751, 104] on link "Next »" at bounding box center [755, 94] width 42 height 22
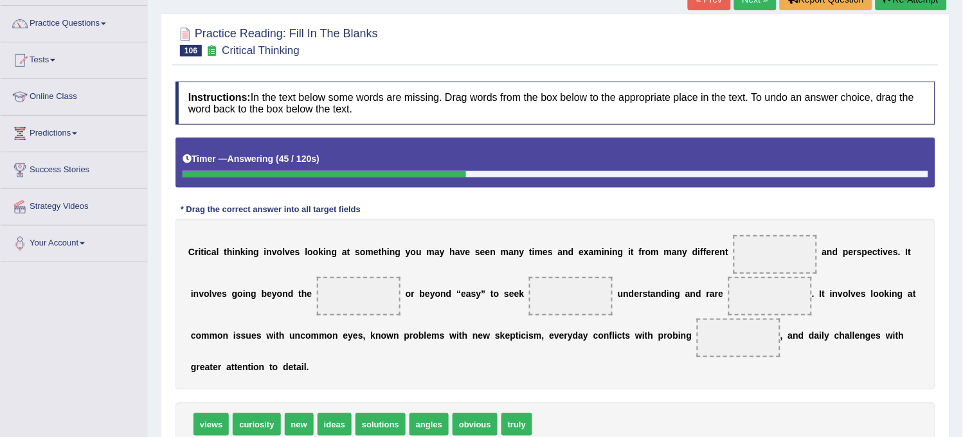
scroll to position [166, 0]
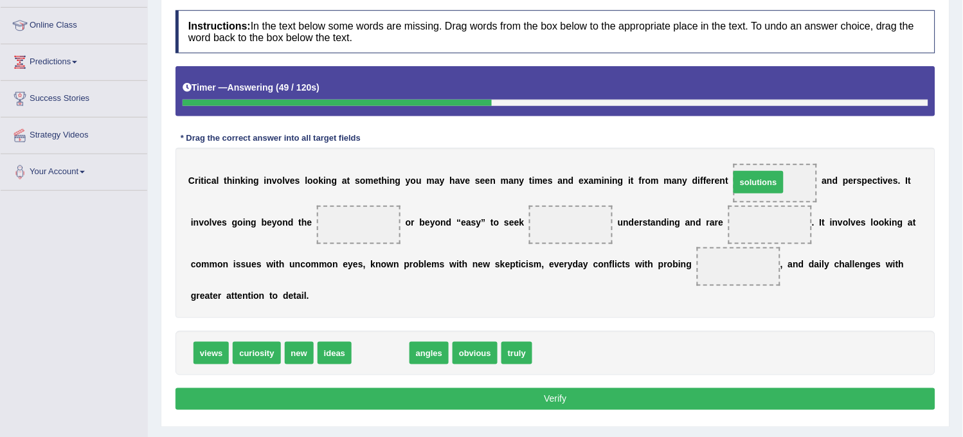
drag, startPoint x: 373, startPoint y: 361, endPoint x: 751, endPoint y: 190, distance: 414.9
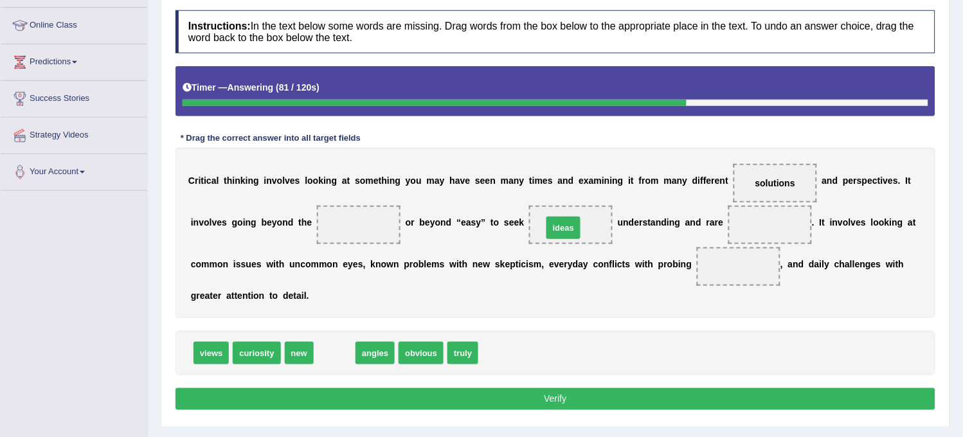
drag, startPoint x: 334, startPoint y: 351, endPoint x: 563, endPoint y: 226, distance: 261.0
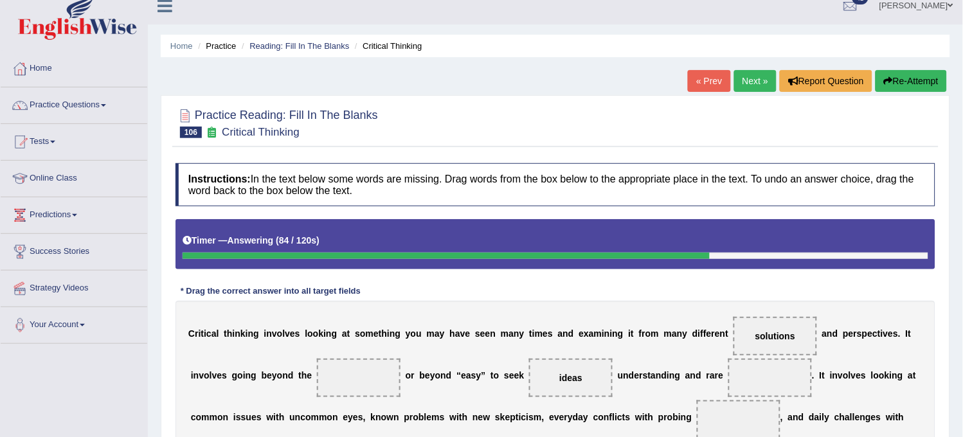
scroll to position [0, 0]
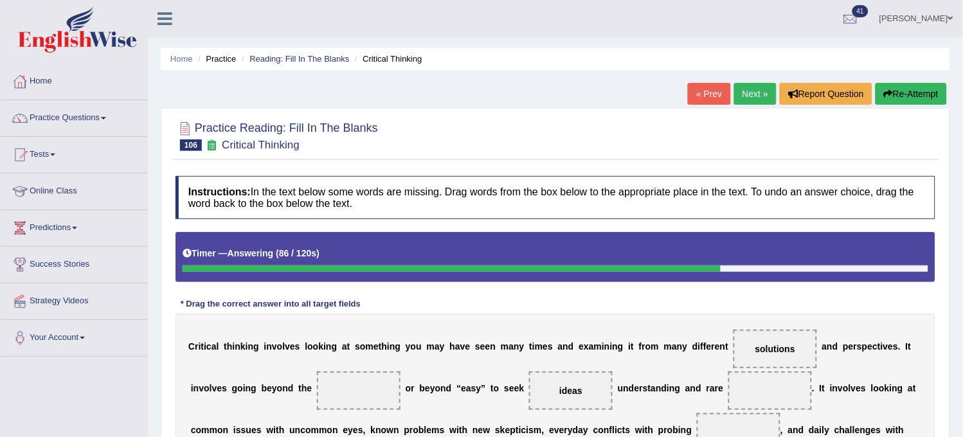
click at [917, 102] on button "Re-Attempt" at bounding box center [911, 94] width 71 height 22
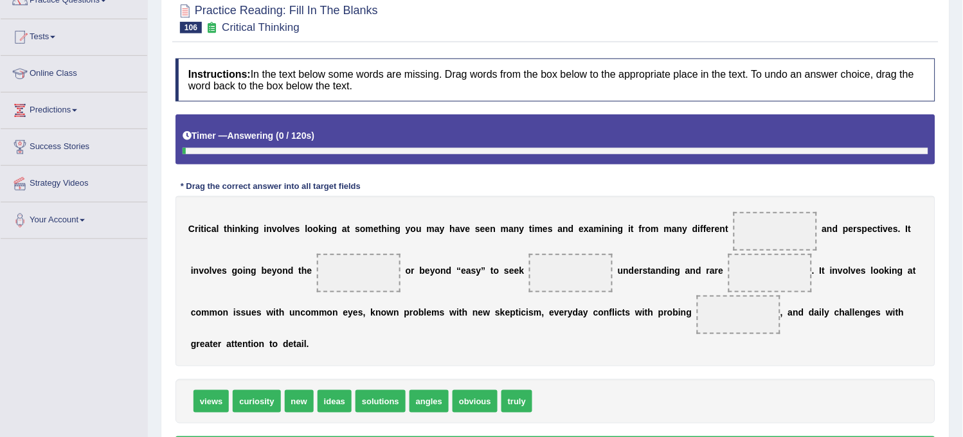
scroll to position [143, 0]
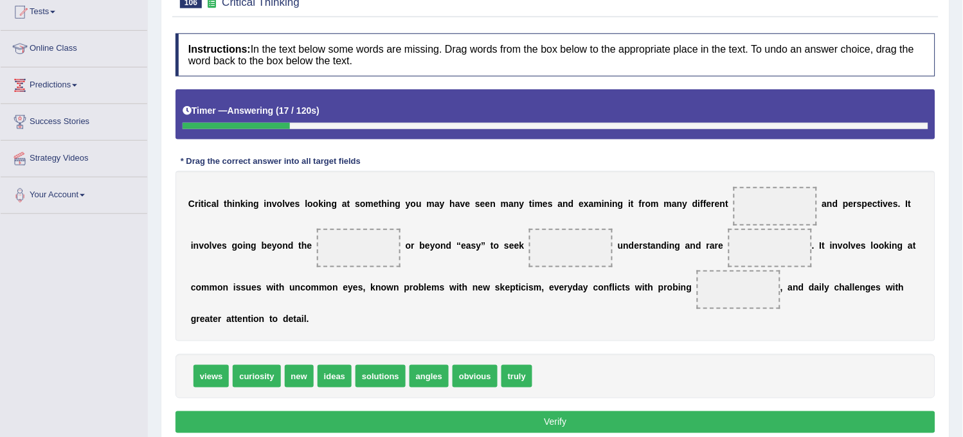
click at [305, 375] on span "new" at bounding box center [299, 376] width 29 height 23
drag, startPoint x: 521, startPoint y: 374, endPoint x: 350, endPoint y: 242, distance: 215.4
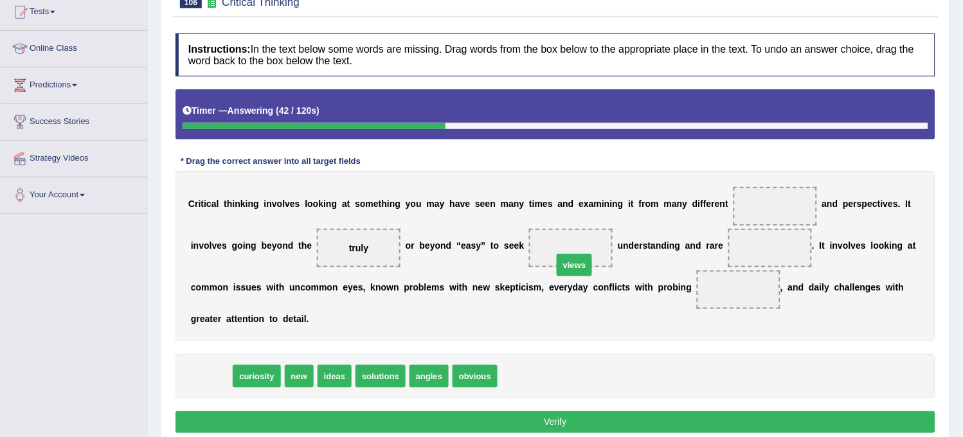
drag, startPoint x: 213, startPoint y: 376, endPoint x: 577, endPoint y: 260, distance: 381.9
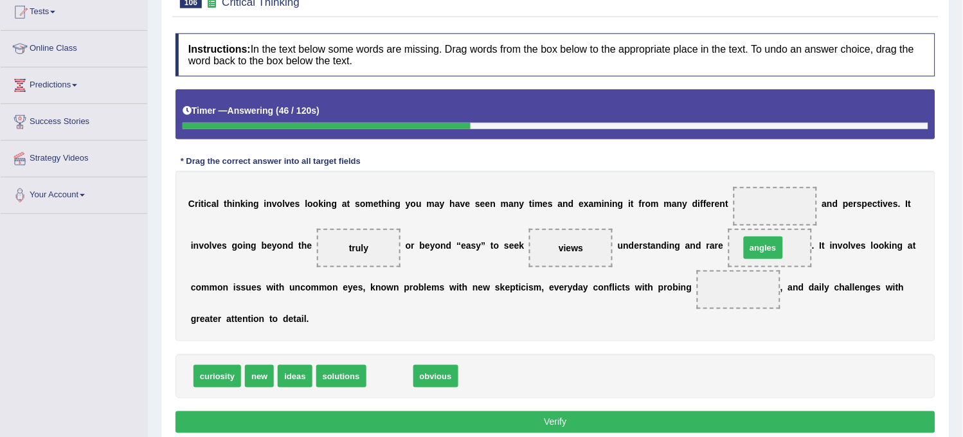
drag, startPoint x: 381, startPoint y: 374, endPoint x: 770, endPoint y: 259, distance: 405.7
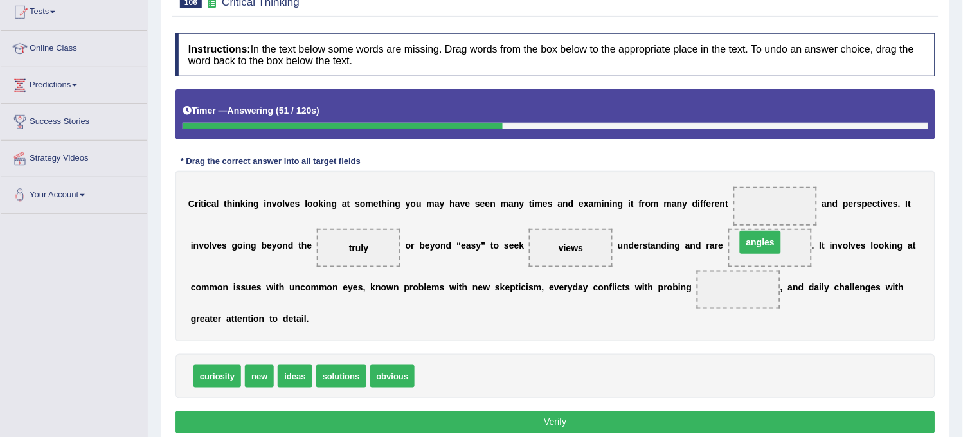
drag, startPoint x: 746, startPoint y: 288, endPoint x: 766, endPoint y: 246, distance: 47.2
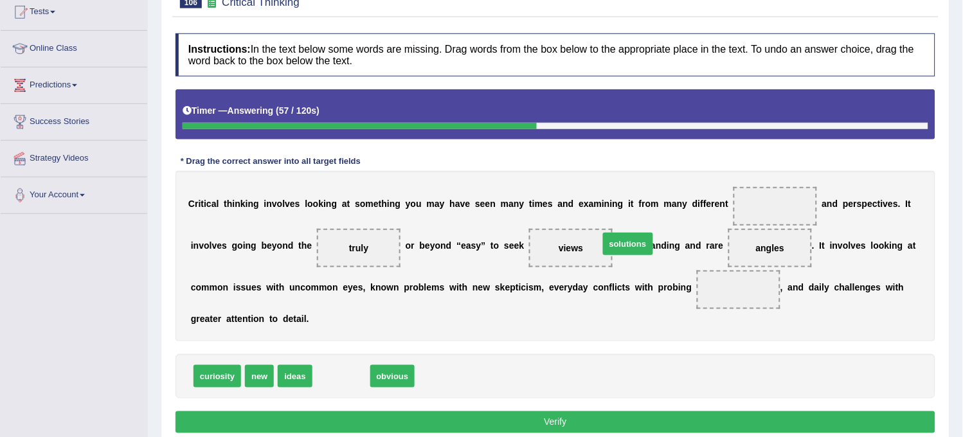
drag, startPoint x: 350, startPoint y: 379, endPoint x: 676, endPoint y: 238, distance: 355.3
click at [653, 238] on span "solutions" at bounding box center [628, 244] width 50 height 23
drag, startPoint x: 355, startPoint y: 374, endPoint x: 768, endPoint y: 206, distance: 445.9
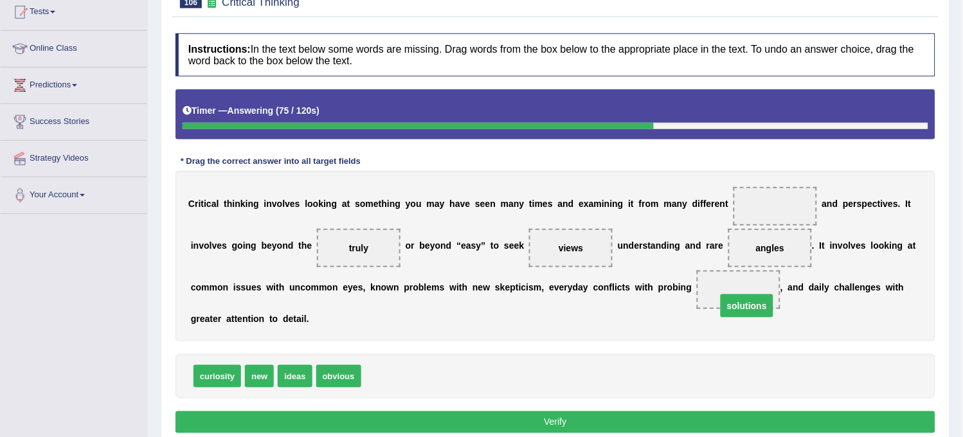
drag, startPoint x: 762, startPoint y: 206, endPoint x: 734, endPoint y: 305, distance: 102.4
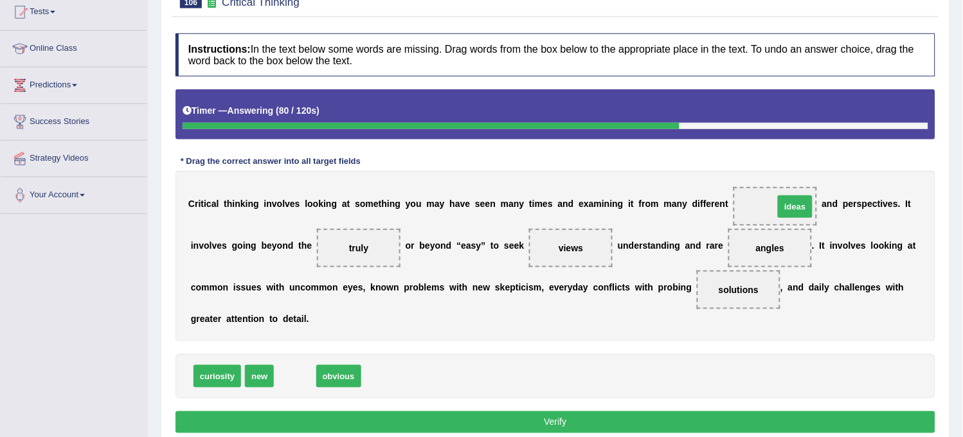
drag, startPoint x: 294, startPoint y: 377, endPoint x: 772, endPoint y: 219, distance: 502.8
click at [538, 421] on button "Verify" at bounding box center [556, 422] width 760 height 22
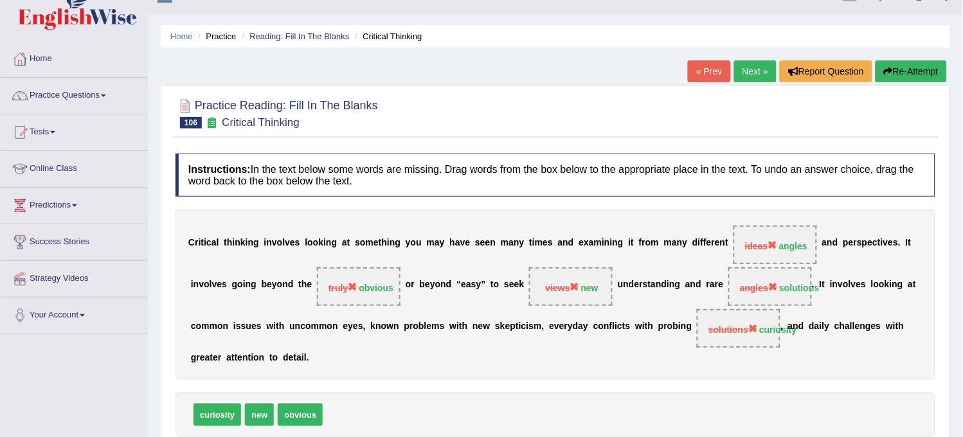
scroll to position [0, 0]
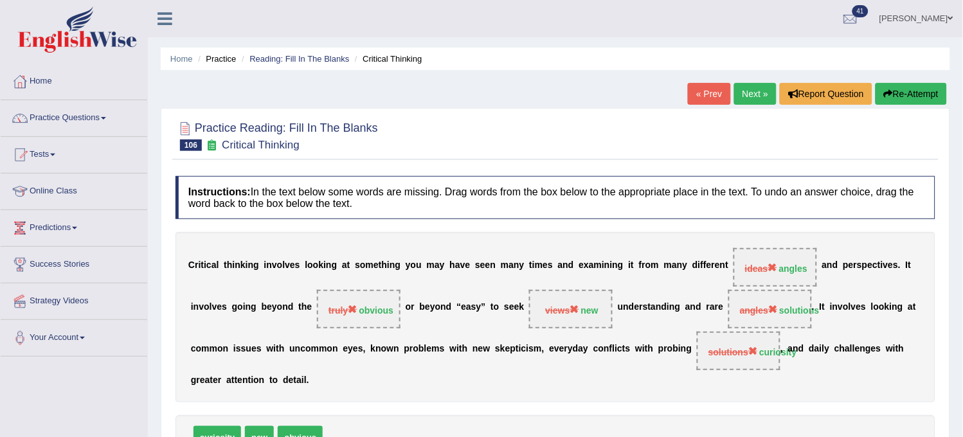
click at [918, 98] on button "Re-Attempt" at bounding box center [911, 94] width 71 height 22
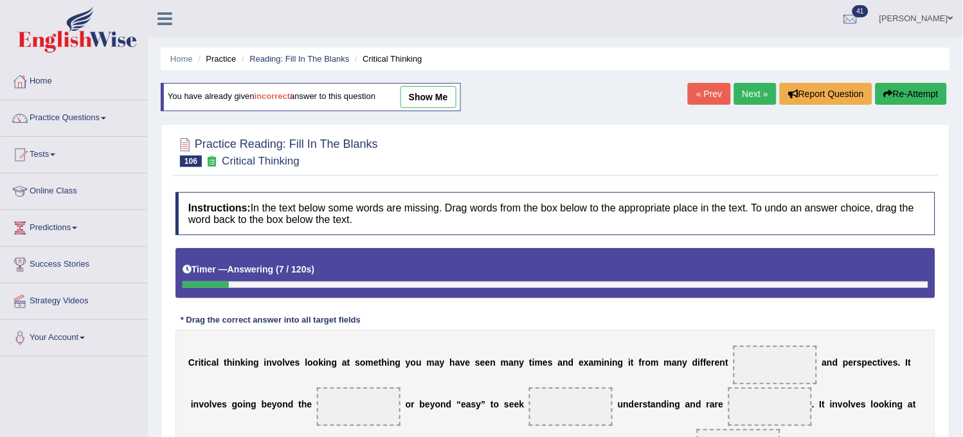
click at [436, 109] on div "You have already given incorrect answer to this question show me" at bounding box center [311, 97] width 300 height 28
click at [436, 103] on link "show me" at bounding box center [429, 97] width 56 height 22
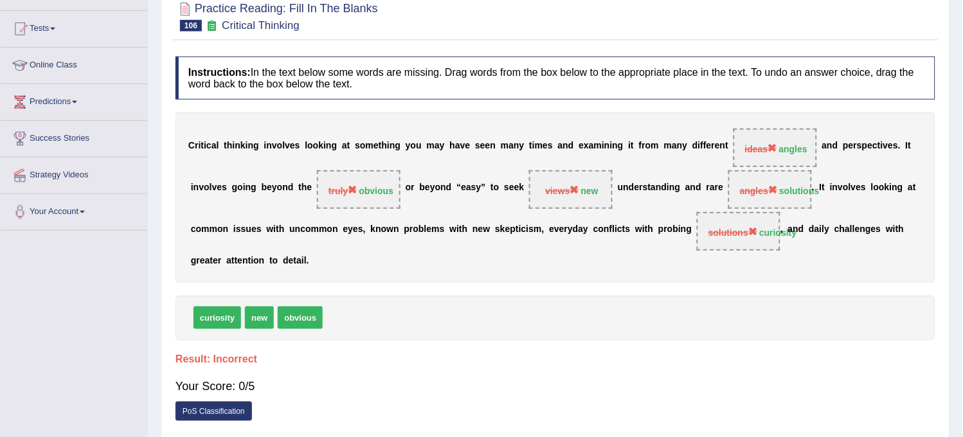
scroll to position [95, 0]
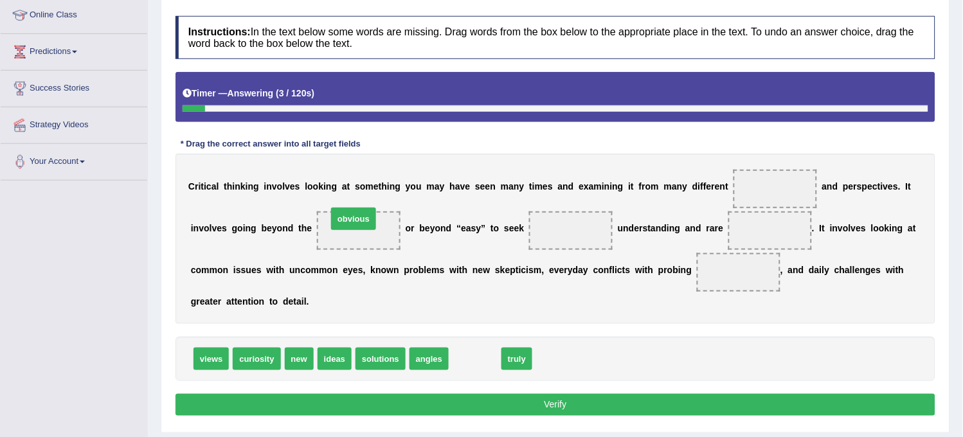
drag, startPoint x: 474, startPoint y: 354, endPoint x: 356, endPoint y: 228, distance: 172.9
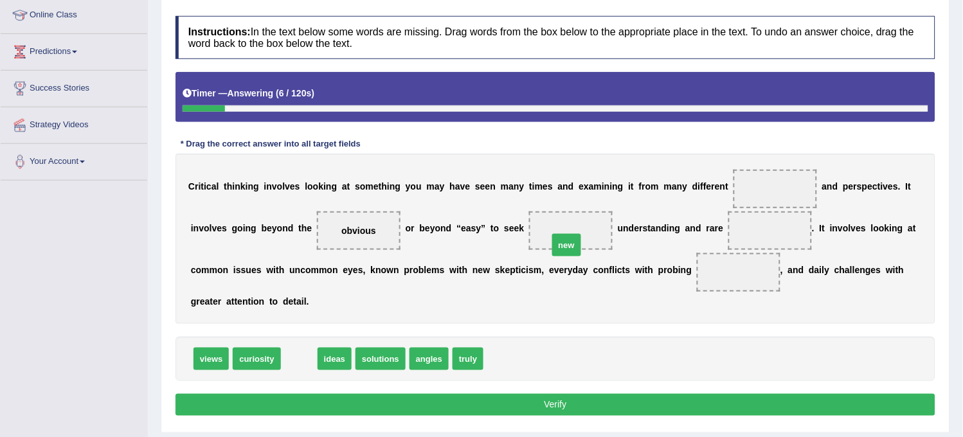
drag, startPoint x: 296, startPoint y: 359, endPoint x: 560, endPoint y: 242, distance: 289.0
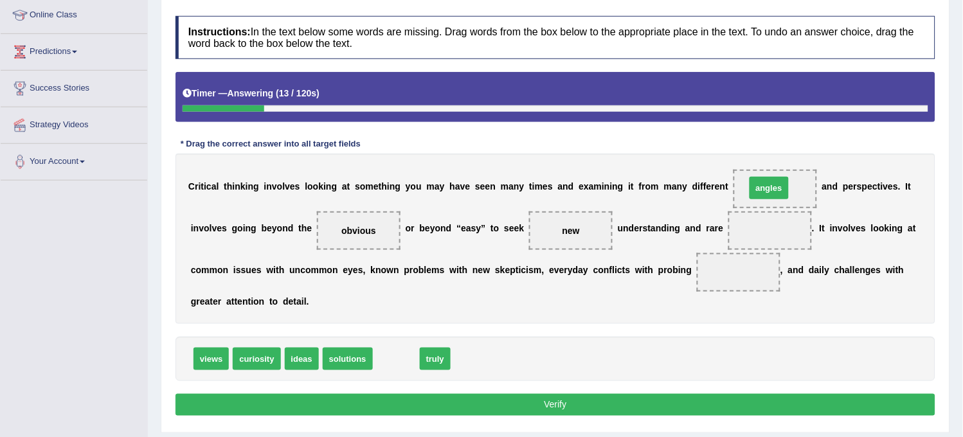
drag, startPoint x: 405, startPoint y: 363, endPoint x: 778, endPoint y: 193, distance: 410.0
click at [342, 364] on span "solutions" at bounding box center [348, 359] width 50 height 23
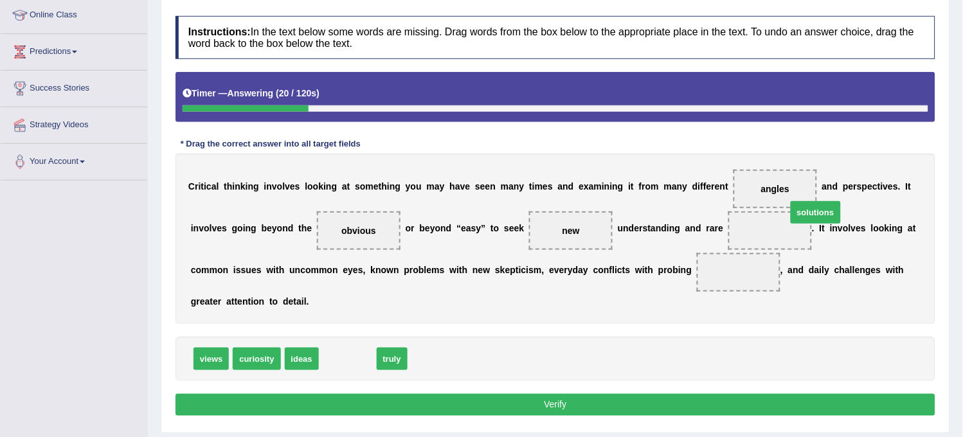
drag, startPoint x: 339, startPoint y: 352, endPoint x: 754, endPoint y: 228, distance: 432.3
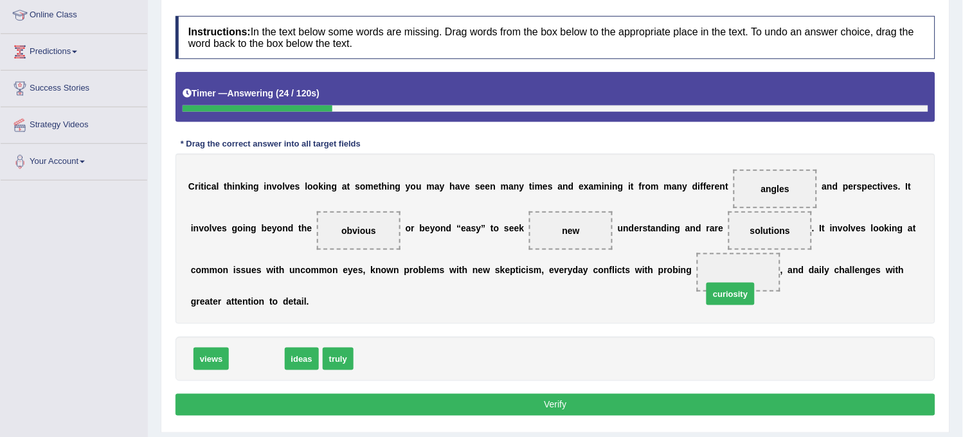
drag, startPoint x: 260, startPoint y: 361, endPoint x: 734, endPoint y: 296, distance: 478.3
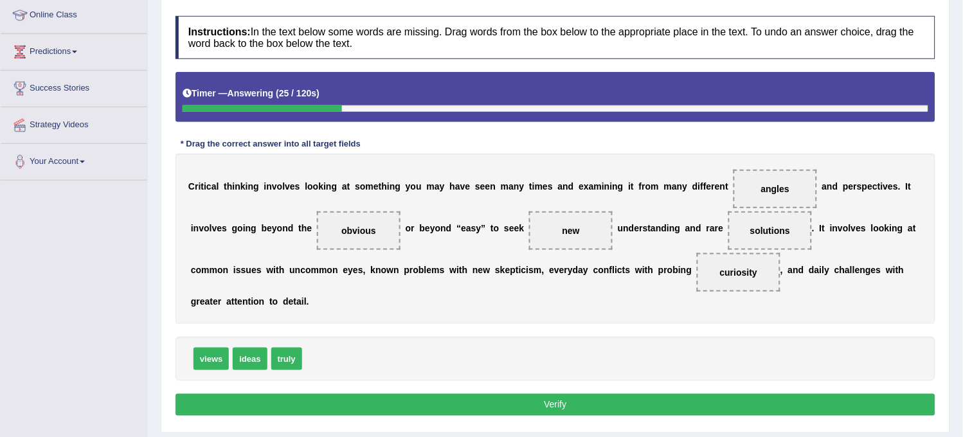
click at [519, 397] on button "Verify" at bounding box center [556, 405] width 760 height 22
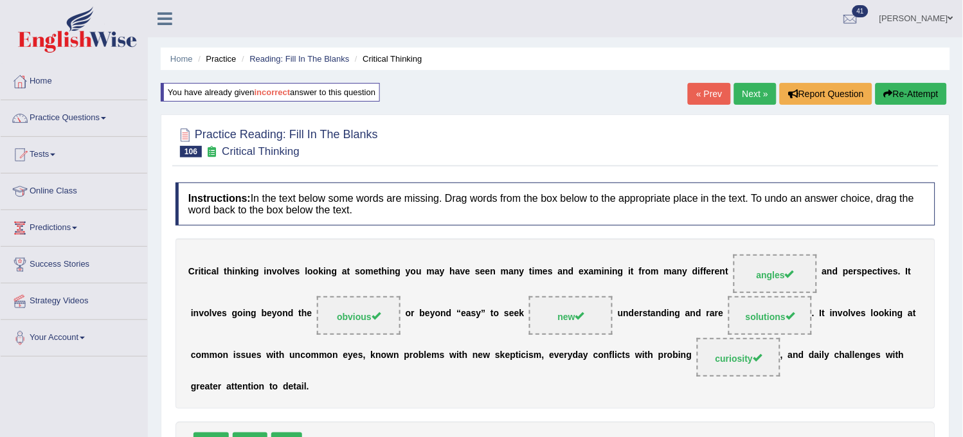
click at [746, 101] on link "Next »" at bounding box center [755, 94] width 42 height 22
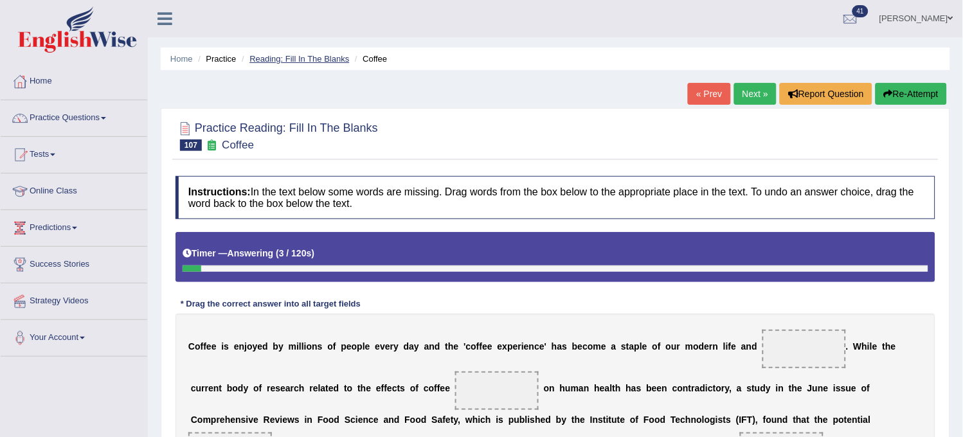
click at [305, 57] on link "Reading: Fill In The Blanks" at bounding box center [299, 59] width 100 height 10
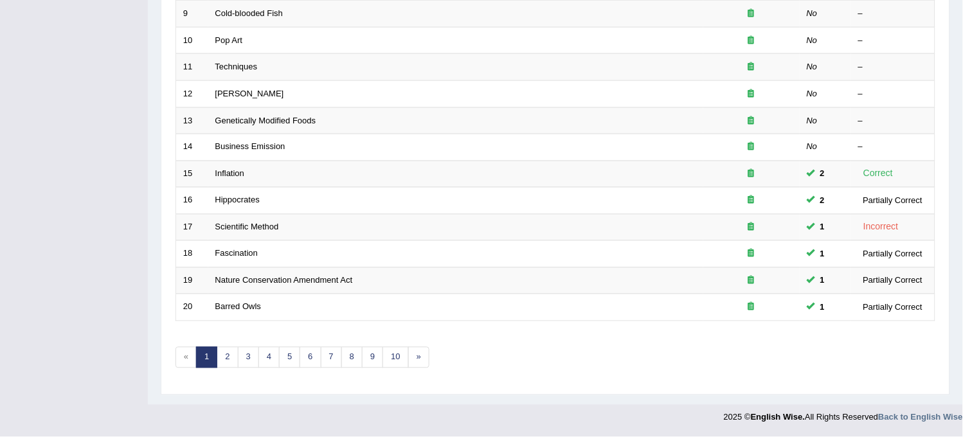
scroll to position [414, 0]
click at [328, 356] on link "7" at bounding box center [331, 357] width 21 height 21
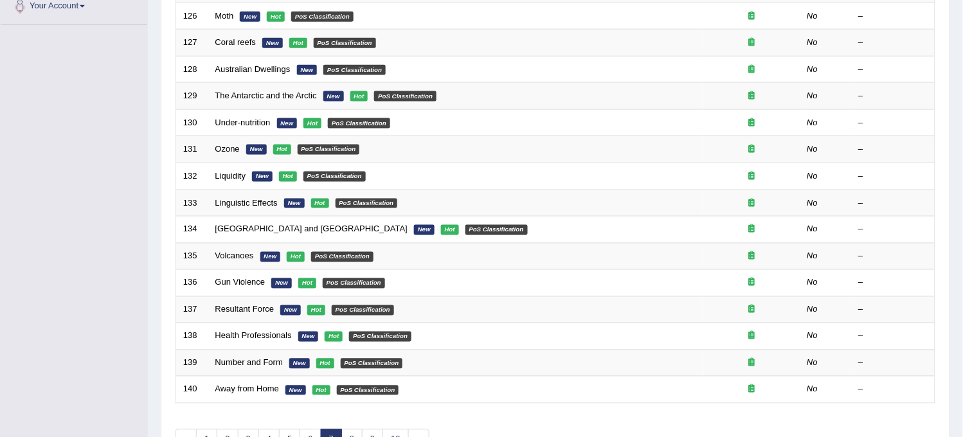
scroll to position [414, 0]
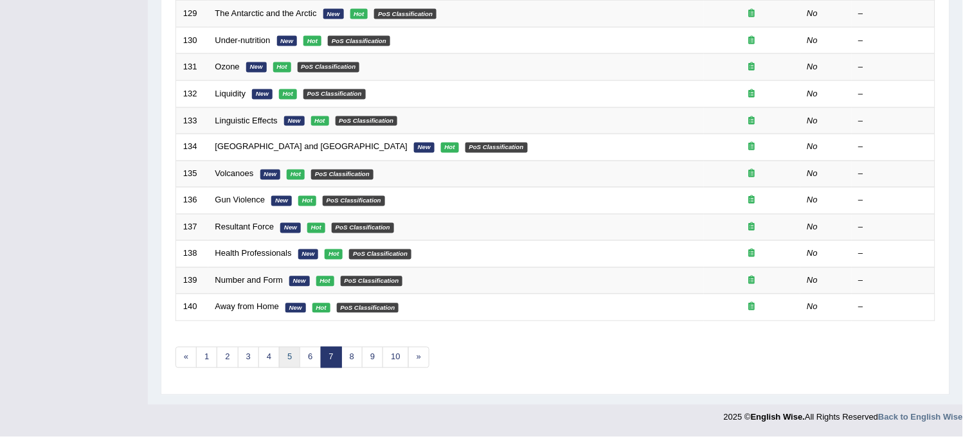
click at [288, 361] on link "5" at bounding box center [289, 357] width 21 height 21
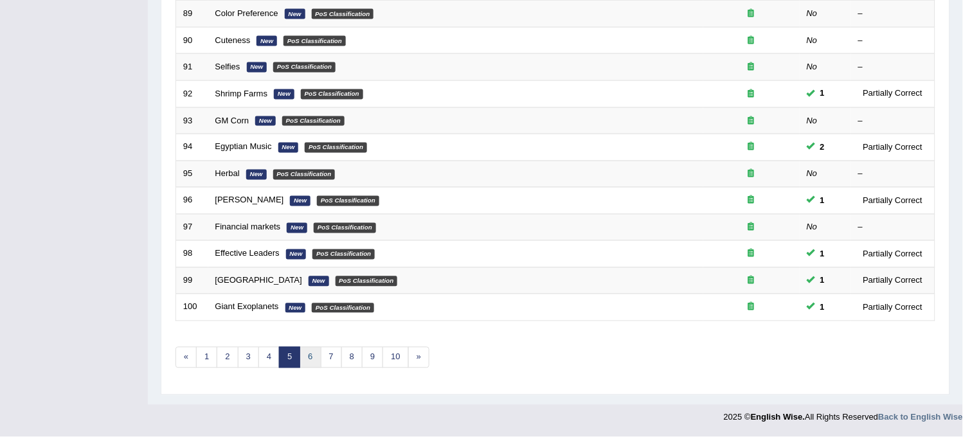
click at [311, 355] on link "6" at bounding box center [310, 357] width 21 height 21
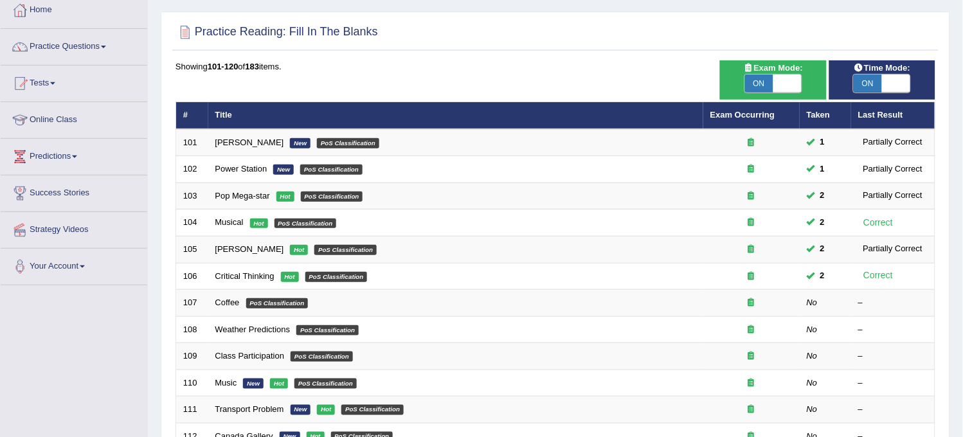
scroll to position [143, 0]
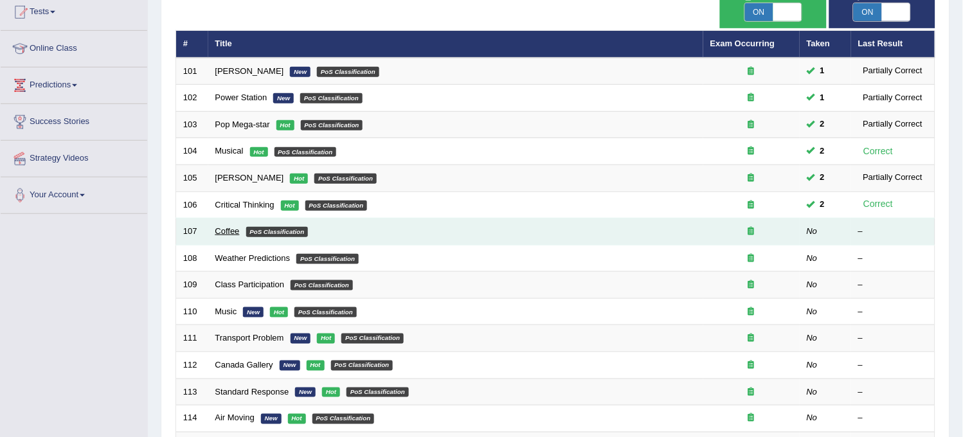
click at [230, 228] on link "Coffee" at bounding box center [227, 231] width 24 height 10
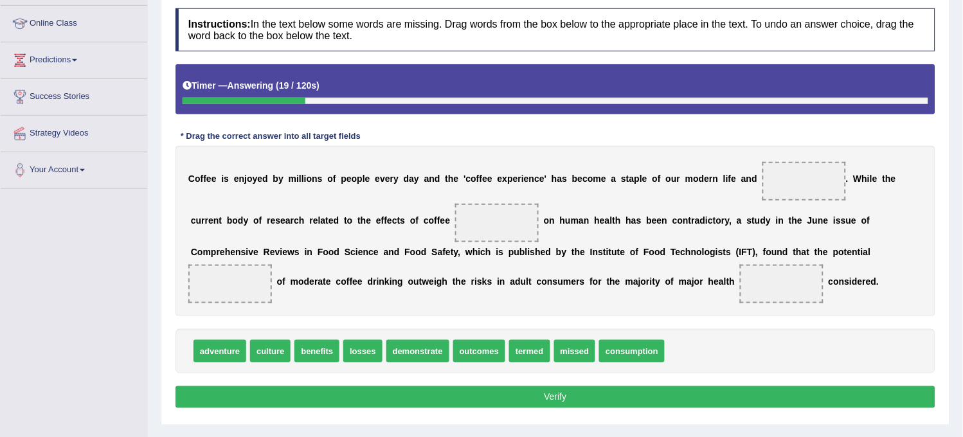
scroll to position [143, 0]
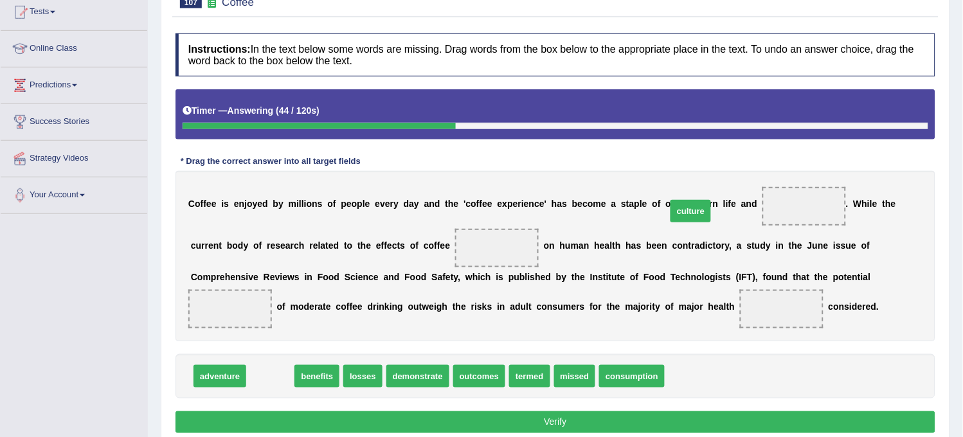
drag, startPoint x: 273, startPoint y: 375, endPoint x: 761, endPoint y: 188, distance: 523.2
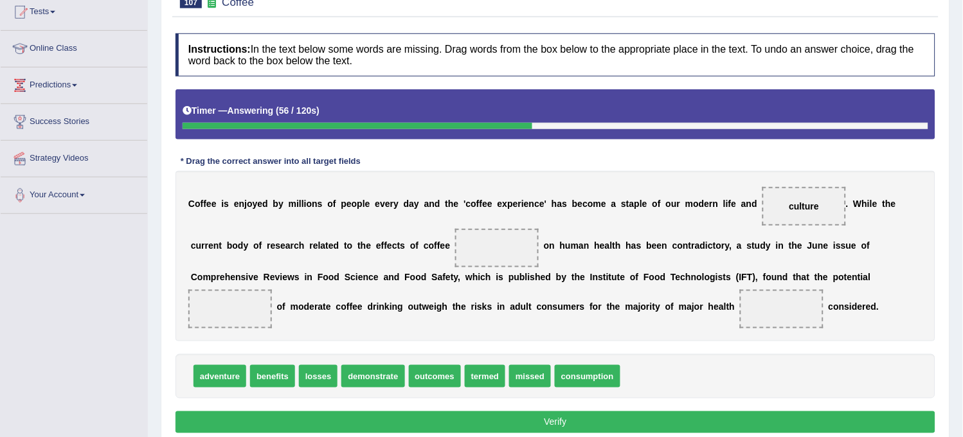
click at [812, 201] on span "culture" at bounding box center [805, 206] width 30 height 10
drag, startPoint x: 812, startPoint y: 201, endPoint x: 493, endPoint y: 243, distance: 322.3
drag, startPoint x: 280, startPoint y: 377, endPoint x: 262, endPoint y: 375, distance: 18.2
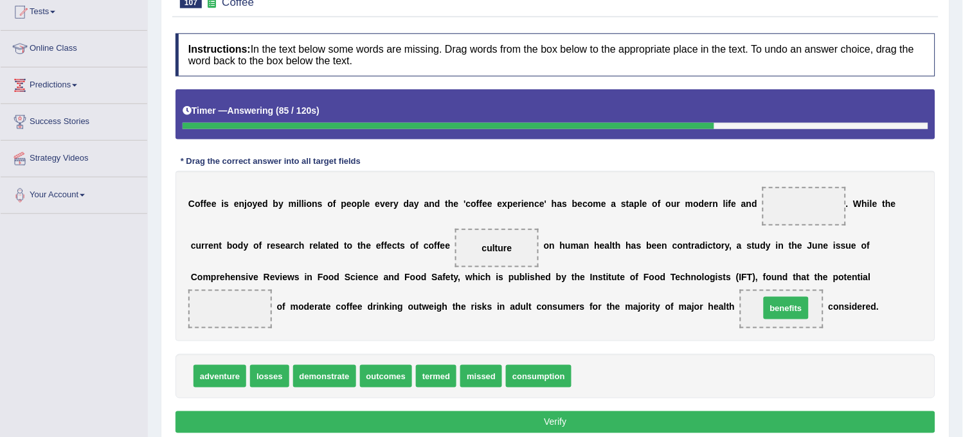
drag, startPoint x: 602, startPoint y: 374, endPoint x: 790, endPoint y: 309, distance: 198.3
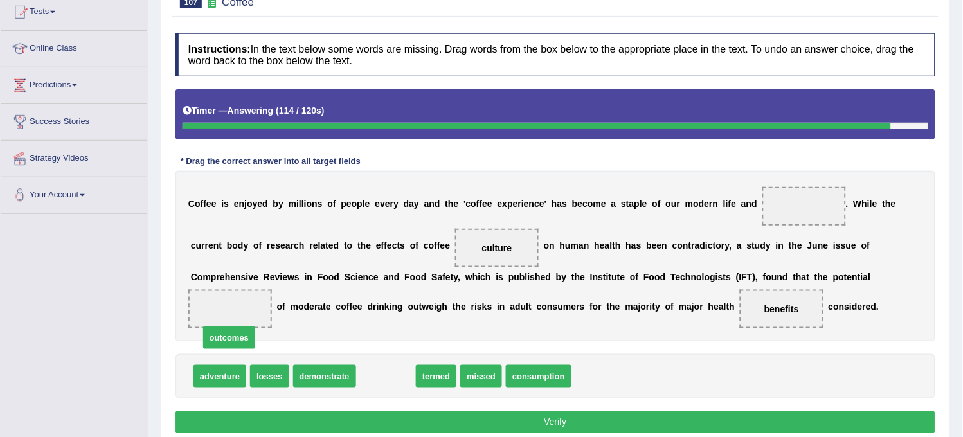
drag, startPoint x: 377, startPoint y: 381, endPoint x: 219, endPoint y: 330, distance: 165.9
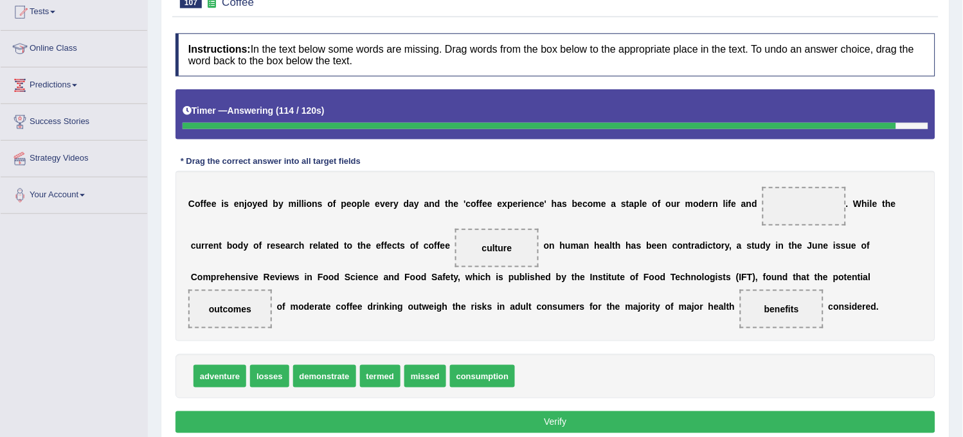
click at [219, 330] on div "C o f f e e i s e n j o y e d b y m i l l i o n s o f p e o p l e e v e r y d a…" at bounding box center [556, 256] width 760 height 170
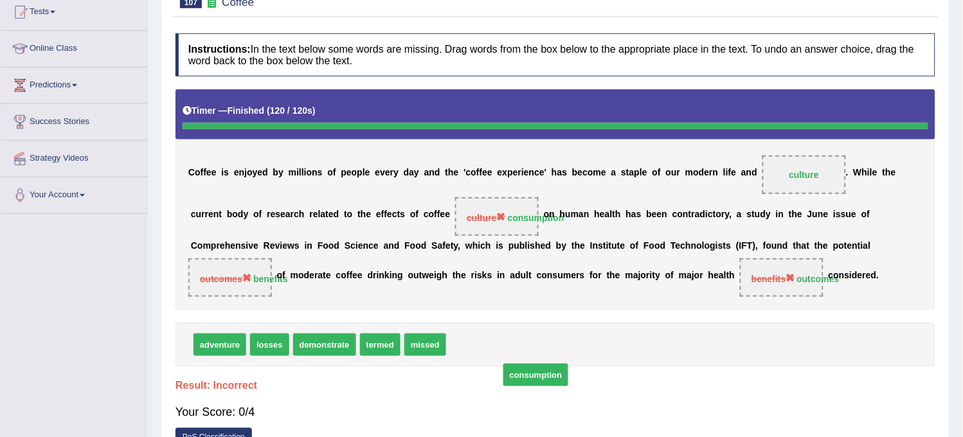
drag, startPoint x: 468, startPoint y: 378, endPoint x: 517, endPoint y: 409, distance: 57.8
click at [517, 409] on div "Instructions: In the text below some words are missing. Drag words from the box…" at bounding box center [555, 244] width 766 height 434
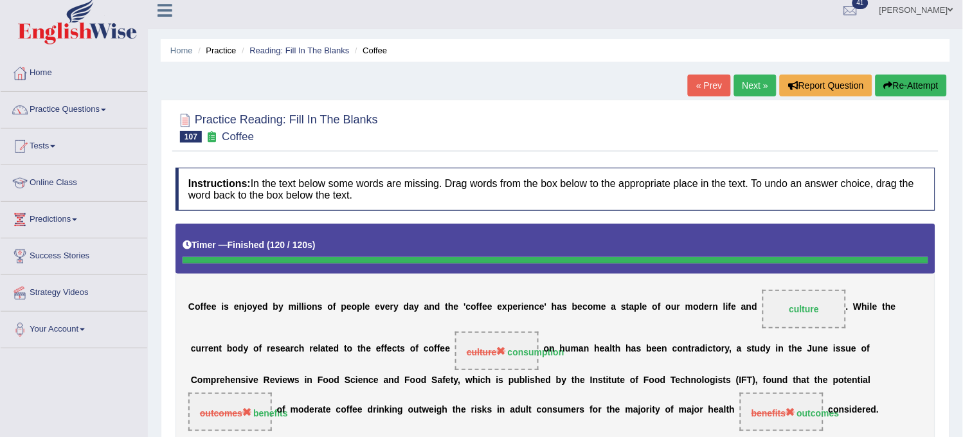
scroll to position [0, 0]
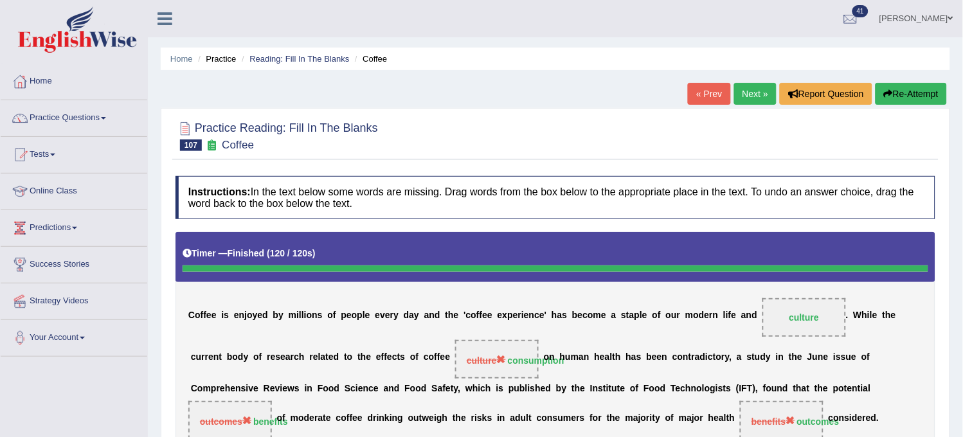
click at [752, 105] on div "« Prev Next » Report Question Re-Attempt" at bounding box center [819, 95] width 262 height 25
click at [757, 90] on link "Next »" at bounding box center [755, 94] width 42 height 22
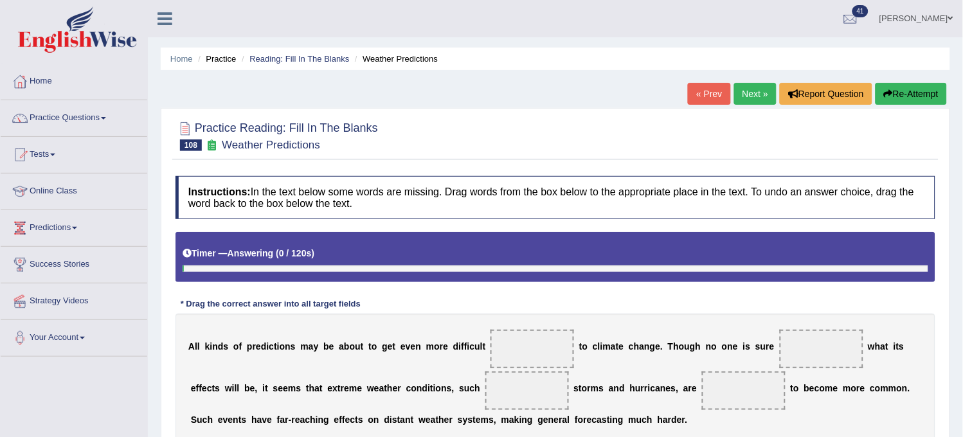
click at [459, 195] on h4 "Instructions: In the text below some words are missing. Drag words from the box…" at bounding box center [556, 197] width 760 height 43
click at [296, 60] on link "Reading: Fill In The Blanks" at bounding box center [299, 59] width 100 height 10
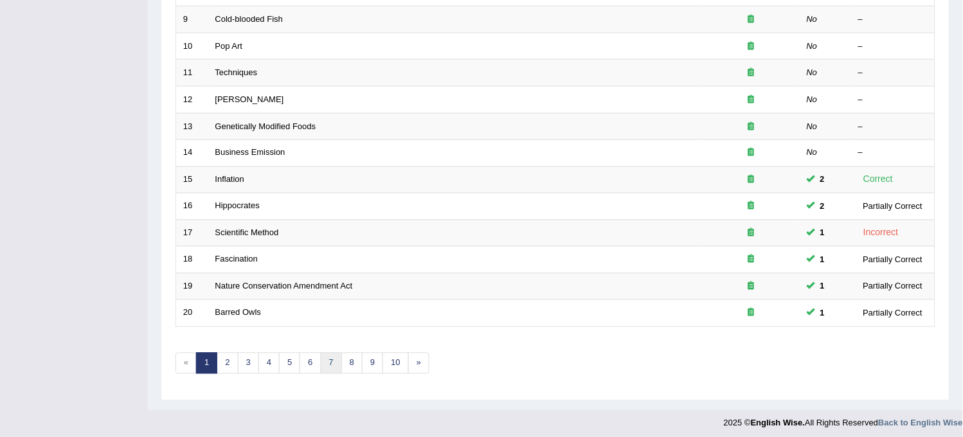
click at [323, 363] on link "7" at bounding box center [331, 363] width 21 height 21
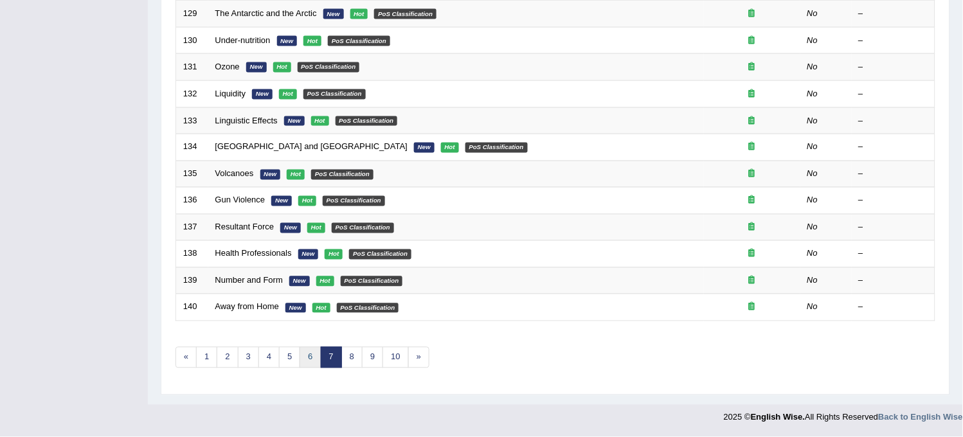
click at [305, 364] on link "6" at bounding box center [310, 357] width 21 height 21
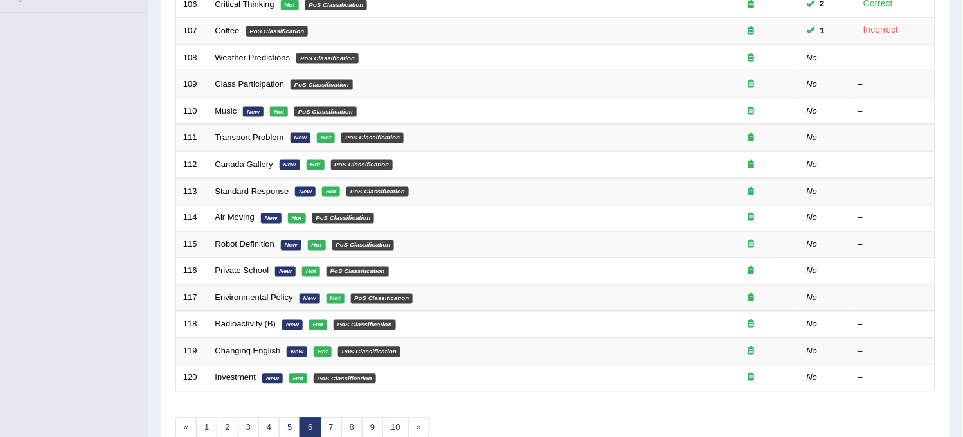
scroll to position [414, 0]
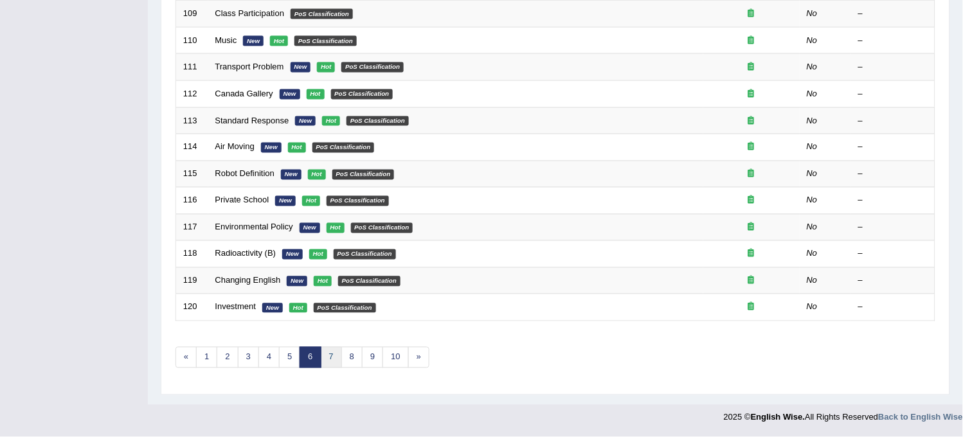
click at [323, 362] on link "7" at bounding box center [331, 357] width 21 height 21
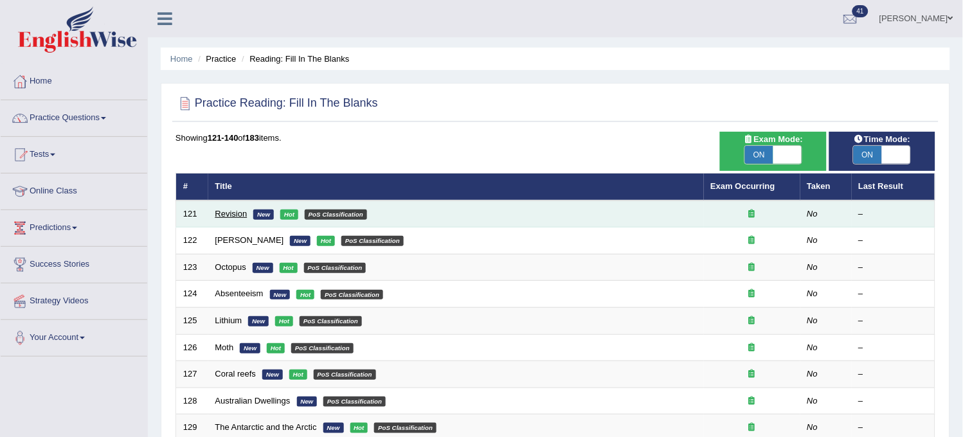
click at [229, 213] on link "Revision" at bounding box center [231, 214] width 32 height 10
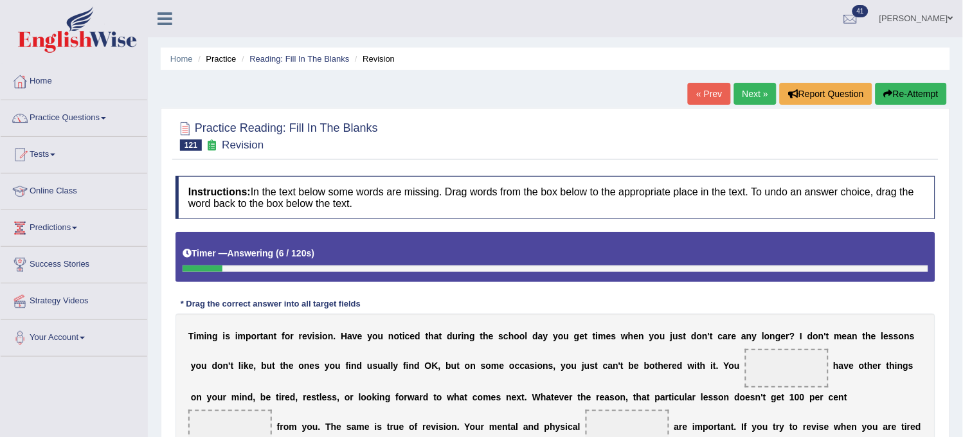
click at [305, 256] on b "6 / 120s" at bounding box center [295, 253] width 33 height 10
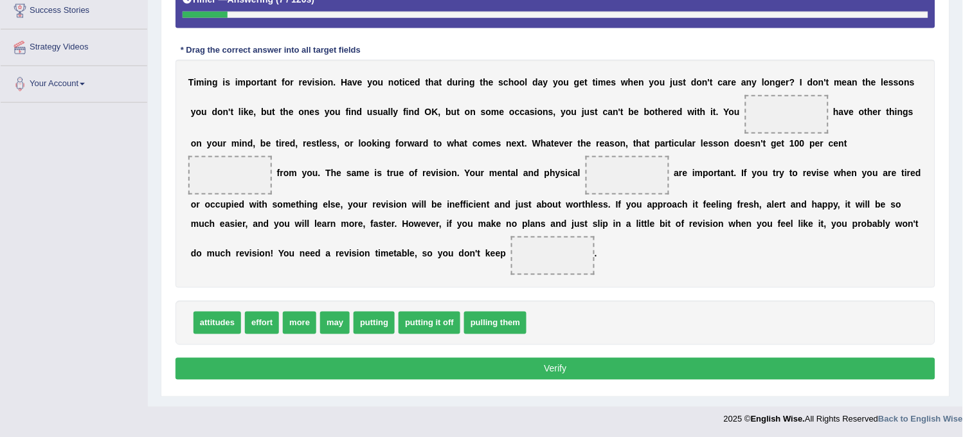
scroll to position [256, 0]
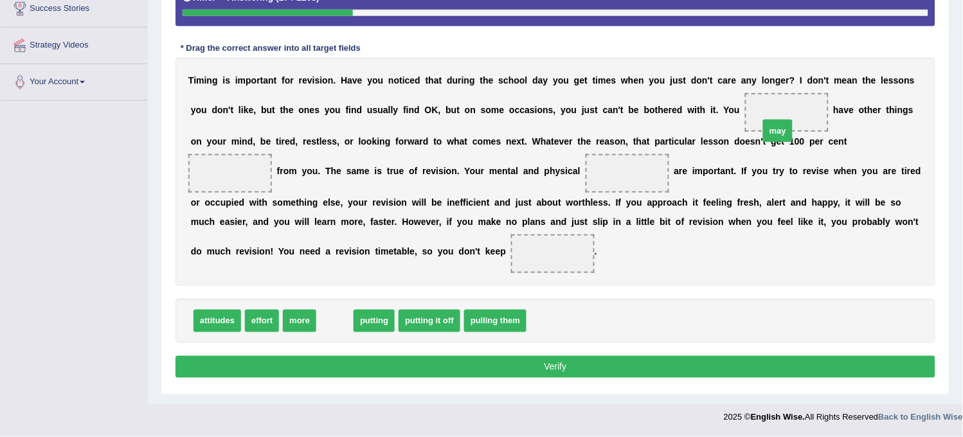
drag, startPoint x: 329, startPoint y: 321, endPoint x: 770, endPoint y: 111, distance: 488.6
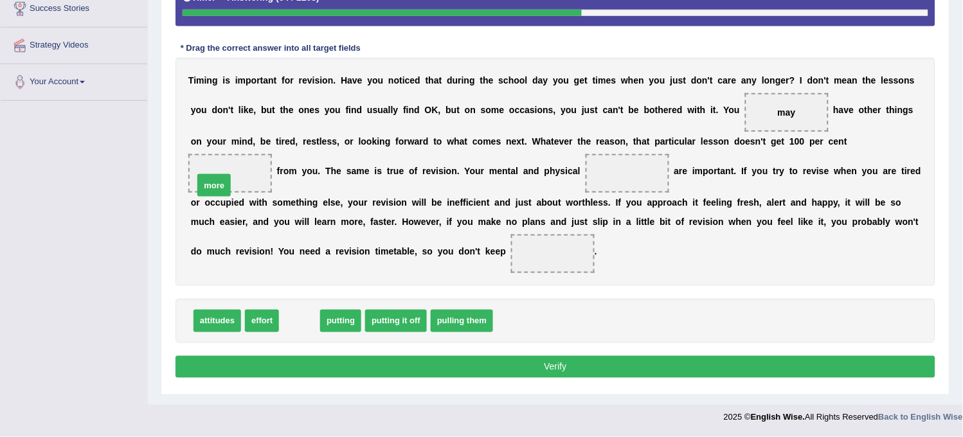
drag, startPoint x: 293, startPoint y: 325, endPoint x: 208, endPoint y: 190, distance: 160.4
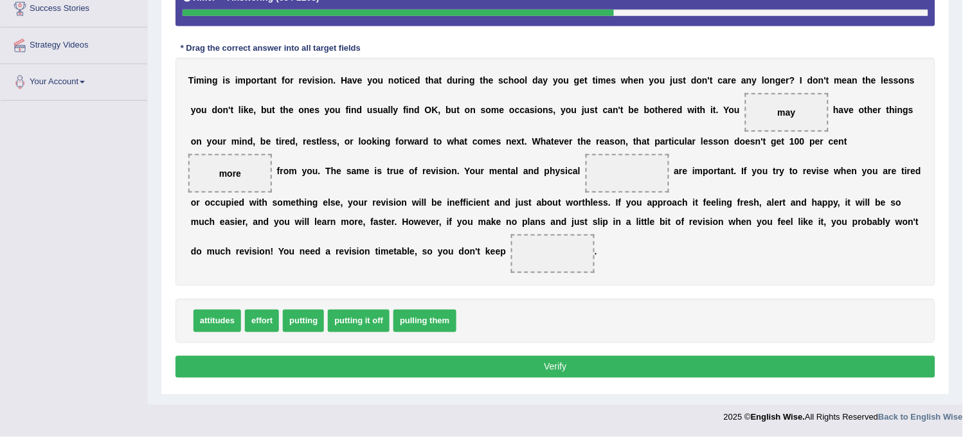
click at [260, 329] on span "effort" at bounding box center [262, 321] width 34 height 23
drag, startPoint x: 260, startPoint y: 329, endPoint x: 231, endPoint y: 182, distance: 150.1
drag, startPoint x: 439, startPoint y: 318, endPoint x: 442, endPoint y: 334, distance: 17.0
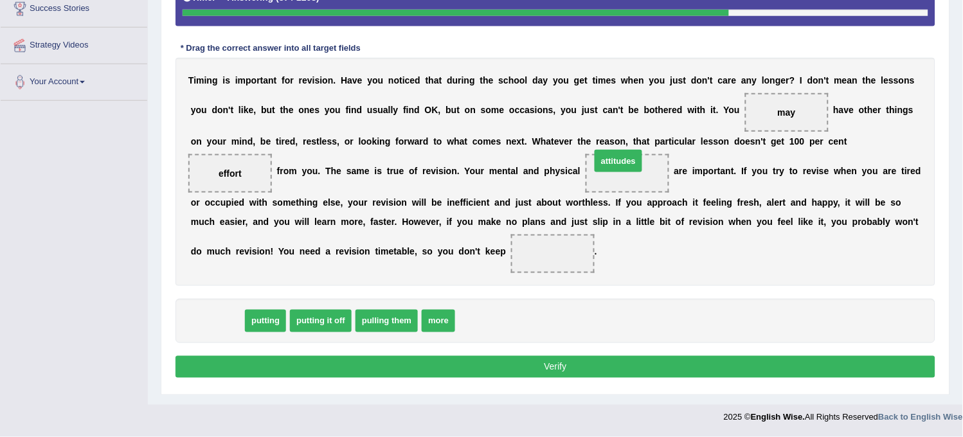
drag, startPoint x: 210, startPoint y: 324, endPoint x: 615, endPoint y: 166, distance: 435.4
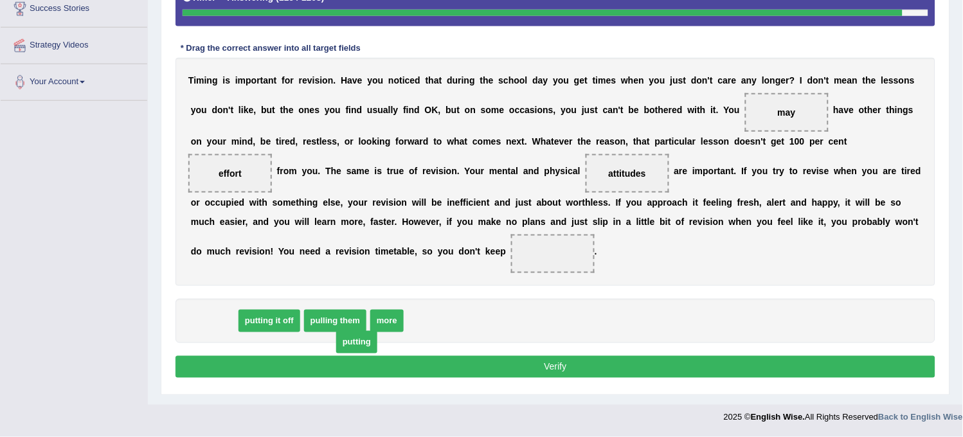
drag, startPoint x: 221, startPoint y: 323, endPoint x: 356, endPoint y: 350, distance: 137.6
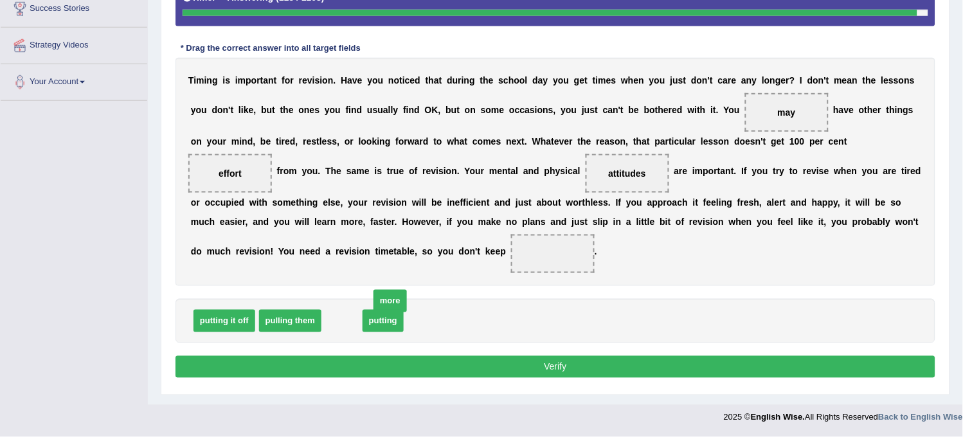
drag, startPoint x: 333, startPoint y: 324, endPoint x: 349, endPoint y: 318, distance: 17.1
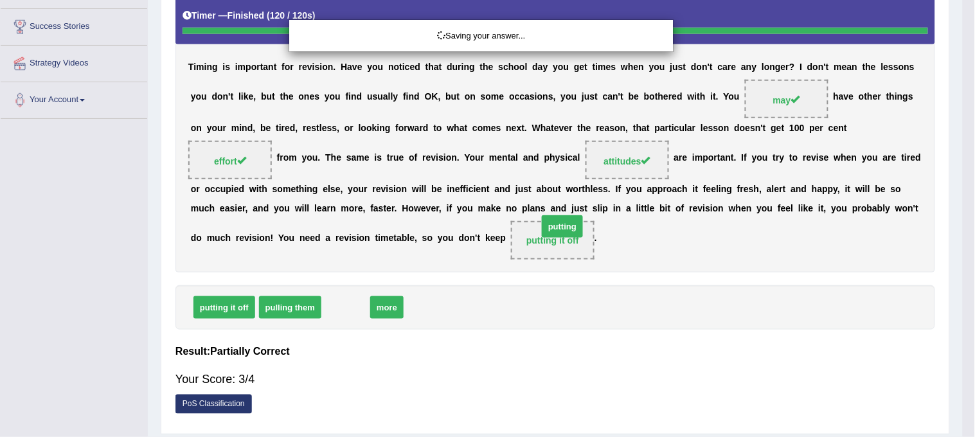
drag, startPoint x: 350, startPoint y: 323, endPoint x: 562, endPoint y: 261, distance: 221.2
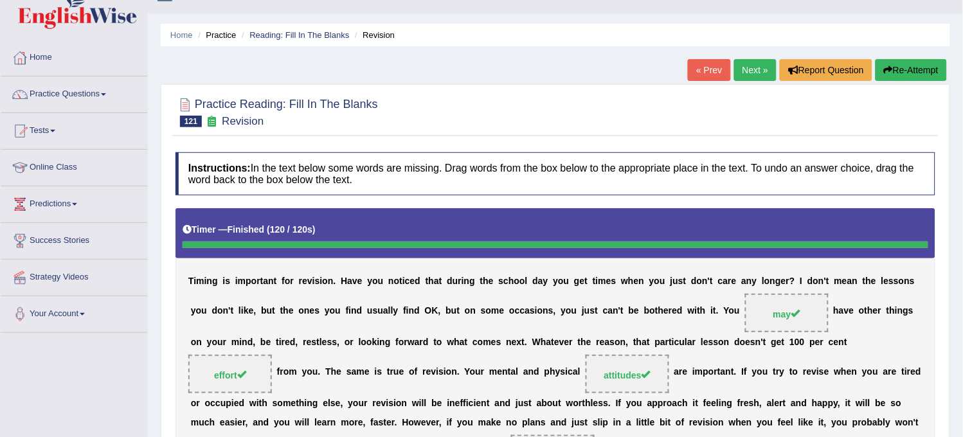
scroll to position [0, 0]
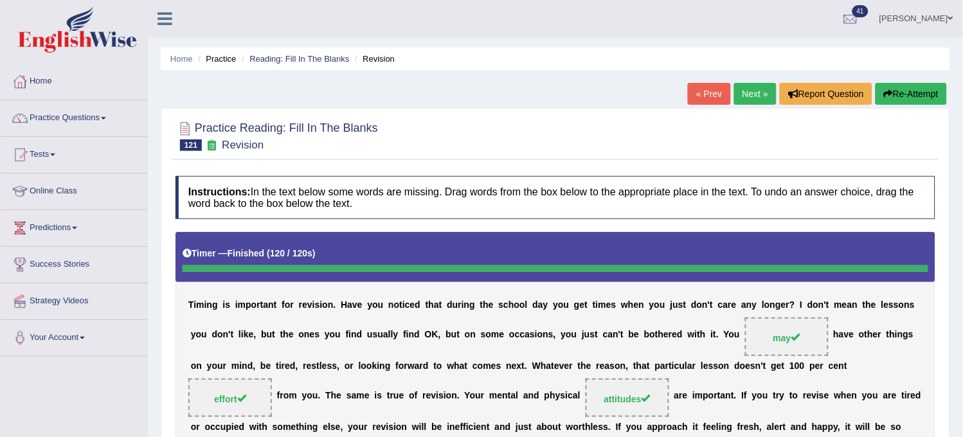
click at [753, 91] on link "Next »" at bounding box center [755, 94] width 42 height 22
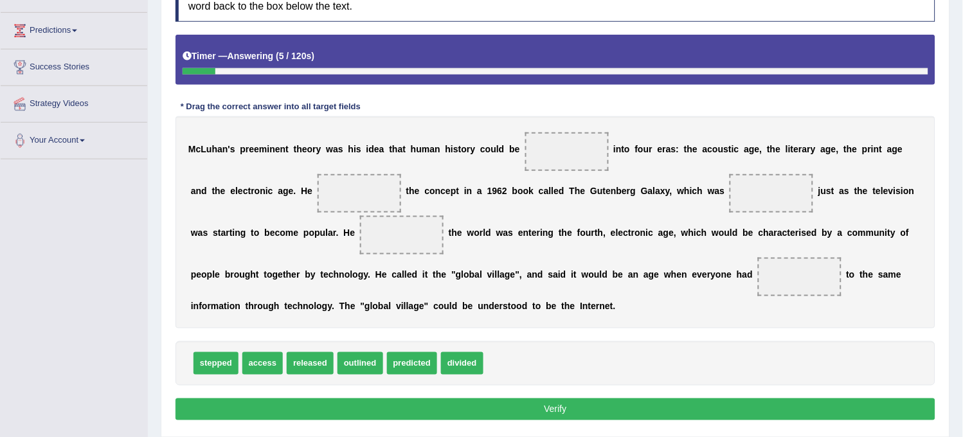
scroll to position [240, 0]
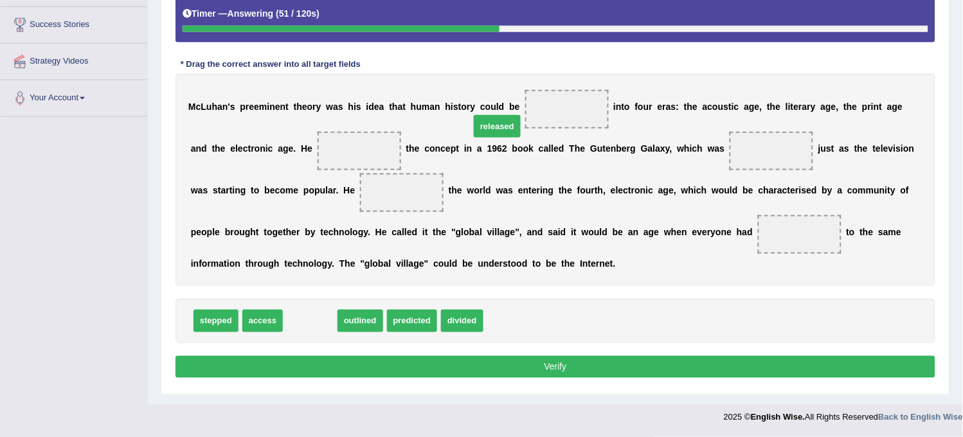
drag, startPoint x: 292, startPoint y: 321, endPoint x: 483, endPoint y: 108, distance: 286.4
click at [483, 115] on span "released" at bounding box center [497, 126] width 47 height 23
drag, startPoint x: 305, startPoint y: 321, endPoint x: 388, endPoint y: 347, distance: 86.8
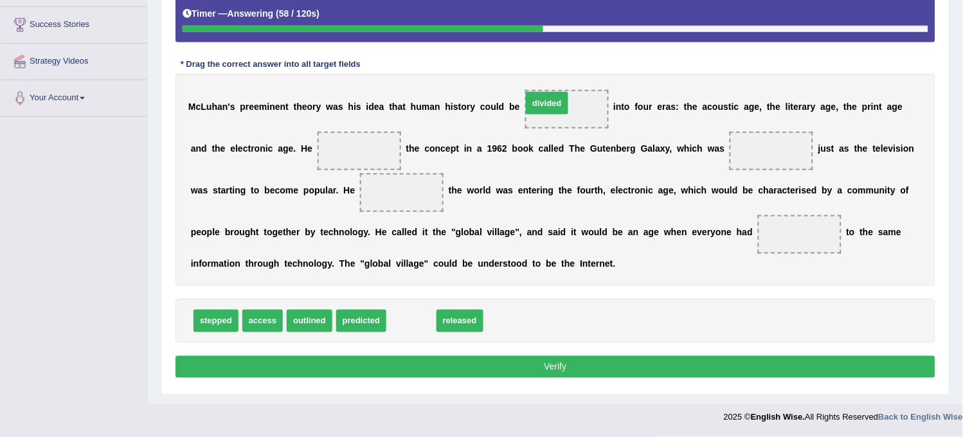
drag, startPoint x: 399, startPoint y: 321, endPoint x: 534, endPoint y: 107, distance: 253.7
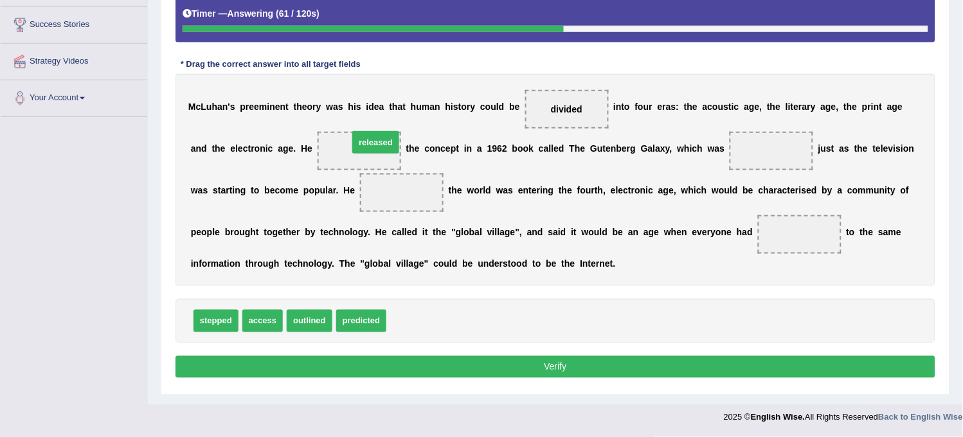
drag, startPoint x: 412, startPoint y: 318, endPoint x: 374, endPoint y: 138, distance: 183.5
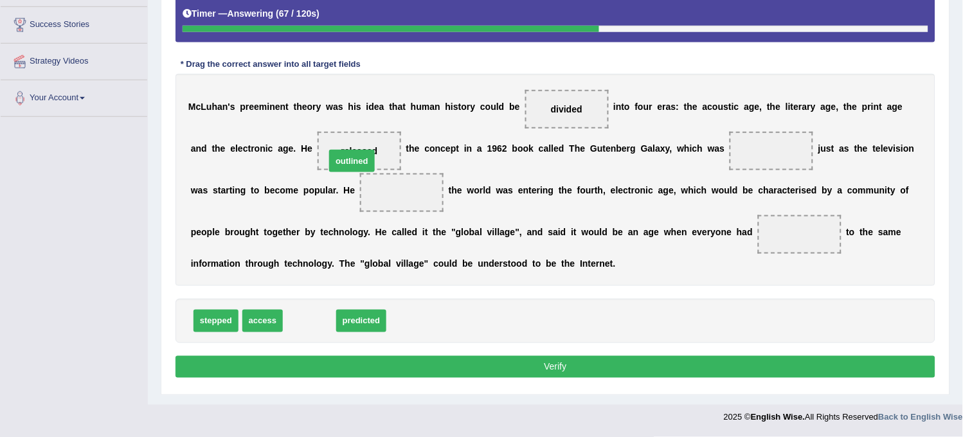
drag, startPoint x: 307, startPoint y: 319, endPoint x: 349, endPoint y: 159, distance: 165.6
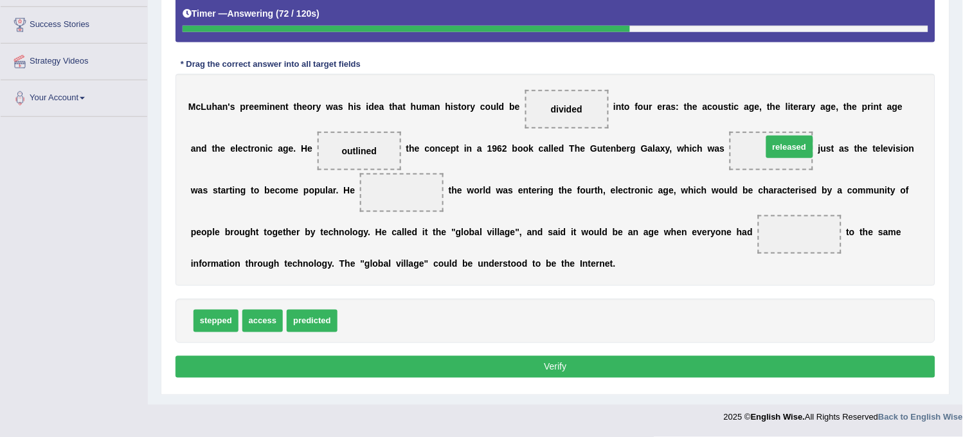
drag, startPoint x: 362, startPoint y: 323, endPoint x: 802, endPoint y: 150, distance: 473.2
click at [768, 158] on span "released" at bounding box center [772, 151] width 84 height 39
drag, startPoint x: 768, startPoint y: 158, endPoint x: 773, endPoint y: 145, distance: 13.6
click at [773, 145] on span "released" at bounding box center [772, 151] width 84 height 39
click at [773, 146] on span "released" at bounding box center [772, 151] width 37 height 10
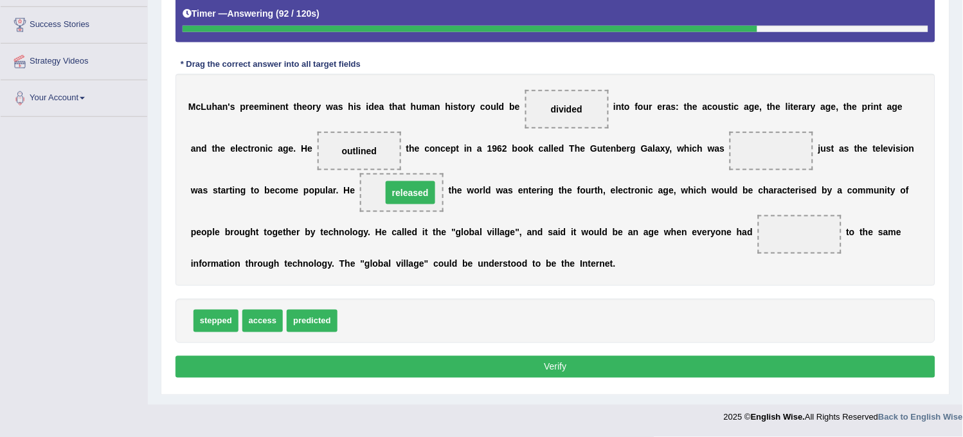
drag, startPoint x: 778, startPoint y: 150, endPoint x: 416, endPoint y: 197, distance: 365.0
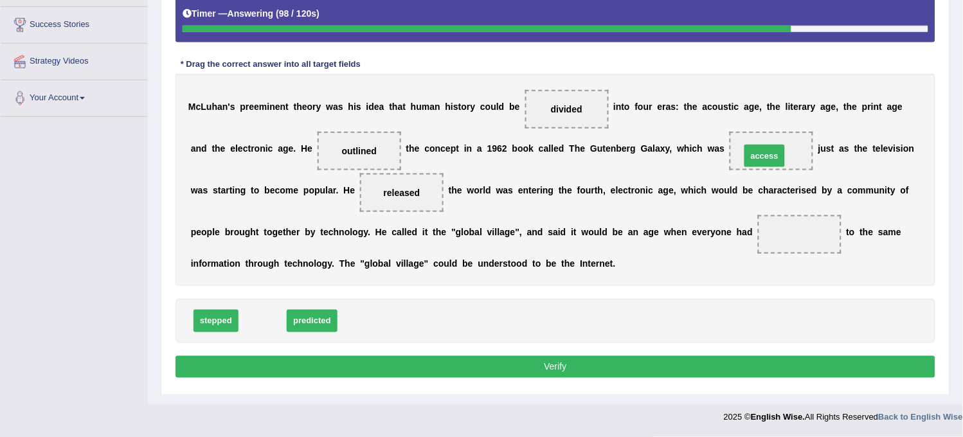
drag, startPoint x: 259, startPoint y: 320, endPoint x: 761, endPoint y: 156, distance: 528.4
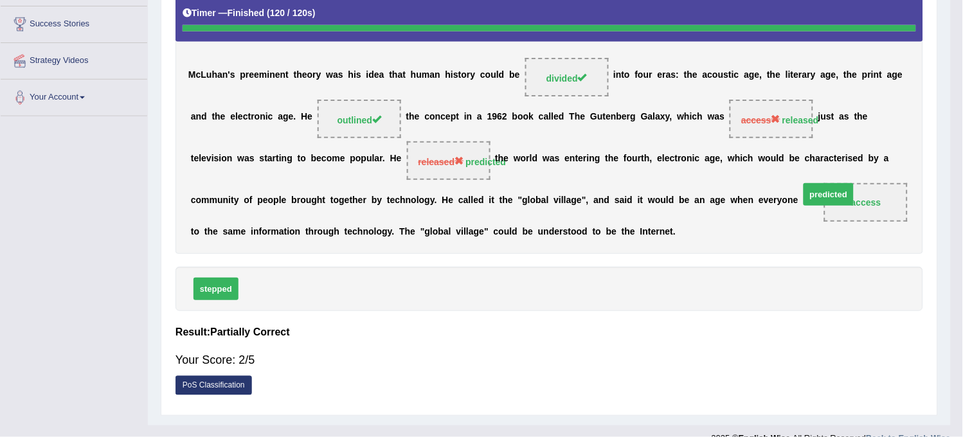
scroll to position [238, 0]
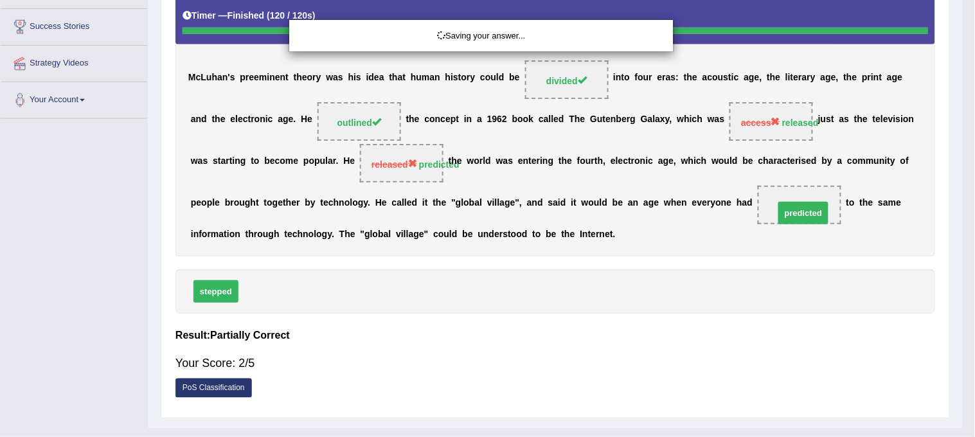
drag, startPoint x: 270, startPoint y: 320, endPoint x: 806, endPoint y: 244, distance: 541.5
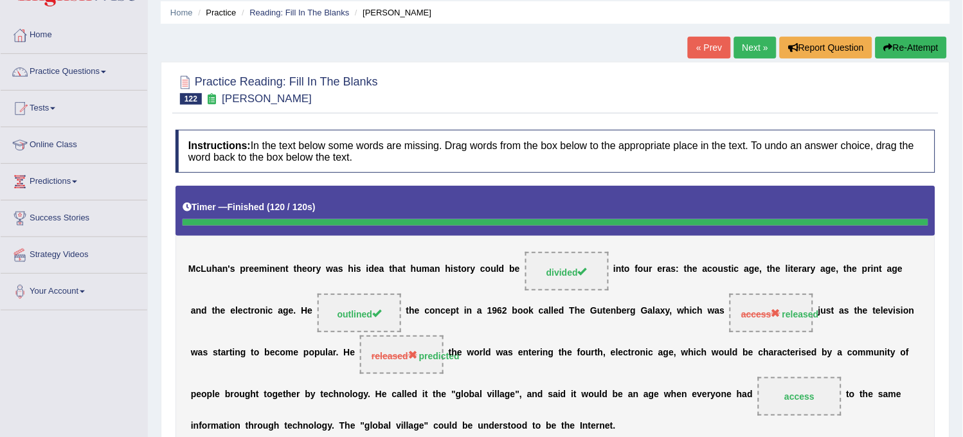
scroll to position [71, 0]
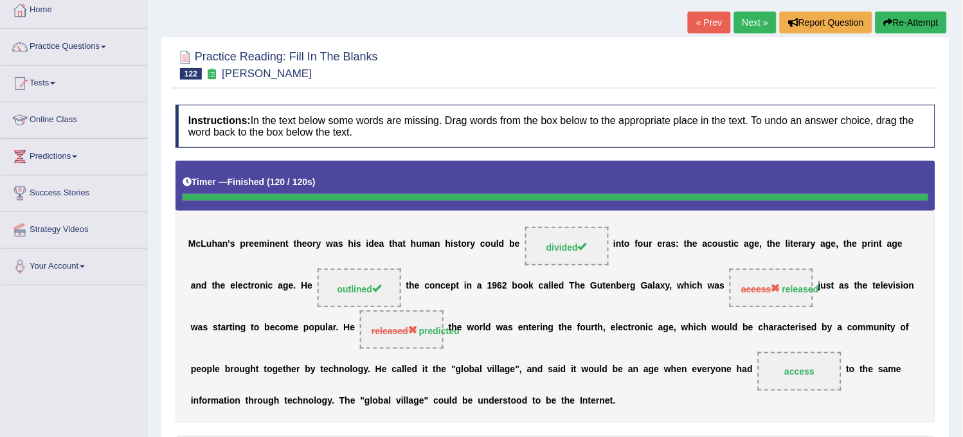
click at [739, 13] on link "Next »" at bounding box center [755, 23] width 42 height 22
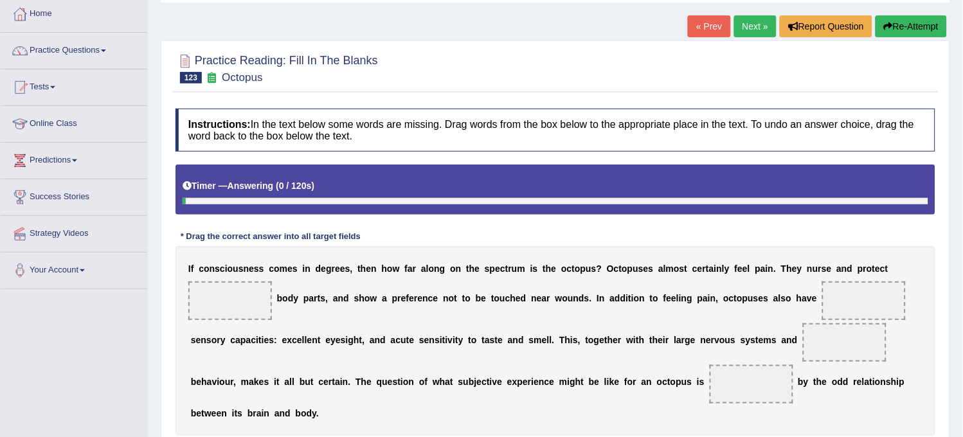
scroll to position [214, 0]
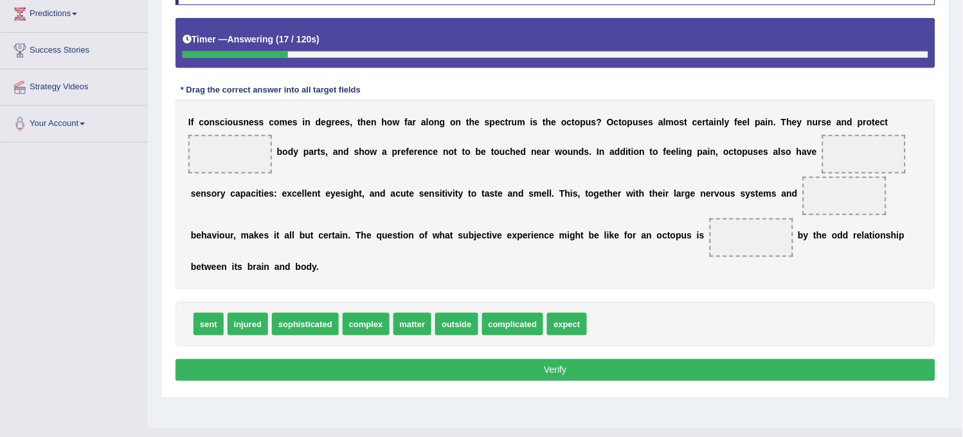
click at [372, 320] on span "complex" at bounding box center [366, 324] width 47 height 23
drag, startPoint x: 246, startPoint y: 323, endPoint x: 233, endPoint y: 174, distance: 149.1
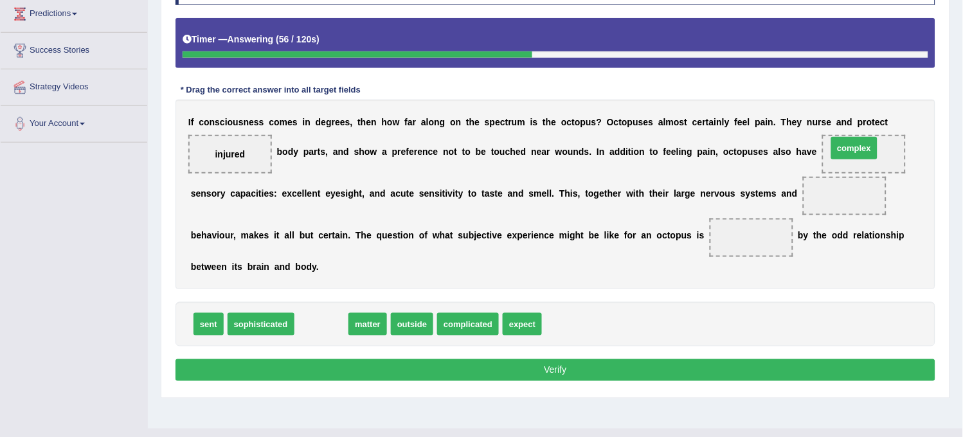
drag, startPoint x: 309, startPoint y: 318, endPoint x: 842, endPoint y: 143, distance: 561.0
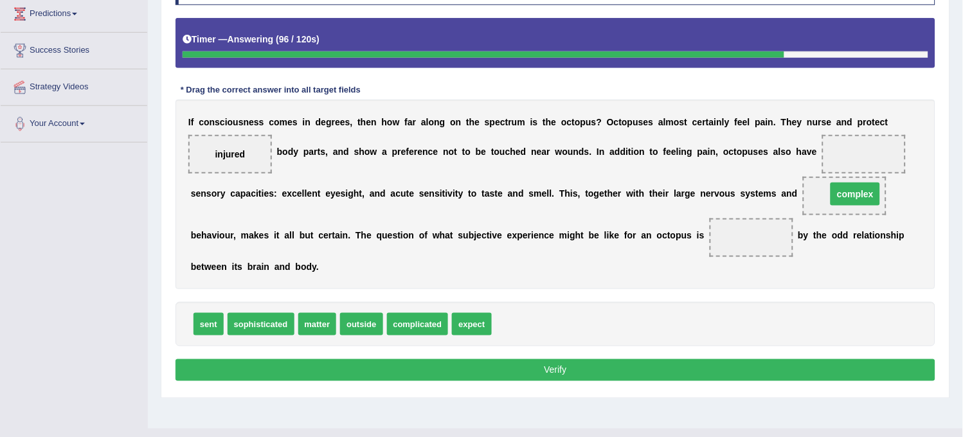
drag, startPoint x: 865, startPoint y: 155, endPoint x: 856, endPoint y: 195, distance: 40.7
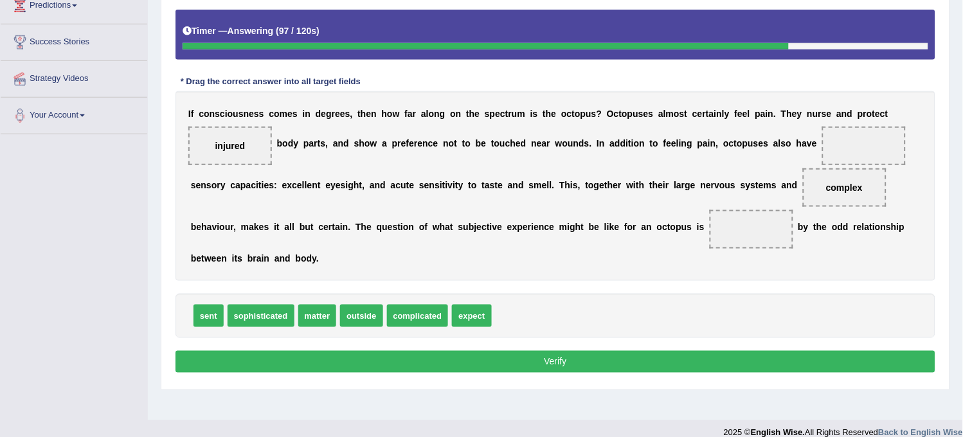
scroll to position [238, 0]
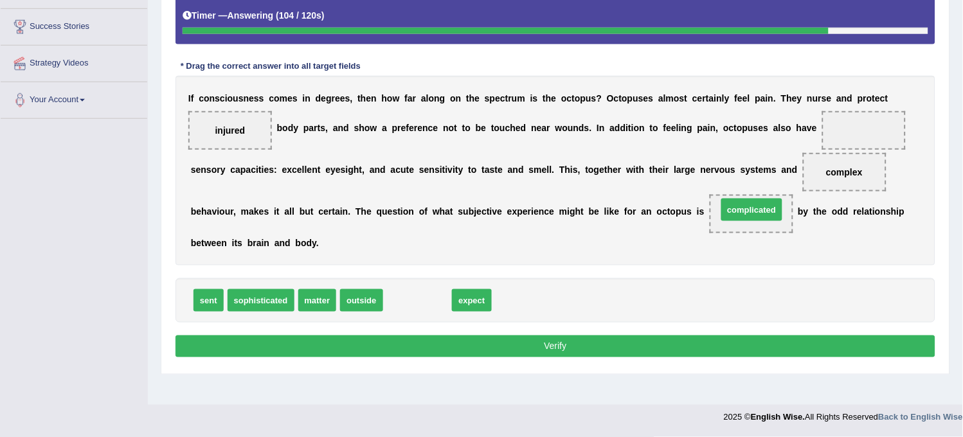
drag, startPoint x: 428, startPoint y: 303, endPoint x: 762, endPoint y: 213, distance: 346.4
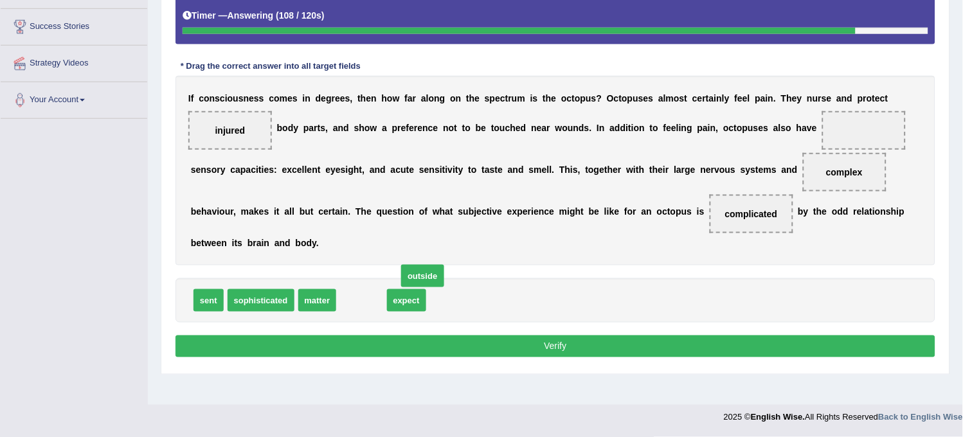
drag, startPoint x: 354, startPoint y: 299, endPoint x: 374, endPoint y: 275, distance: 31.9
drag, startPoint x: 346, startPoint y: 311, endPoint x: 327, endPoint y: 312, distance: 19.4
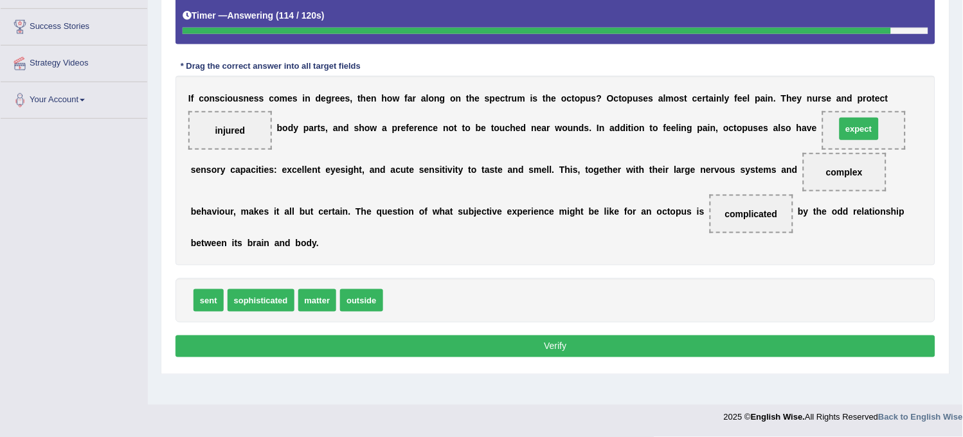
drag, startPoint x: 397, startPoint y: 302, endPoint x: 846, endPoint y: 123, distance: 483.1
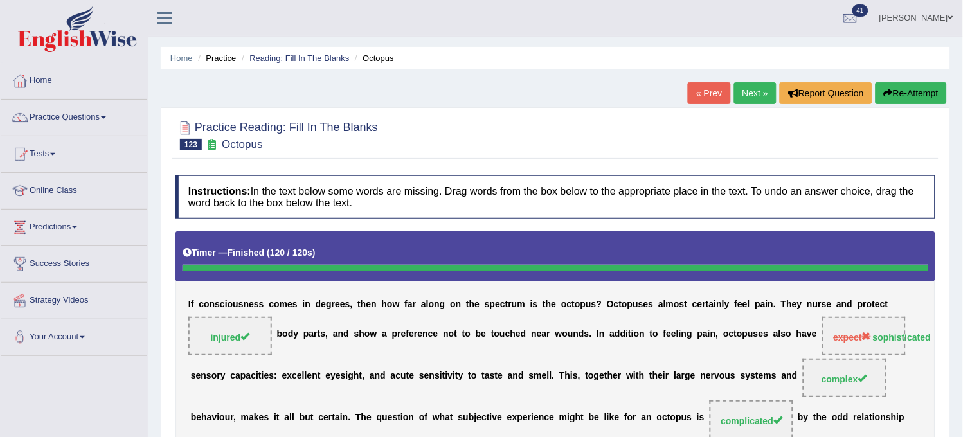
scroll to position [0, 0]
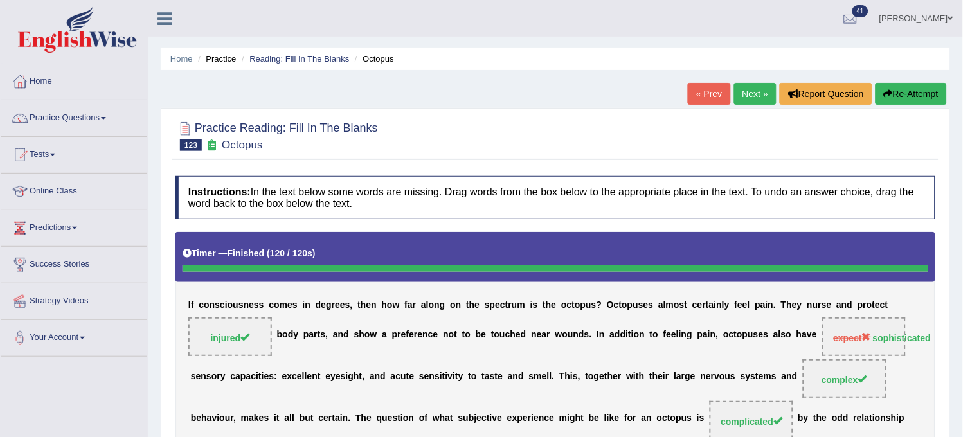
click at [754, 99] on link "Next »" at bounding box center [755, 94] width 42 height 22
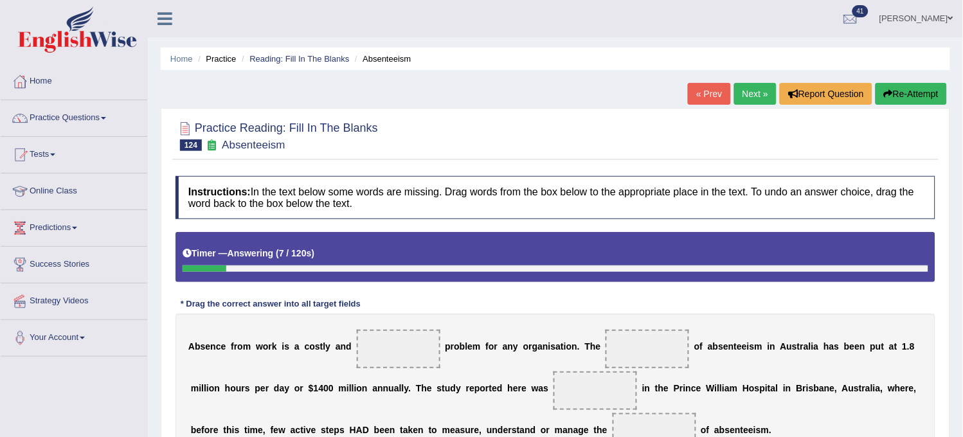
click at [692, 95] on link "« Prev" at bounding box center [709, 94] width 42 height 22
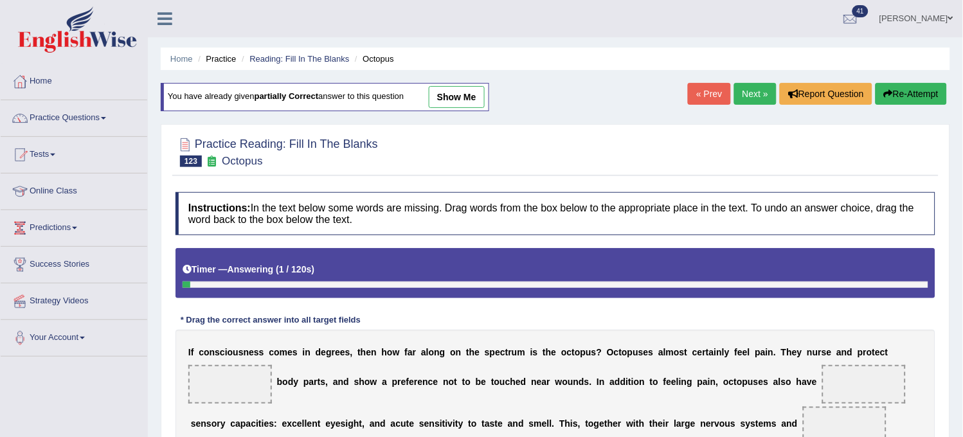
click at [464, 100] on link "show me" at bounding box center [457, 97] width 56 height 22
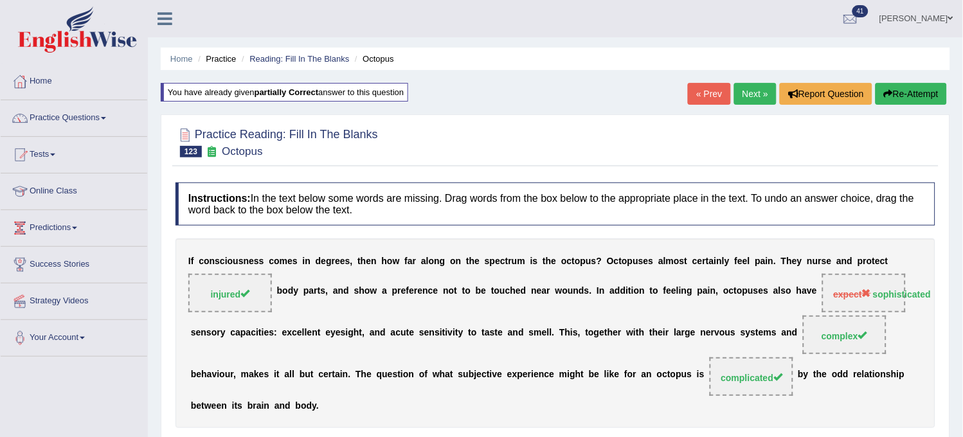
click at [737, 96] on link "Next »" at bounding box center [755, 94] width 42 height 22
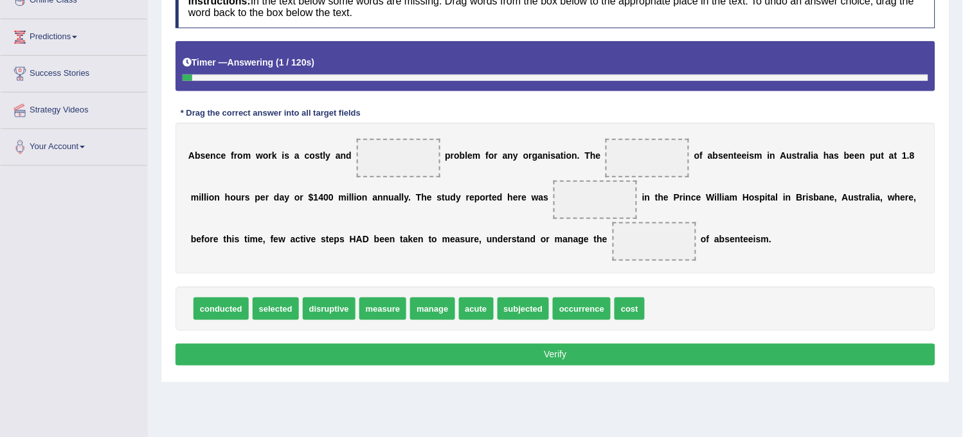
scroll to position [166, 0]
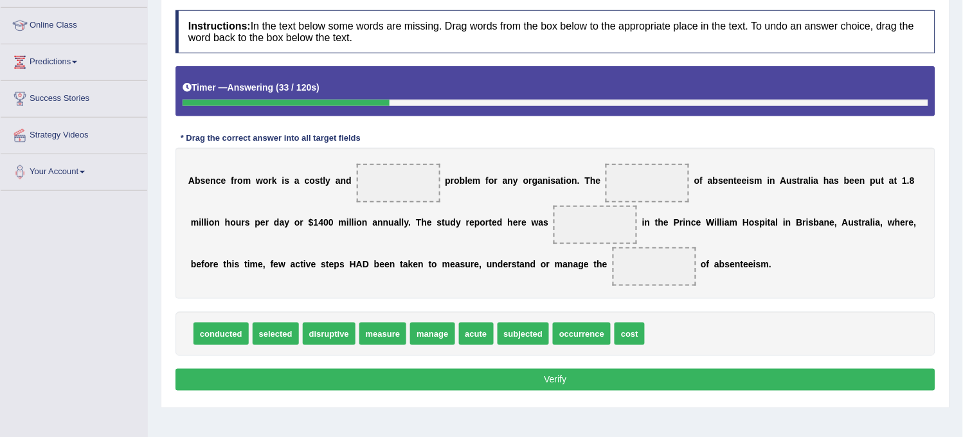
click at [625, 333] on span "cost" at bounding box center [630, 334] width 30 height 23
drag, startPoint x: 625, startPoint y: 333, endPoint x: 616, endPoint y: 204, distance: 128.9
drag, startPoint x: 581, startPoint y: 225, endPoint x: 597, endPoint y: 221, distance: 15.9
click at [597, 221] on span "cost" at bounding box center [596, 225] width 84 height 39
drag, startPoint x: 597, startPoint y: 221, endPoint x: 660, endPoint y: 164, distance: 85.6
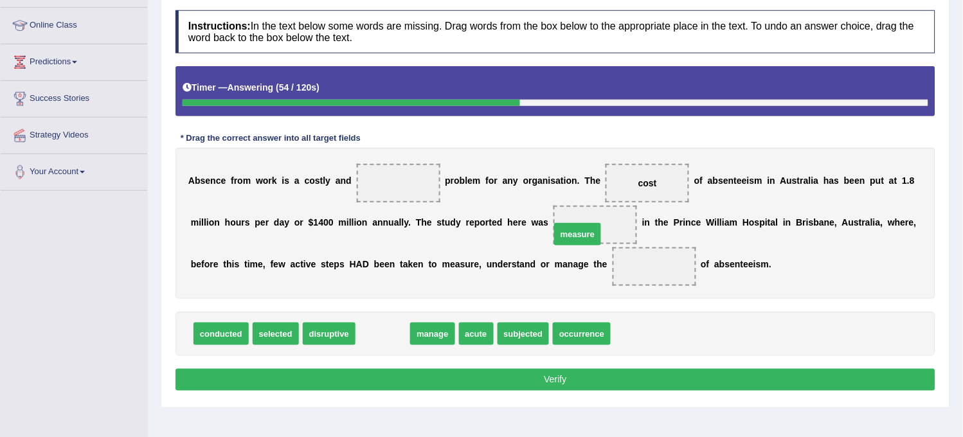
drag, startPoint x: 384, startPoint y: 336, endPoint x: 582, endPoint y: 235, distance: 222.0
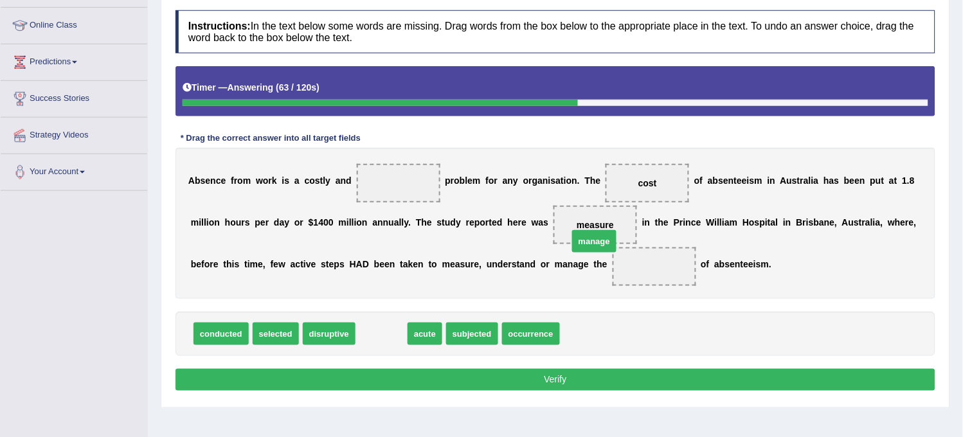
drag, startPoint x: 373, startPoint y: 335, endPoint x: 586, endPoint y: 230, distance: 237.2
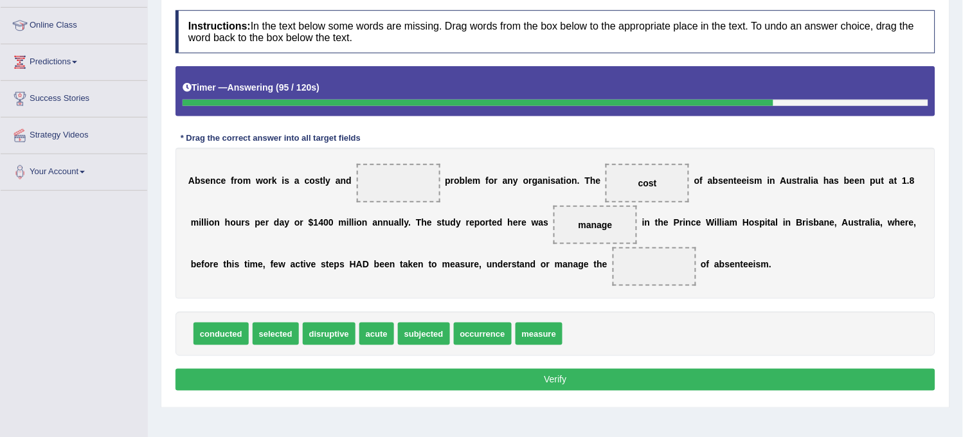
click at [273, 333] on span "selected" at bounding box center [276, 334] width 46 height 23
drag, startPoint x: 239, startPoint y: 336, endPoint x: 507, endPoint y: 298, distance: 270.8
click at [463, 278] on span "conducted" at bounding box center [435, 267] width 55 height 23
drag, startPoint x: 366, startPoint y: 335, endPoint x: 646, endPoint y: 268, distance: 287.6
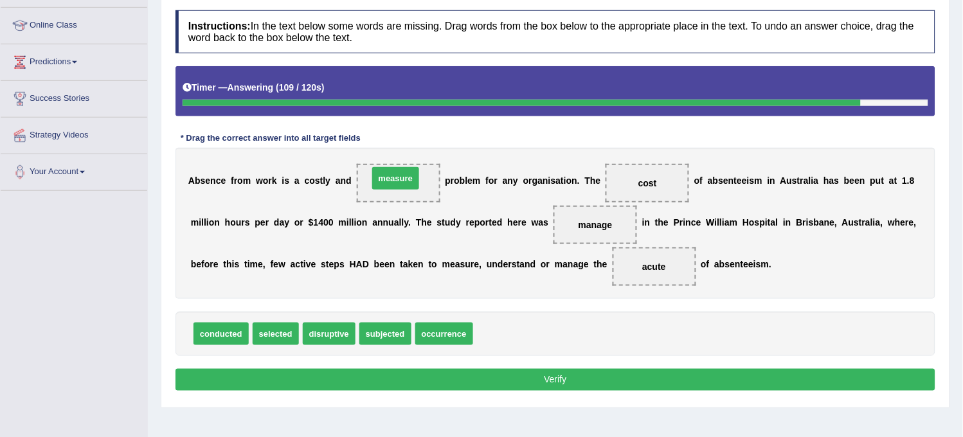
drag, startPoint x: 494, startPoint y: 337, endPoint x: 388, endPoint y: 182, distance: 187.4
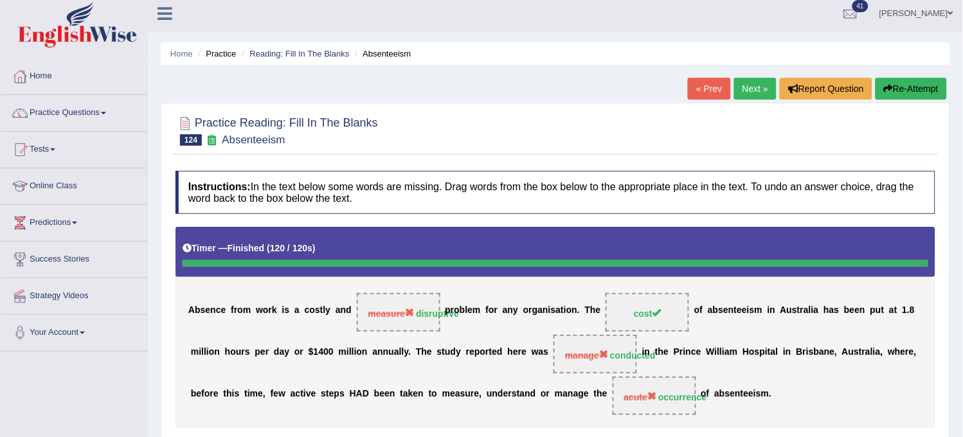
scroll to position [0, 0]
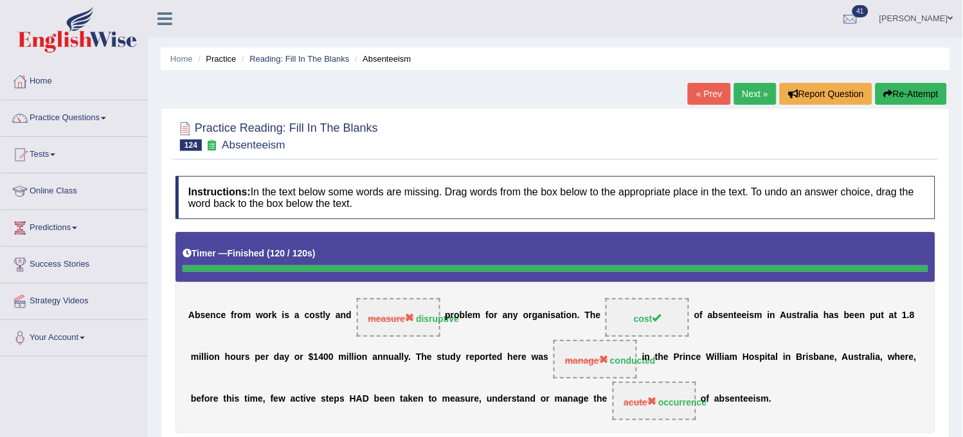
click at [755, 95] on link "Next »" at bounding box center [755, 94] width 42 height 22
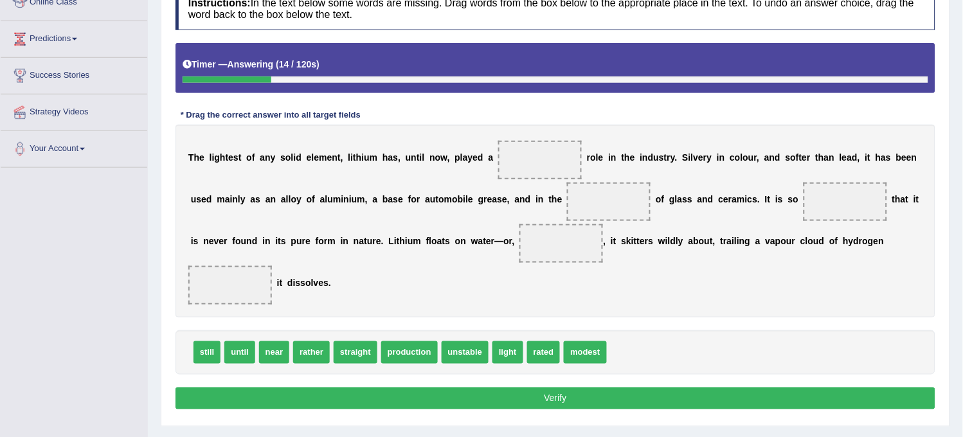
scroll to position [238, 0]
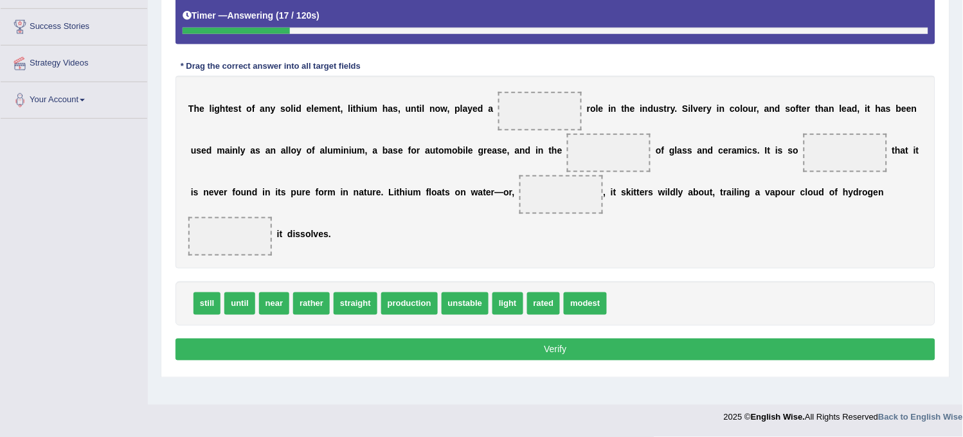
drag, startPoint x: 440, startPoint y: 309, endPoint x: 457, endPoint y: 311, distance: 17.5
click at [457, 311] on div "still until near rather straight production unstable light rated modest" at bounding box center [556, 304] width 760 height 44
drag, startPoint x: 418, startPoint y: 303, endPoint x: 561, endPoint y: 112, distance: 238.8
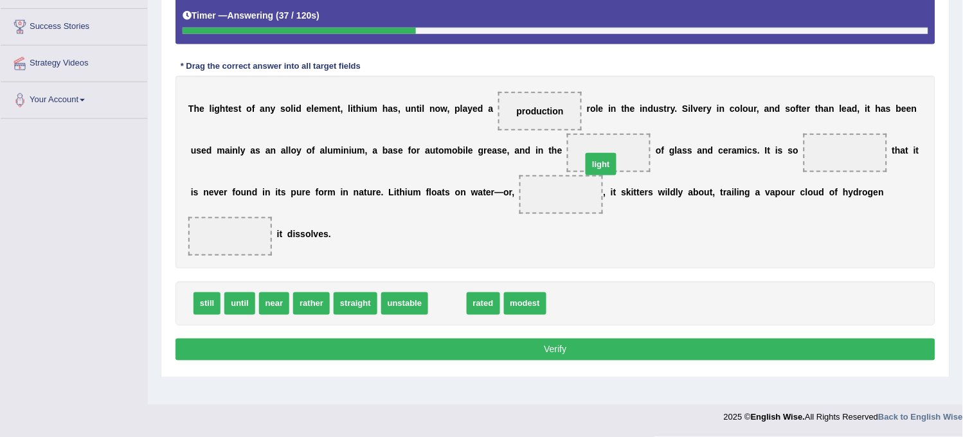
drag, startPoint x: 449, startPoint y: 310, endPoint x: 601, endPoint y: 163, distance: 211.0
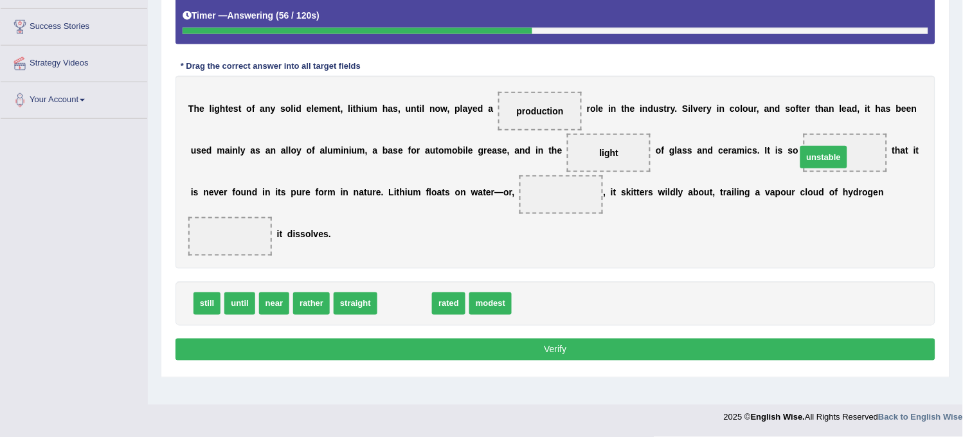
drag, startPoint x: 391, startPoint y: 309, endPoint x: 811, endPoint y: 162, distance: 445.5
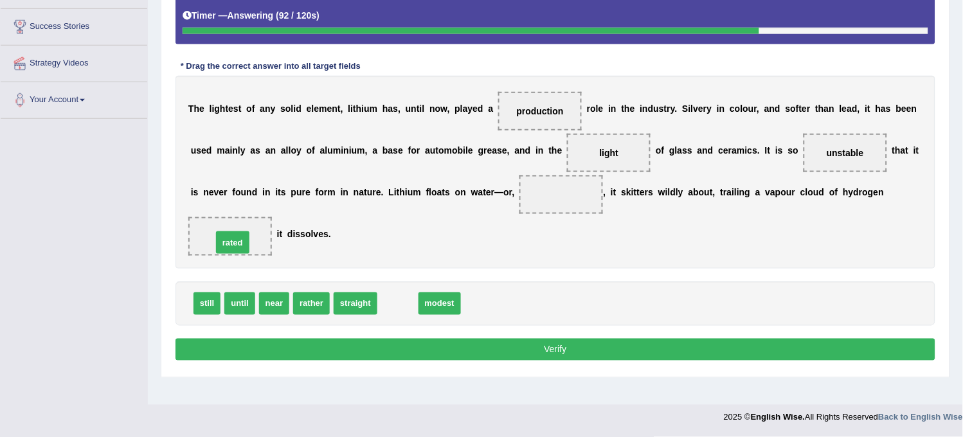
drag, startPoint x: 395, startPoint y: 303, endPoint x: 231, endPoint y: 241, distance: 174.8
click at [352, 309] on span "straight" at bounding box center [356, 304] width 44 height 23
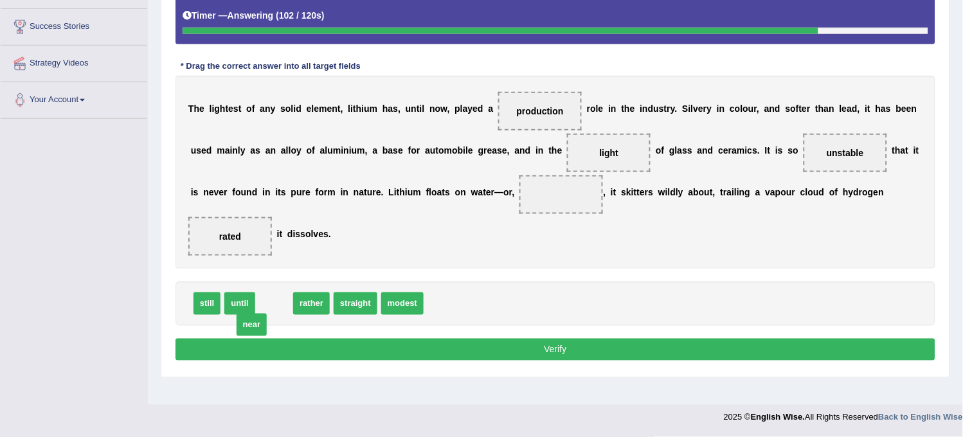
drag, startPoint x: 271, startPoint y: 303, endPoint x: 251, endPoint y: 322, distance: 27.3
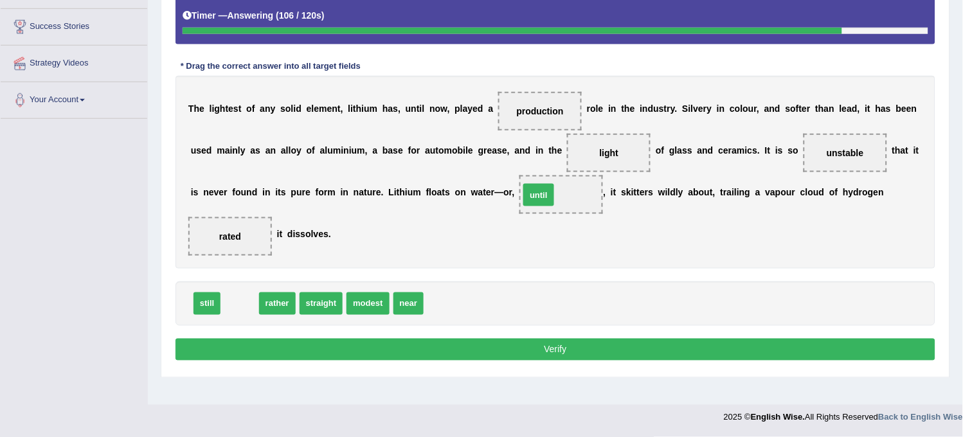
drag, startPoint x: 235, startPoint y: 310, endPoint x: 534, endPoint y: 203, distance: 317.5
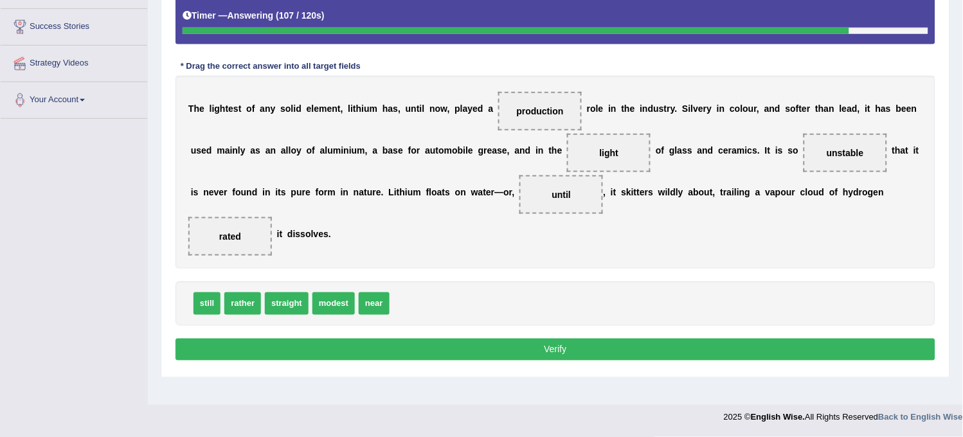
click at [415, 350] on button "Verify" at bounding box center [556, 350] width 760 height 22
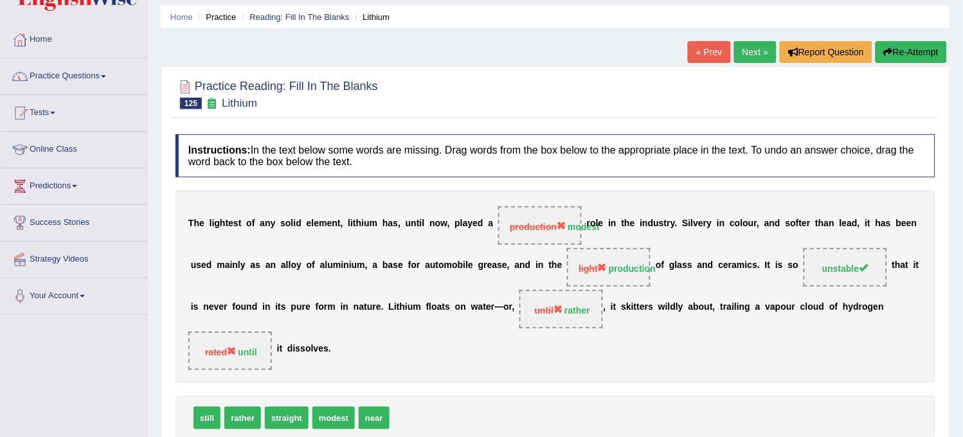
scroll to position [23, 0]
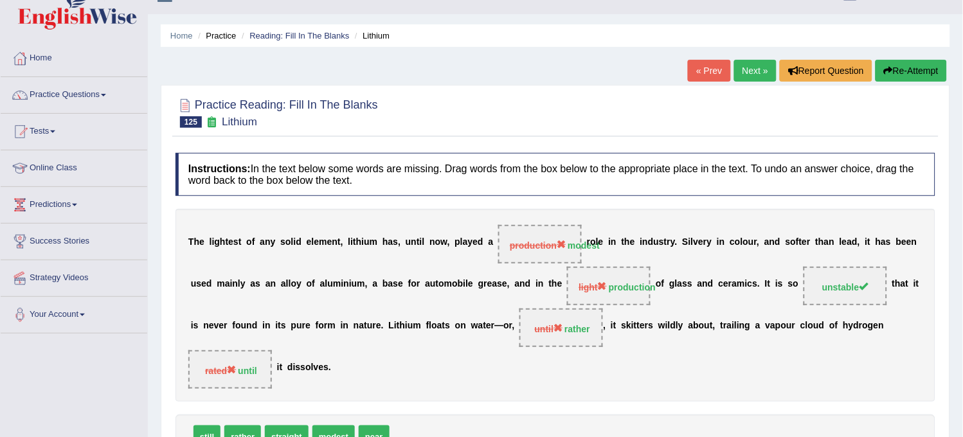
click at [910, 71] on button "Re-Attempt" at bounding box center [911, 71] width 71 height 22
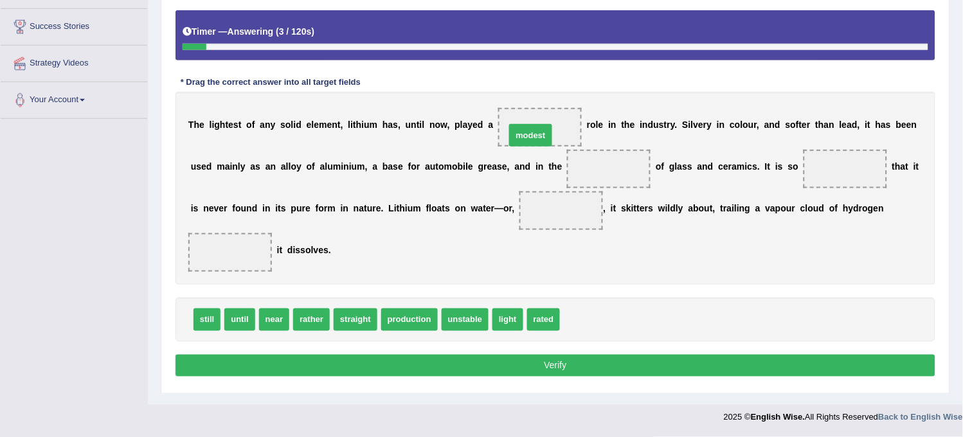
drag, startPoint x: 590, startPoint y: 329, endPoint x: 535, endPoint y: 138, distance: 198.0
drag, startPoint x: 194, startPoint y: 323, endPoint x: 208, endPoint y: 259, distance: 65.1
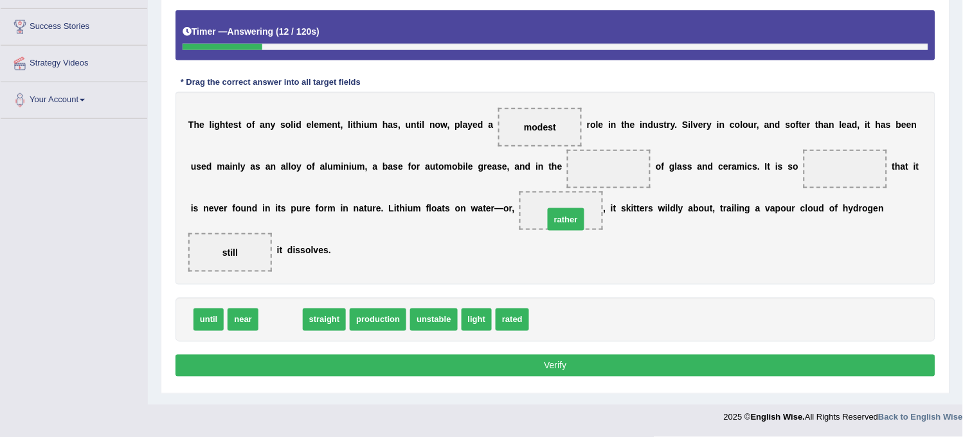
drag, startPoint x: 281, startPoint y: 324, endPoint x: 566, endPoint y: 219, distance: 303.5
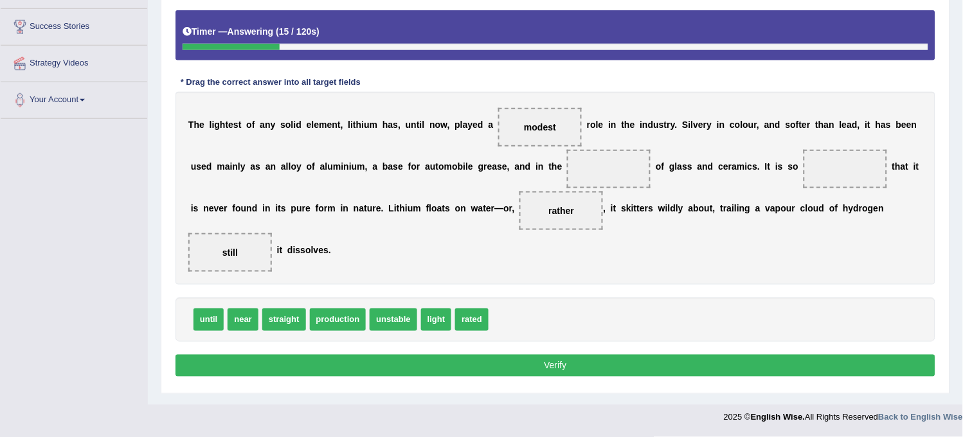
click at [280, 323] on span "straight" at bounding box center [284, 320] width 44 height 23
drag, startPoint x: 280, startPoint y: 323, endPoint x: 600, endPoint y: 172, distance: 353.5
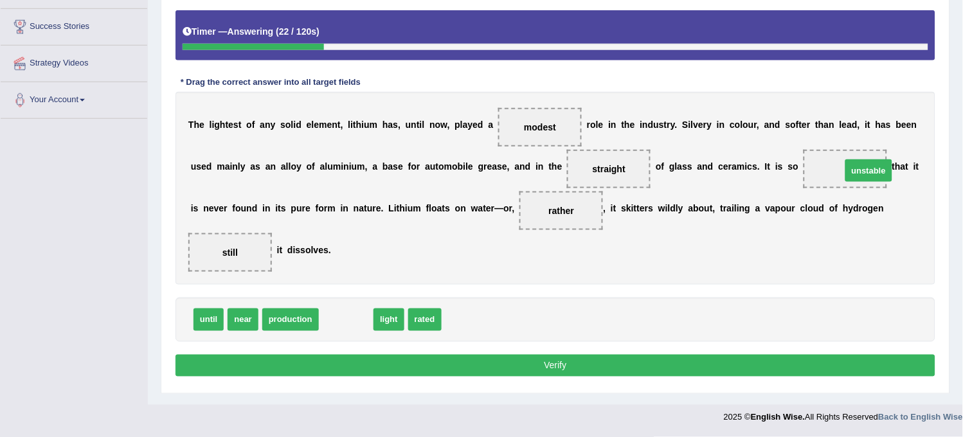
drag, startPoint x: 343, startPoint y: 327, endPoint x: 865, endPoint y: 177, distance: 543.0
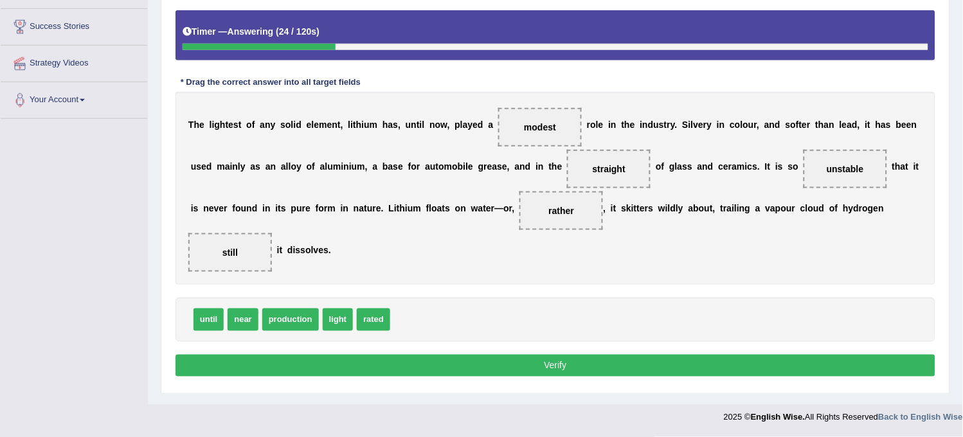
click at [632, 371] on button "Verify" at bounding box center [556, 366] width 760 height 22
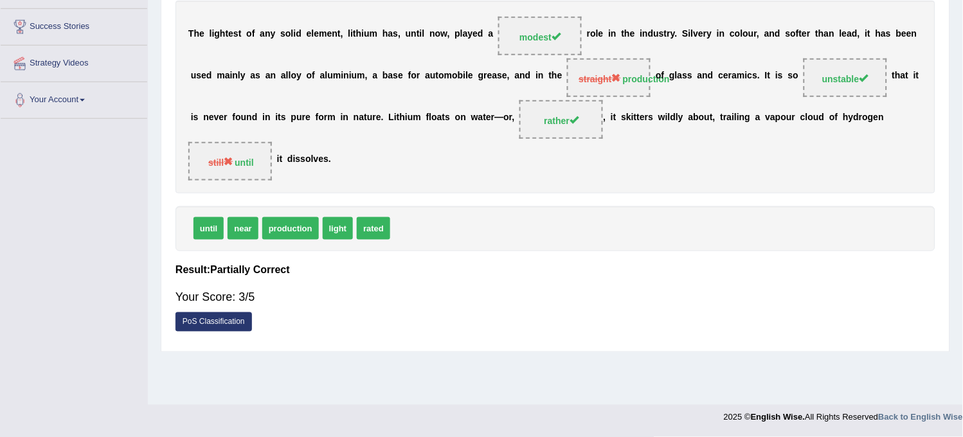
scroll to position [166, 0]
